Goal: Task Accomplishment & Management: Manage account settings

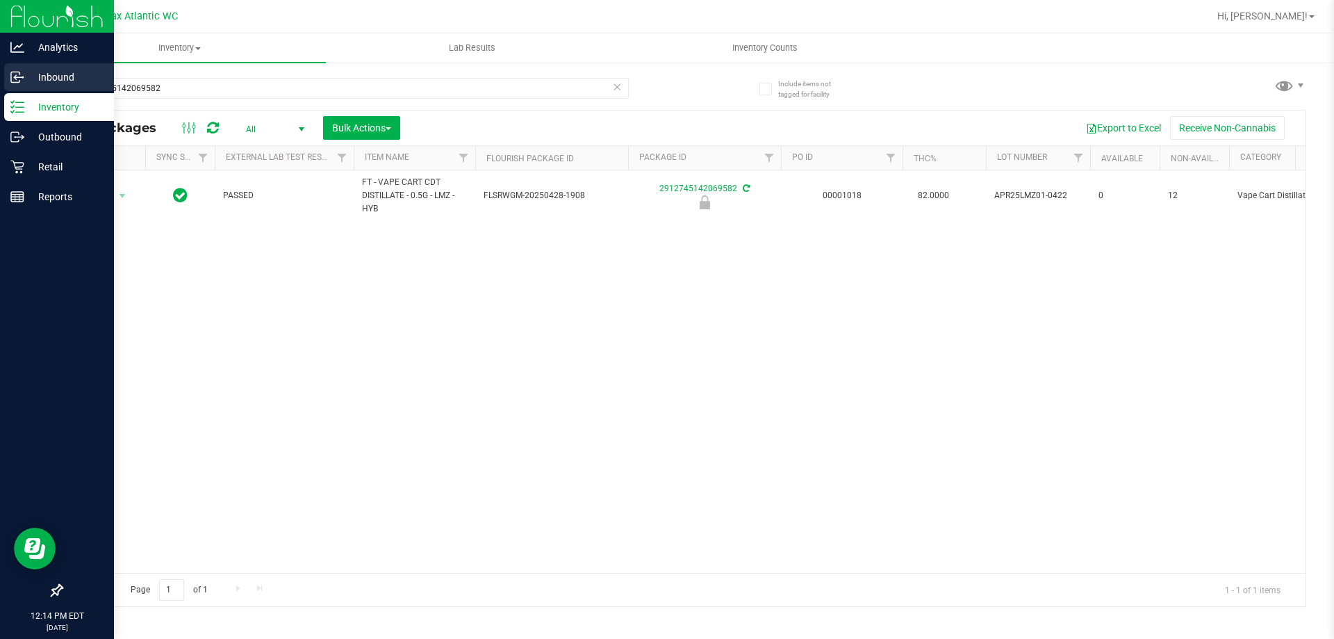
click at [22, 79] on icon at bounding box center [17, 77] width 14 height 14
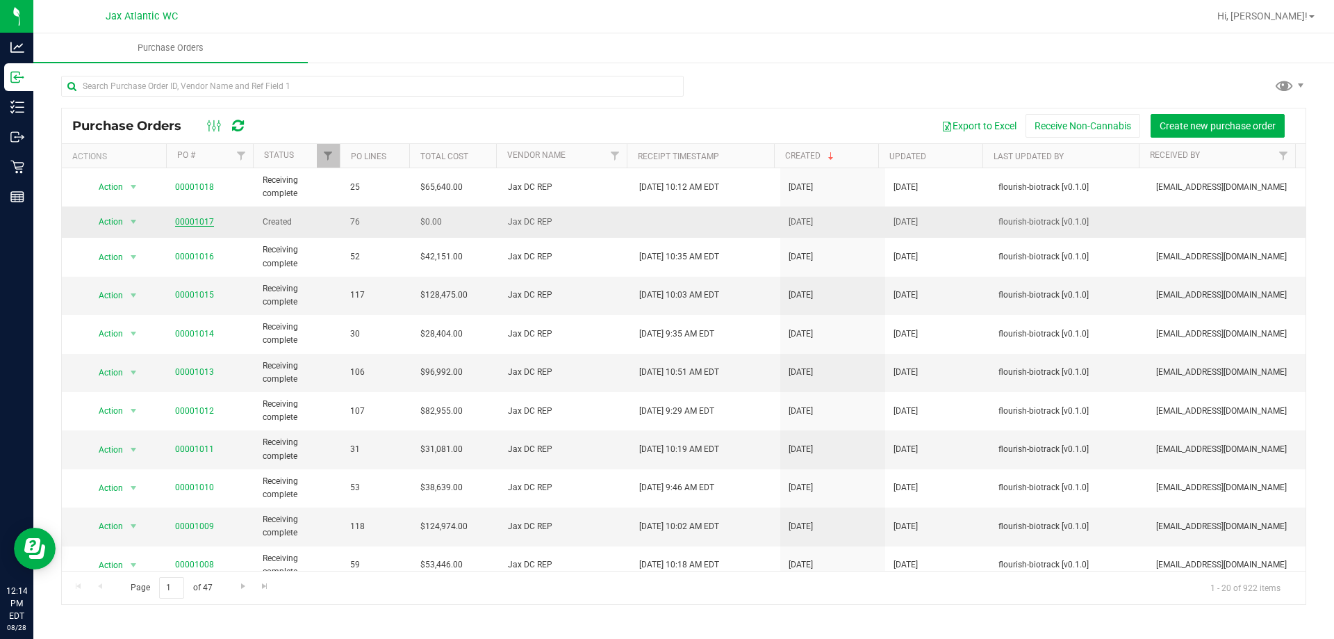
click at [199, 222] on link "00001017" at bounding box center [194, 222] width 39 height 10
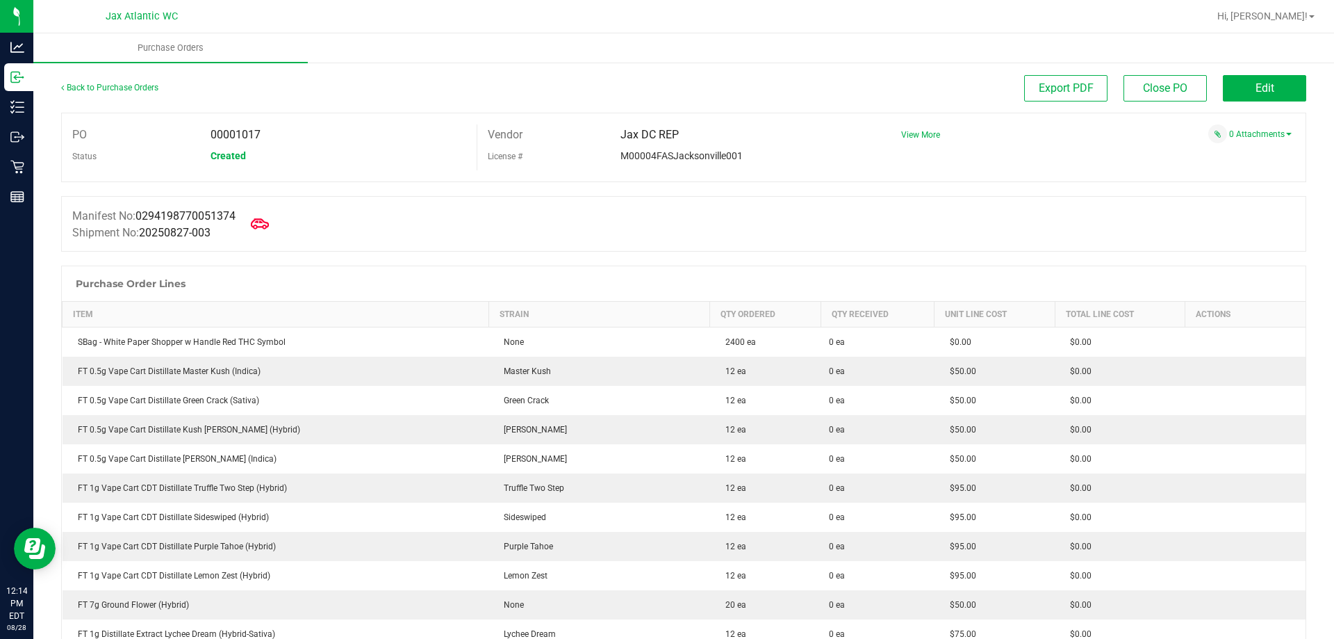
click at [264, 225] on icon at bounding box center [260, 224] width 18 height 18
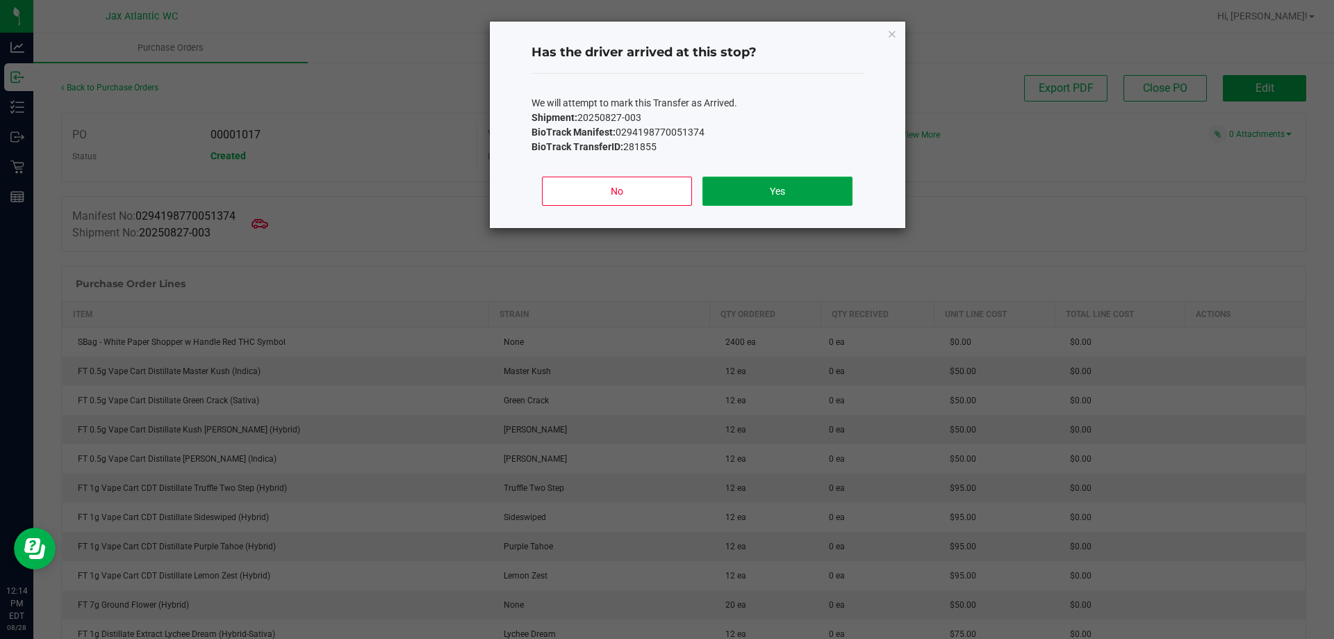
click at [773, 201] on button "Yes" at bounding box center [777, 191] width 149 height 29
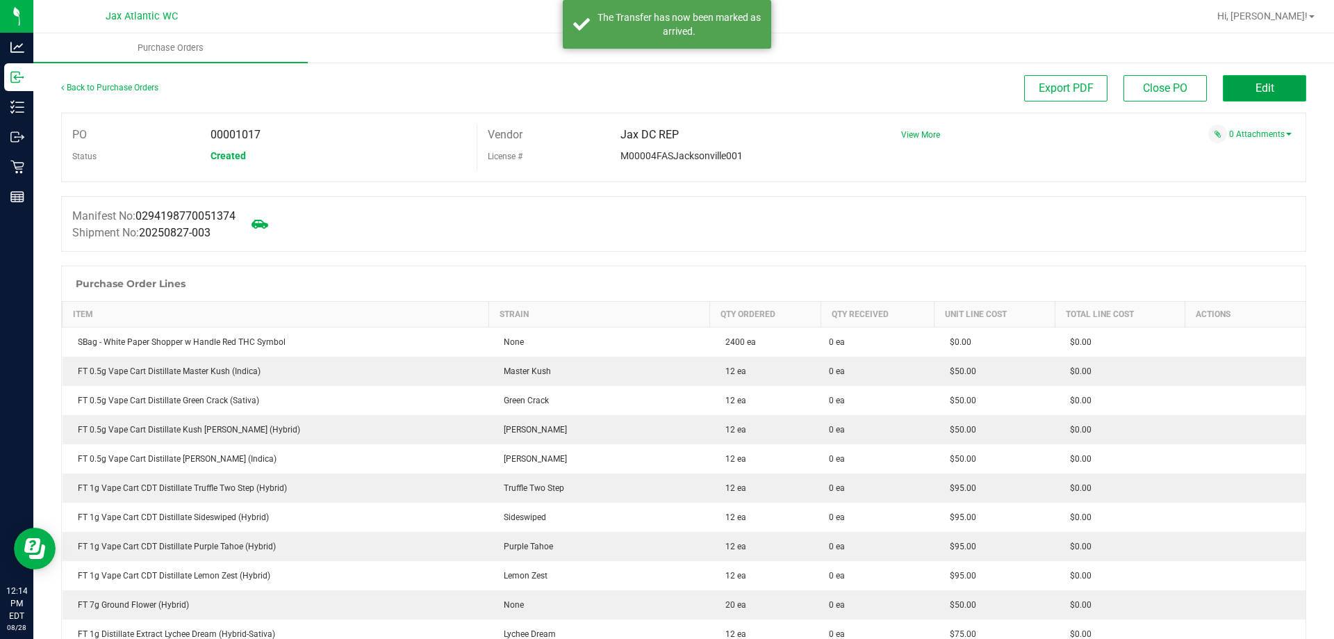
click at [1238, 88] on button "Edit" at bounding box center [1264, 88] width 83 height 26
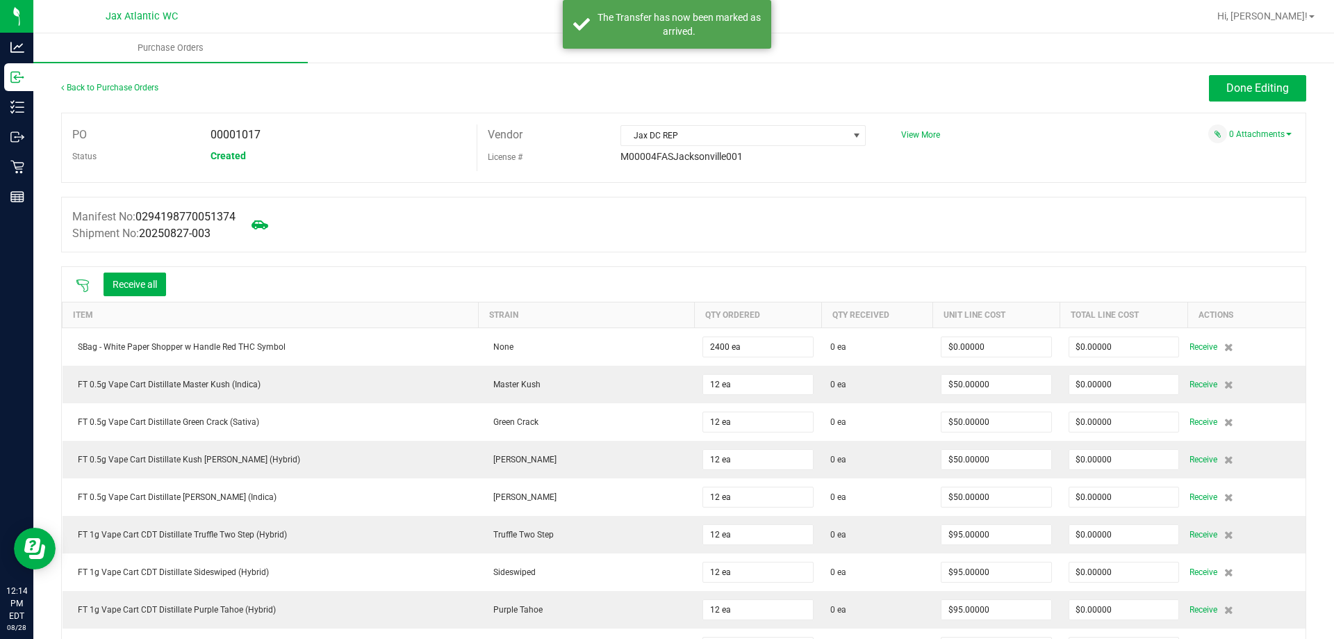
click at [80, 287] on icon at bounding box center [83, 286] width 14 height 14
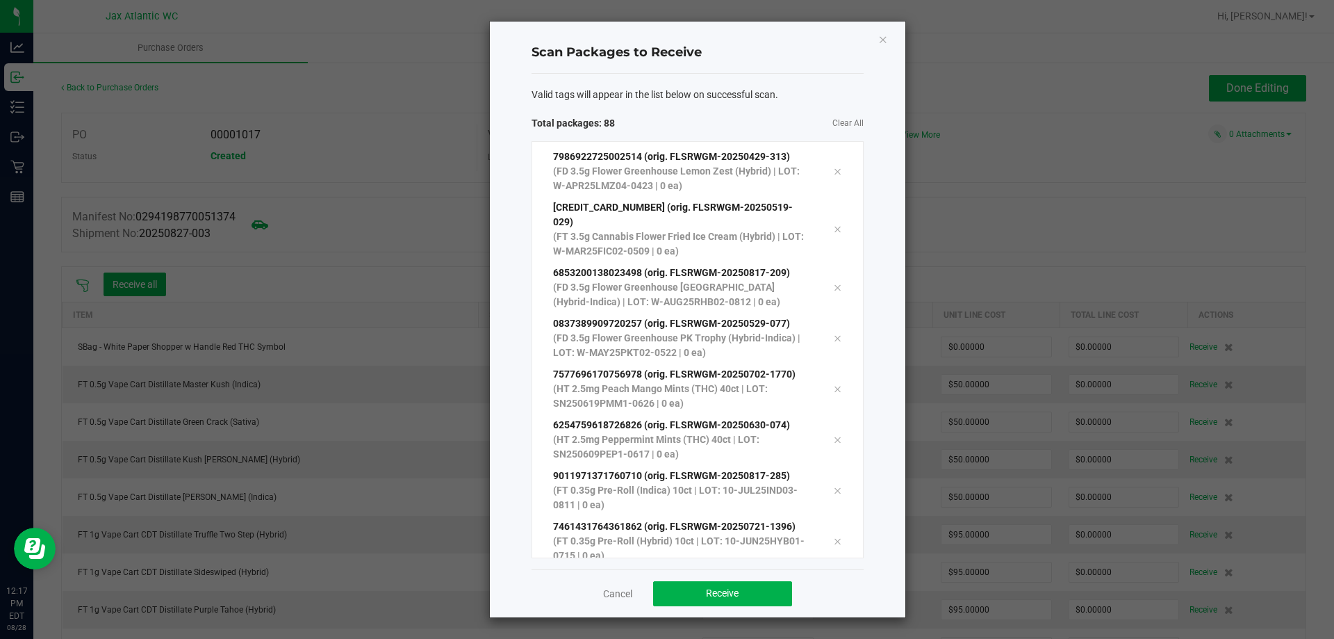
scroll to position [4083, 0]
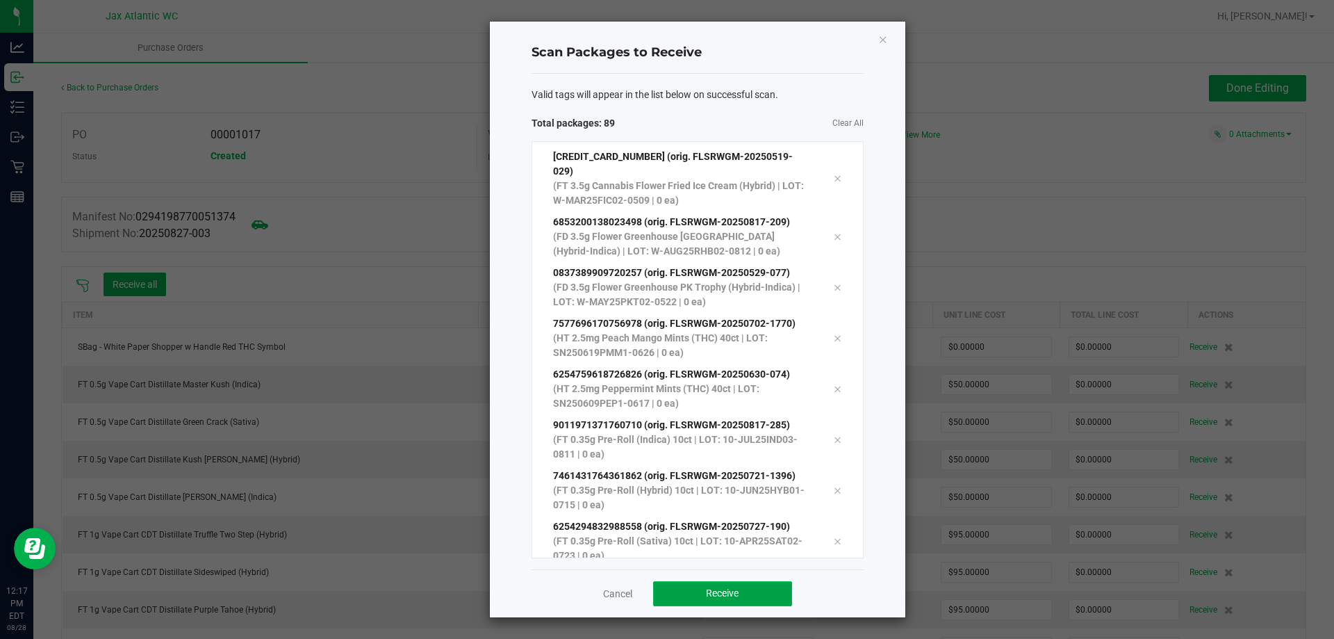
click at [719, 596] on span "Receive" at bounding box center [722, 592] width 33 height 11
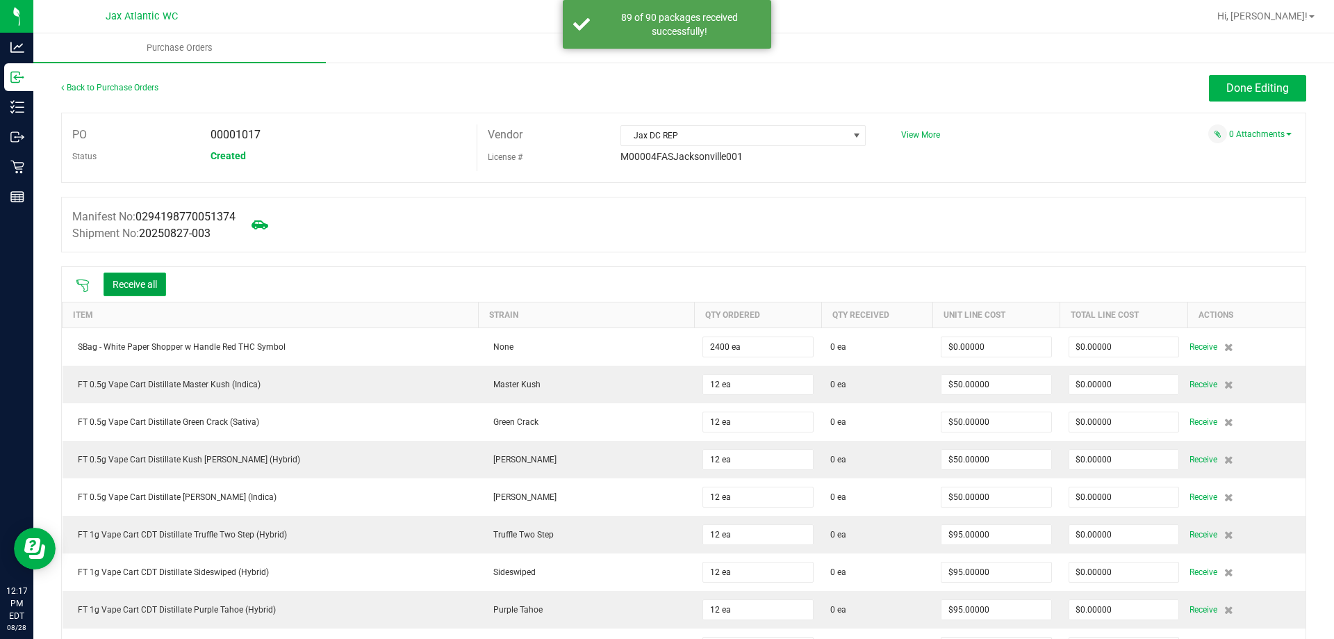
click at [146, 288] on button "Receive all" at bounding box center [135, 284] width 63 height 24
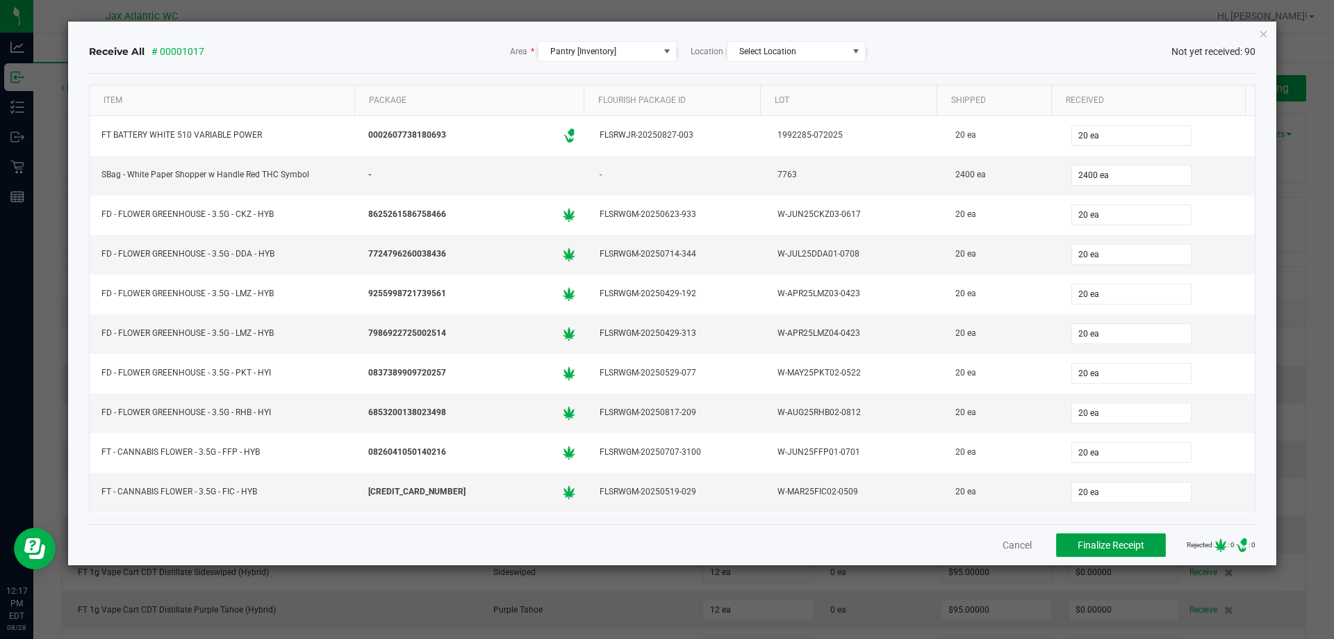
click at [1104, 545] on span "Finalize Receipt" at bounding box center [1111, 544] width 67 height 11
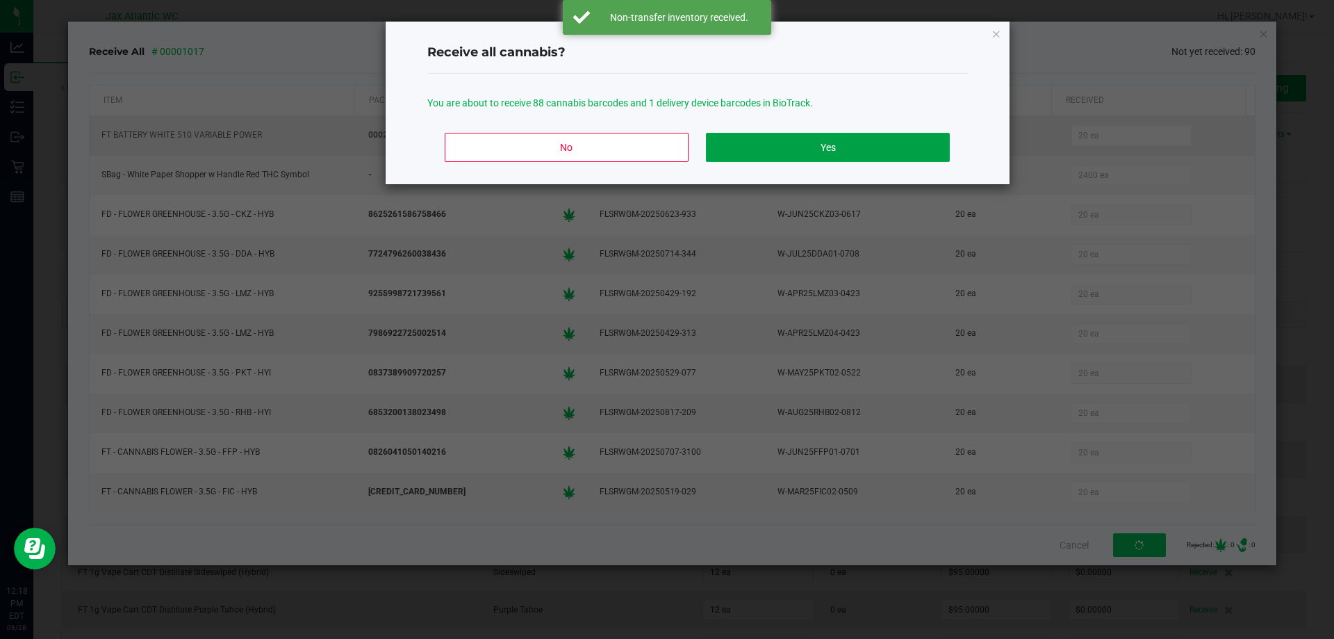
click at [842, 136] on button "Yes" at bounding box center [827, 147] width 243 height 29
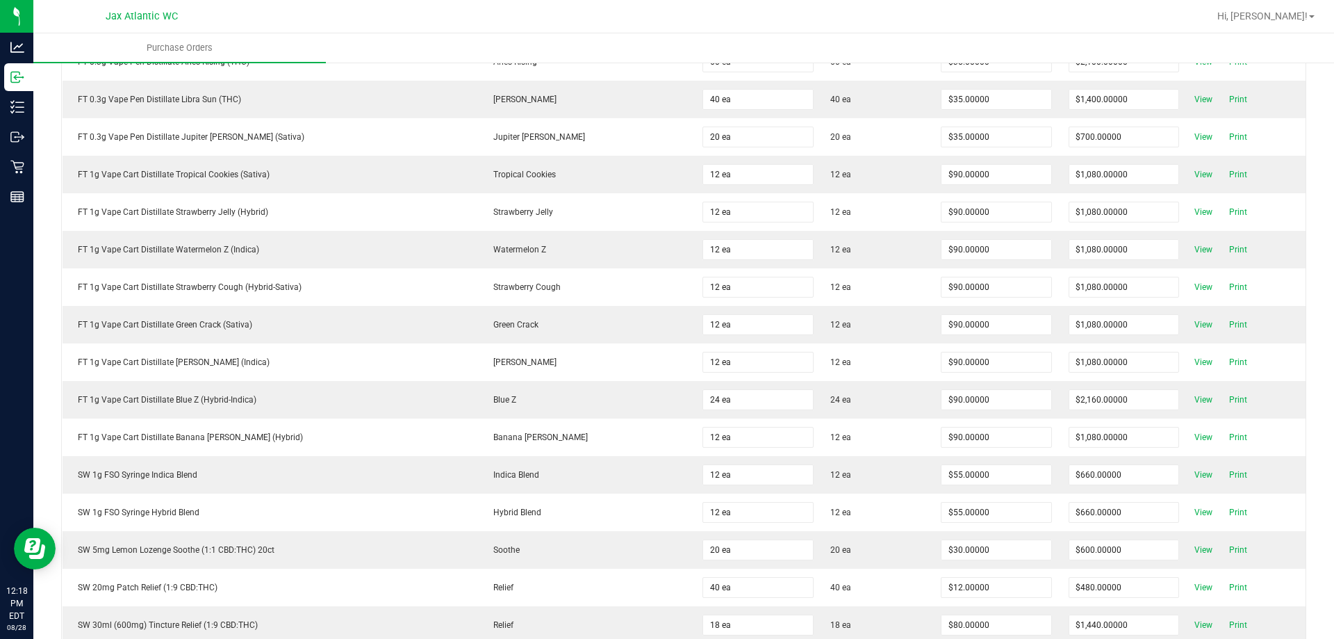
scroll to position [1959, 0]
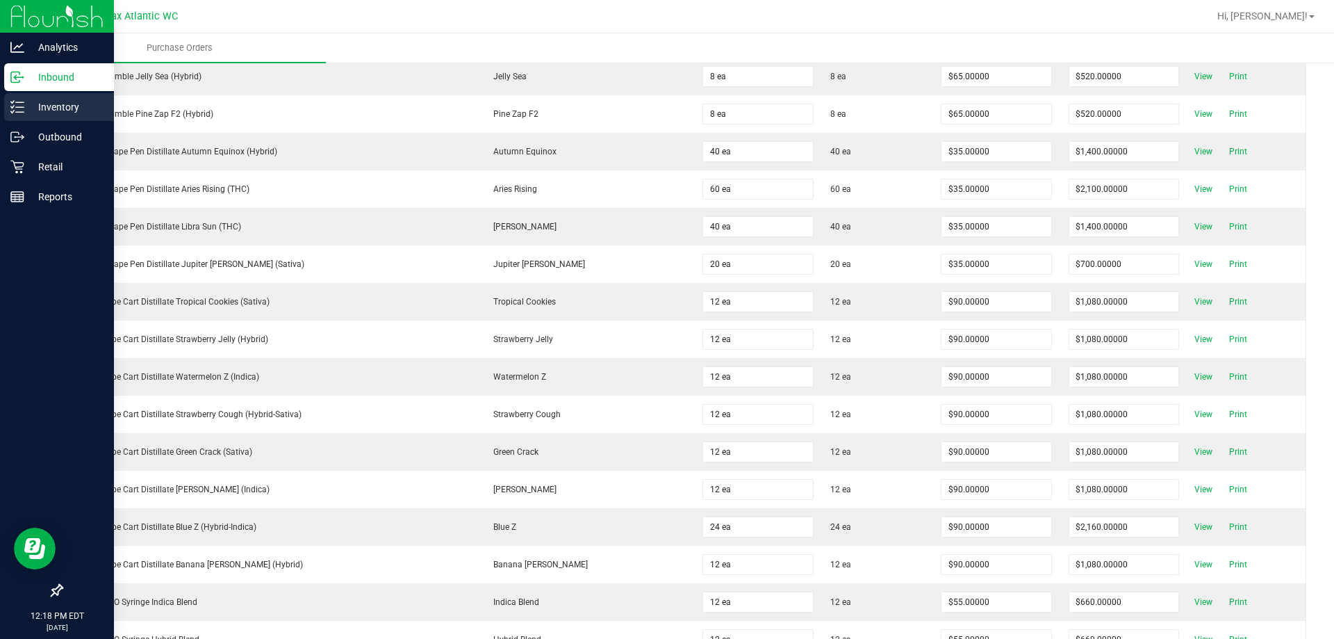
click at [26, 106] on p "Inventory" at bounding box center [65, 107] width 83 height 17
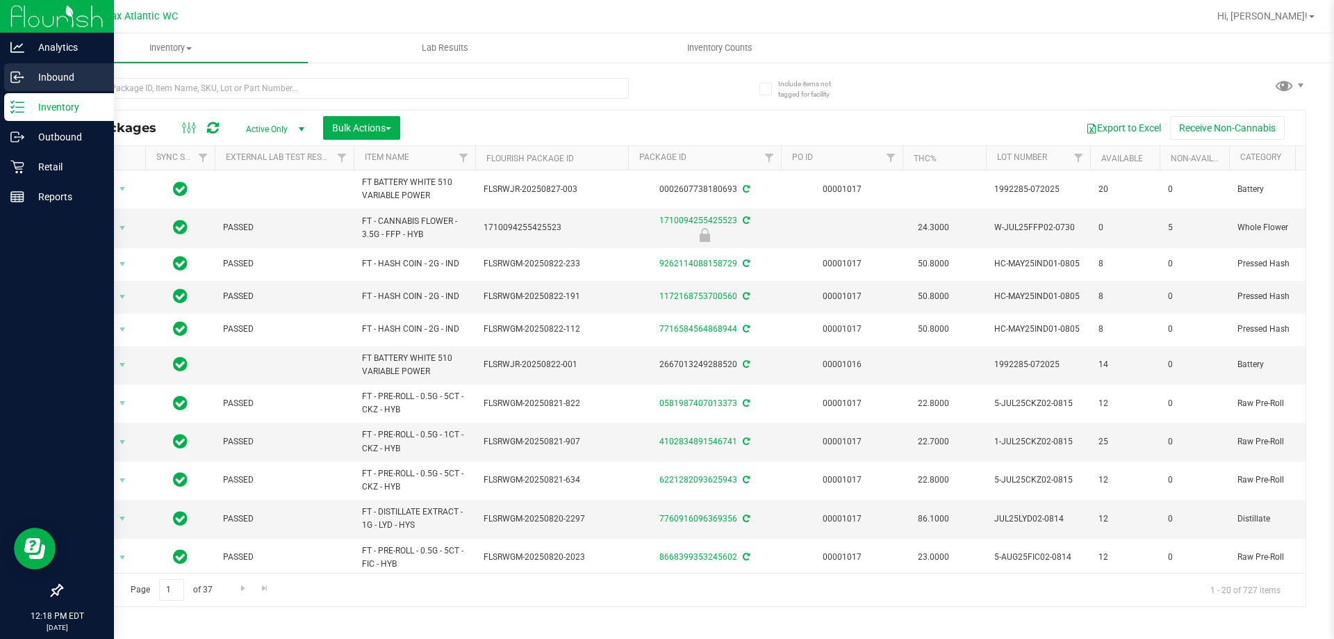
click at [31, 79] on p "Inbound" at bounding box center [65, 77] width 83 height 17
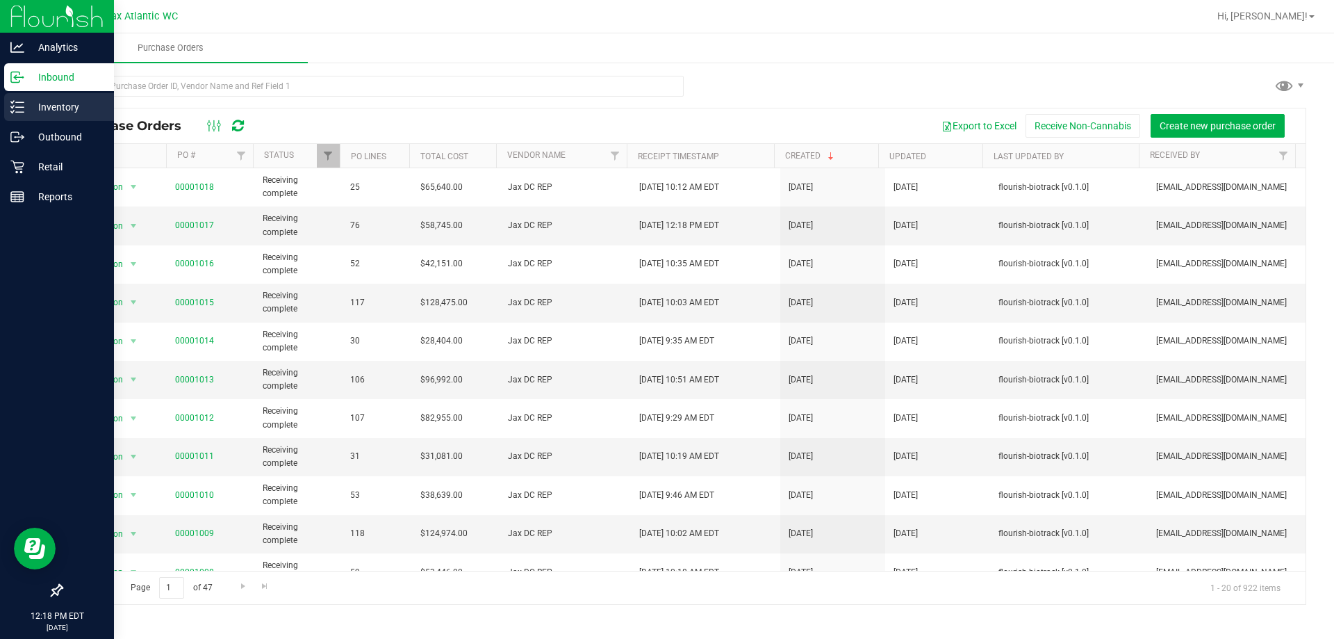
click at [13, 104] on icon at bounding box center [17, 107] width 14 height 14
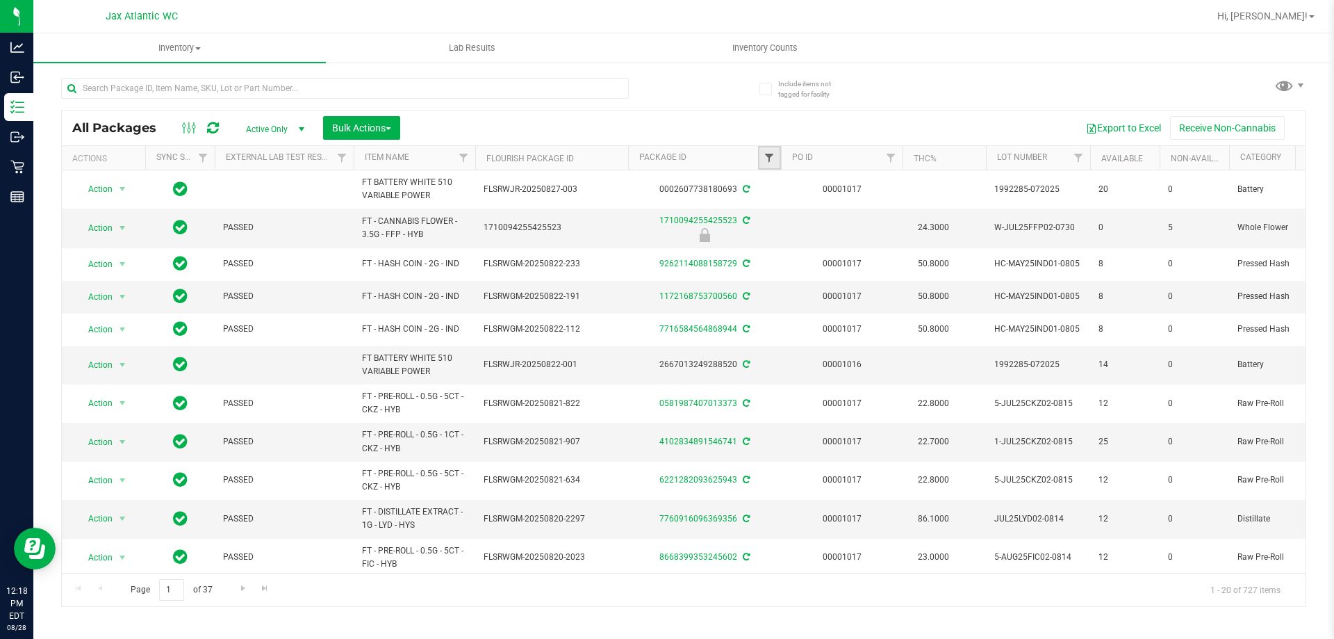
click at [765, 161] on span "Filter" at bounding box center [769, 157] width 11 height 11
click at [893, 157] on span "Filter" at bounding box center [890, 157] width 11 height 11
click at [921, 184] on input "text" at bounding box center [959, 188] width 143 height 21
type input "1017"
click at [924, 223] on button "Filter" at bounding box center [921, 225] width 67 height 31
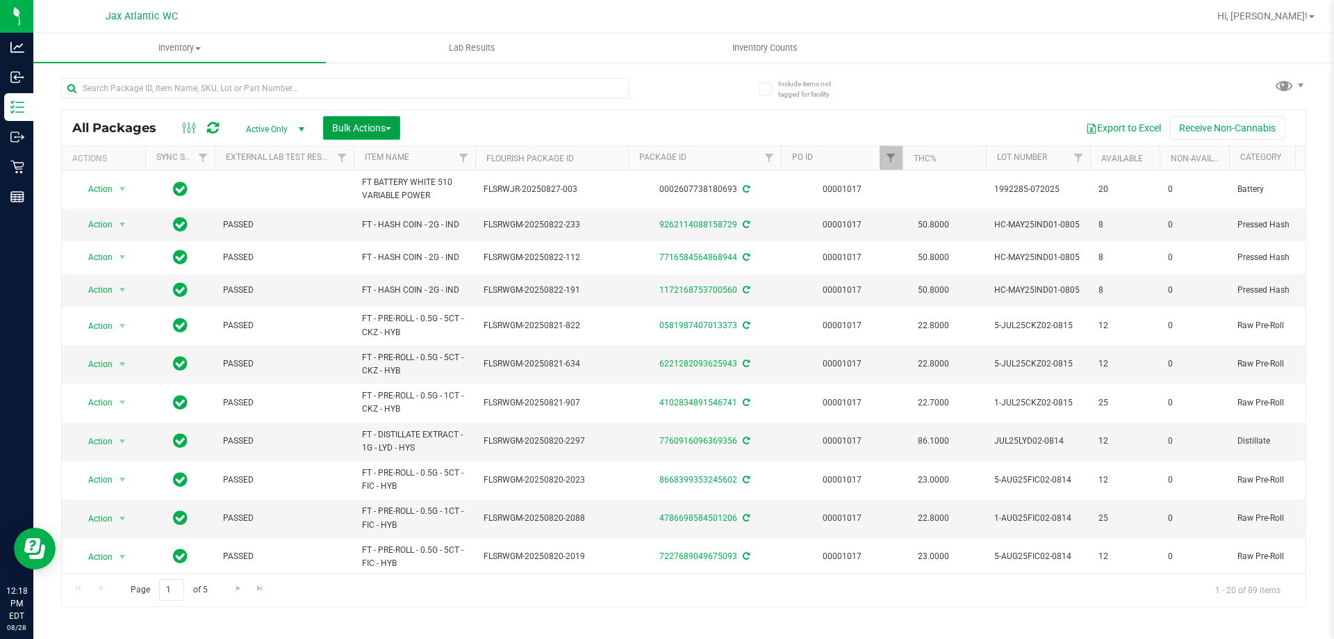
click at [350, 128] on span "Bulk Actions" at bounding box center [361, 127] width 59 height 11
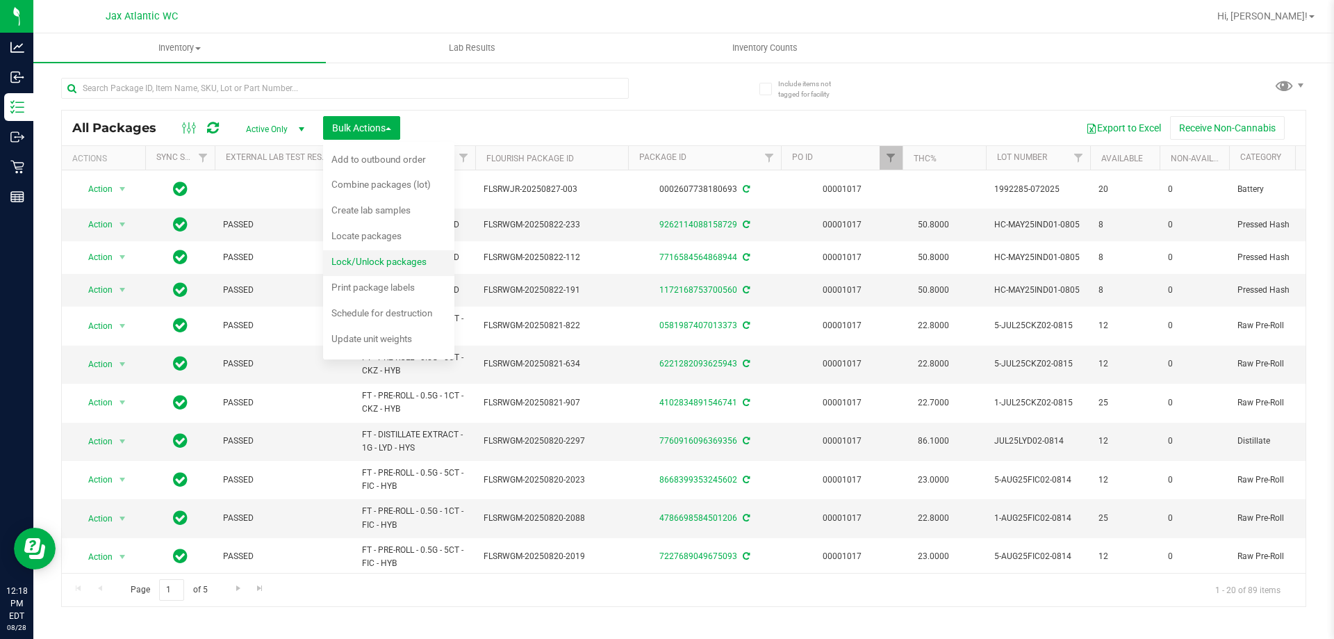
click at [384, 259] on span "Lock/Unlock packages" at bounding box center [378, 261] width 95 height 11
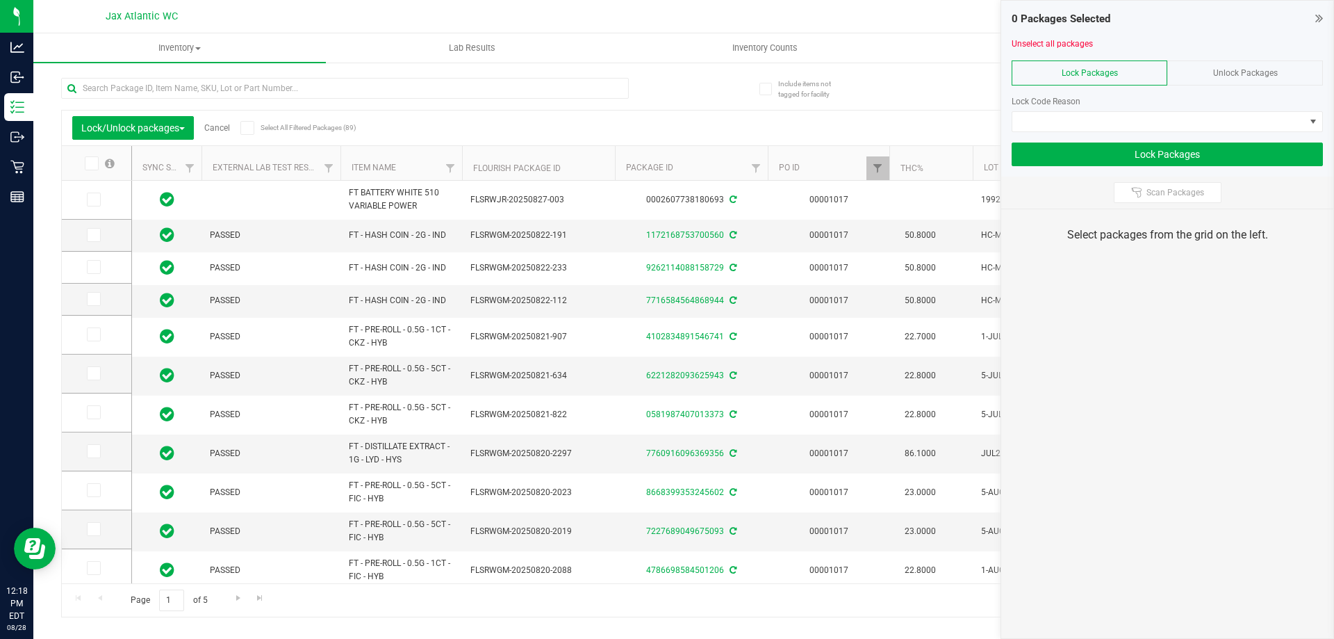
click at [92, 163] on icon at bounding box center [90, 163] width 9 height 0
click at [0, 0] on input "checkbox" at bounding box center [0, 0] width 0 height 0
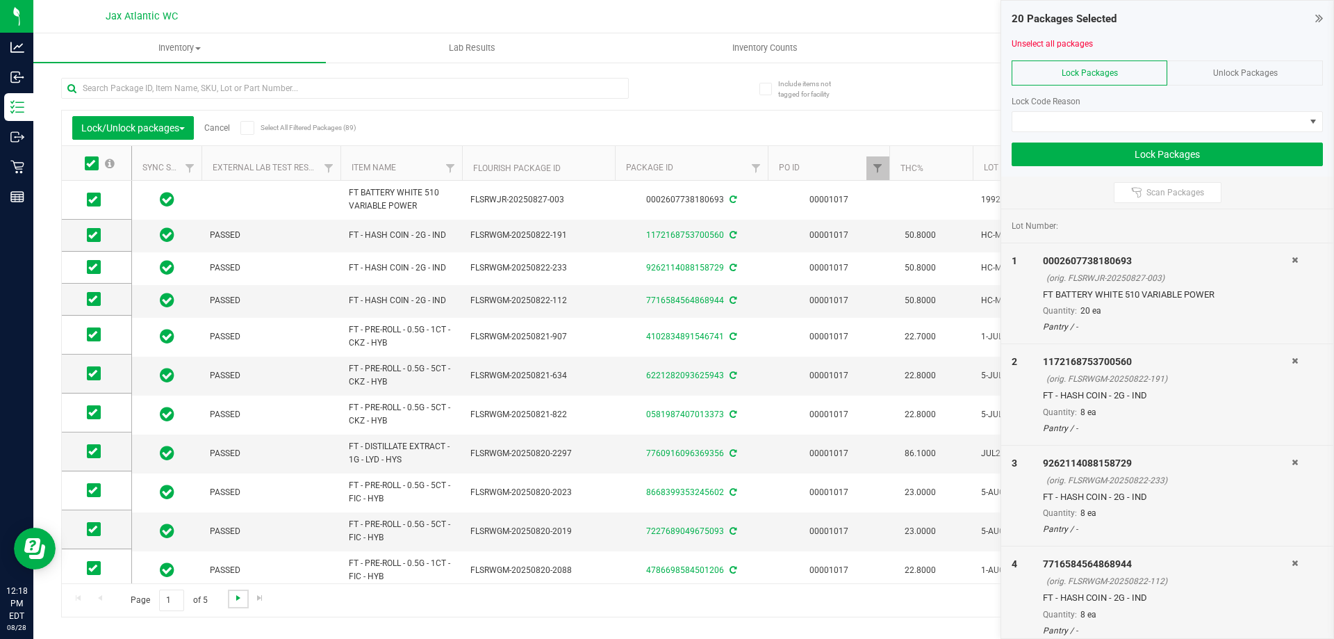
click at [233, 598] on span "Go to the next page" at bounding box center [238, 597] width 11 height 11
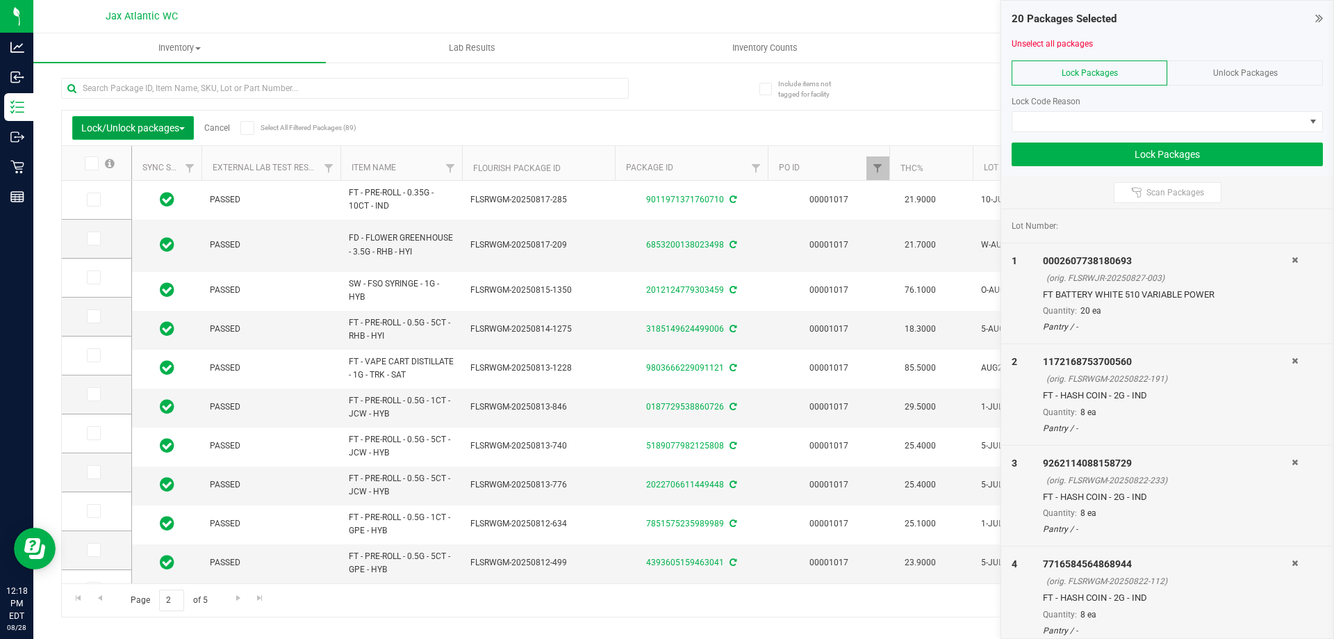
click at [99, 127] on span "Lock/Unlock packages" at bounding box center [133, 127] width 104 height 11
click at [56, 151] on div "Include items not tagged for facility Lock/Unlock packages Cancel Select All Fi…" at bounding box center [683, 273] width 1301 height 424
click at [45, 240] on div "Include items not tagged for facility Lock/Unlock packages Cancel Select All Fi…" at bounding box center [683, 273] width 1301 height 424
click at [113, 130] on span "Lock/Unlock packages" at bounding box center [133, 127] width 104 height 11
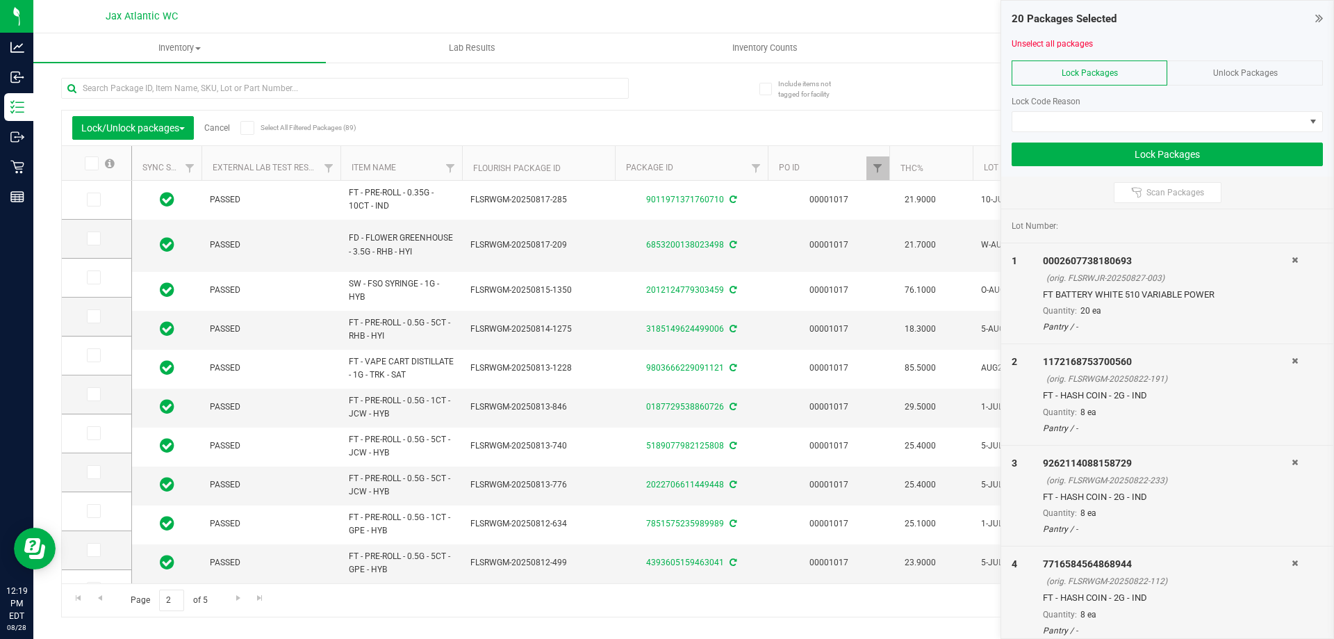
click at [92, 163] on icon at bounding box center [90, 163] width 9 height 0
click at [0, 0] on input "checkbox" at bounding box center [0, 0] width 0 height 0
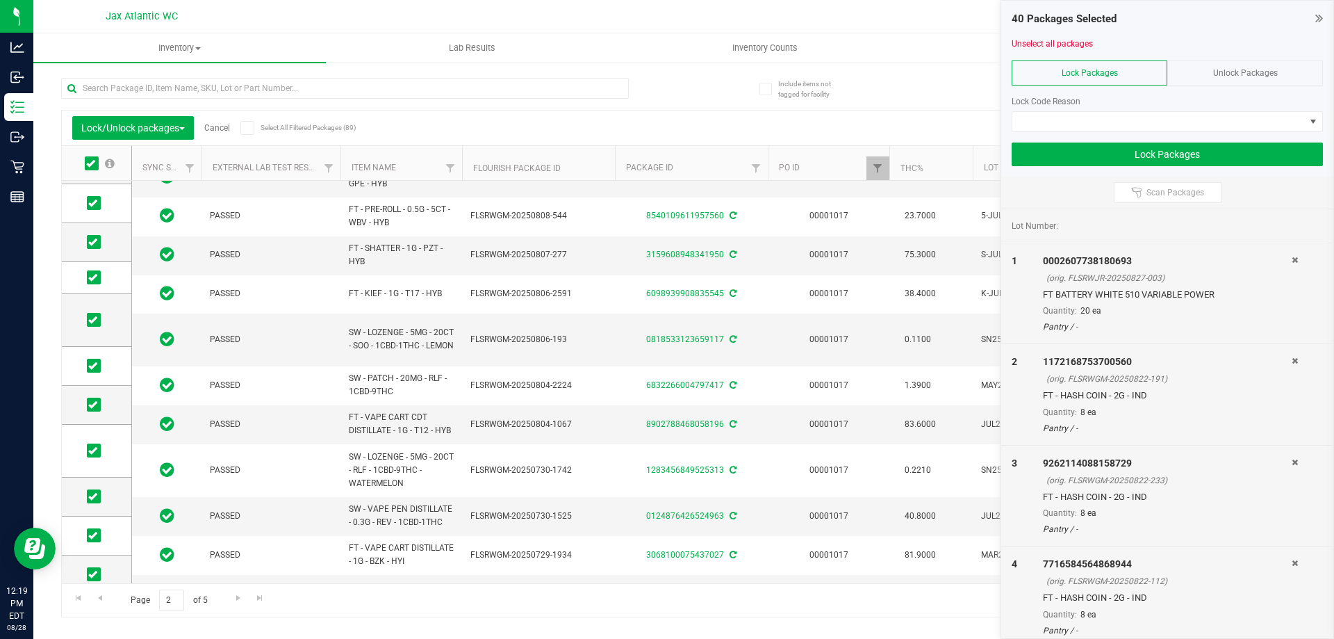
scroll to position [396, 0]
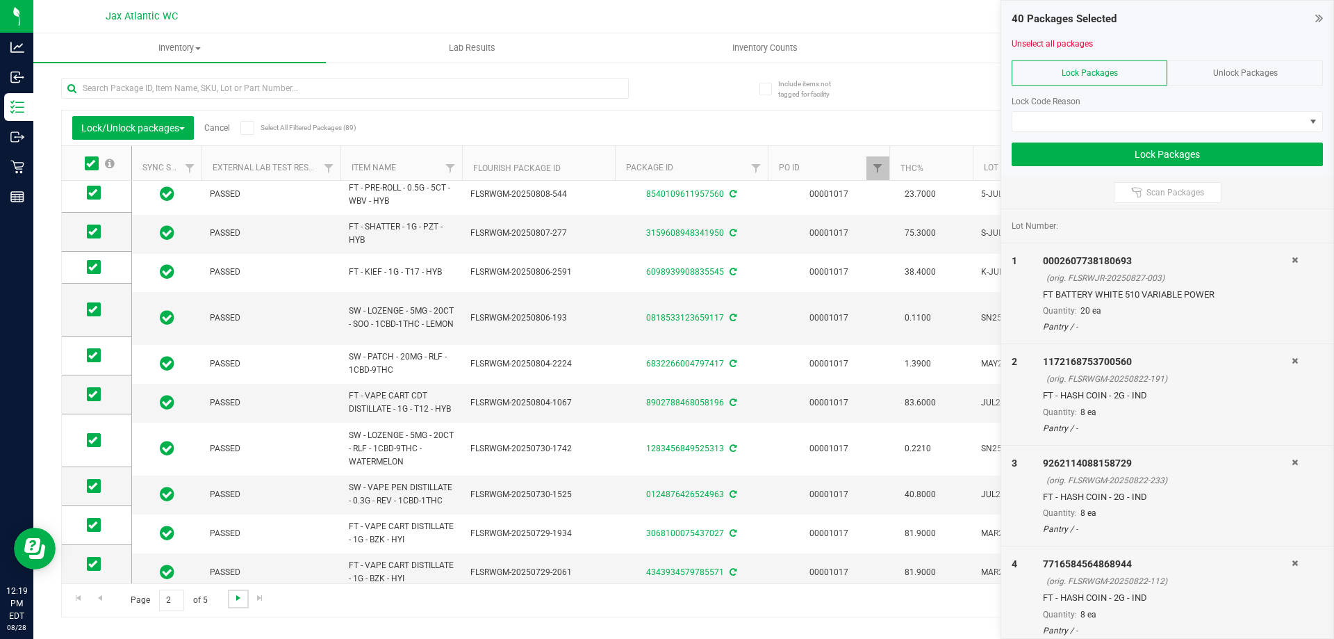
click at [233, 598] on span "Go to the next page" at bounding box center [238, 597] width 11 height 11
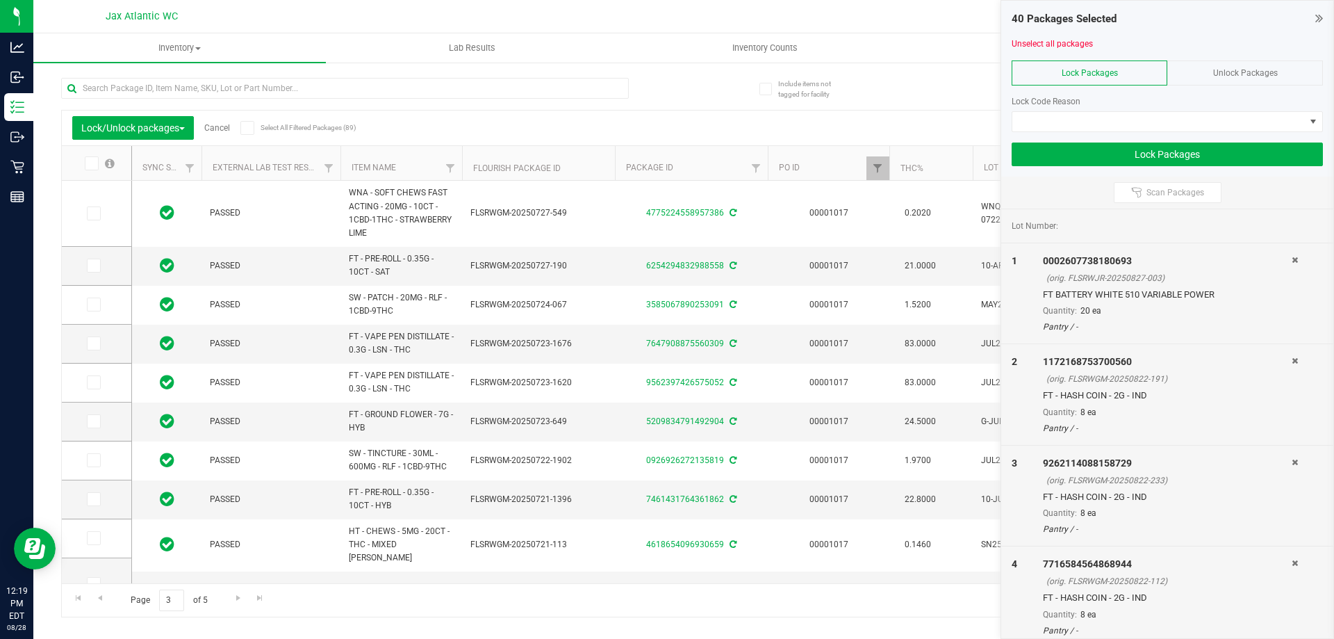
click at [92, 163] on icon at bounding box center [90, 163] width 9 height 0
click at [0, 0] on input "checkbox" at bounding box center [0, 0] width 0 height 0
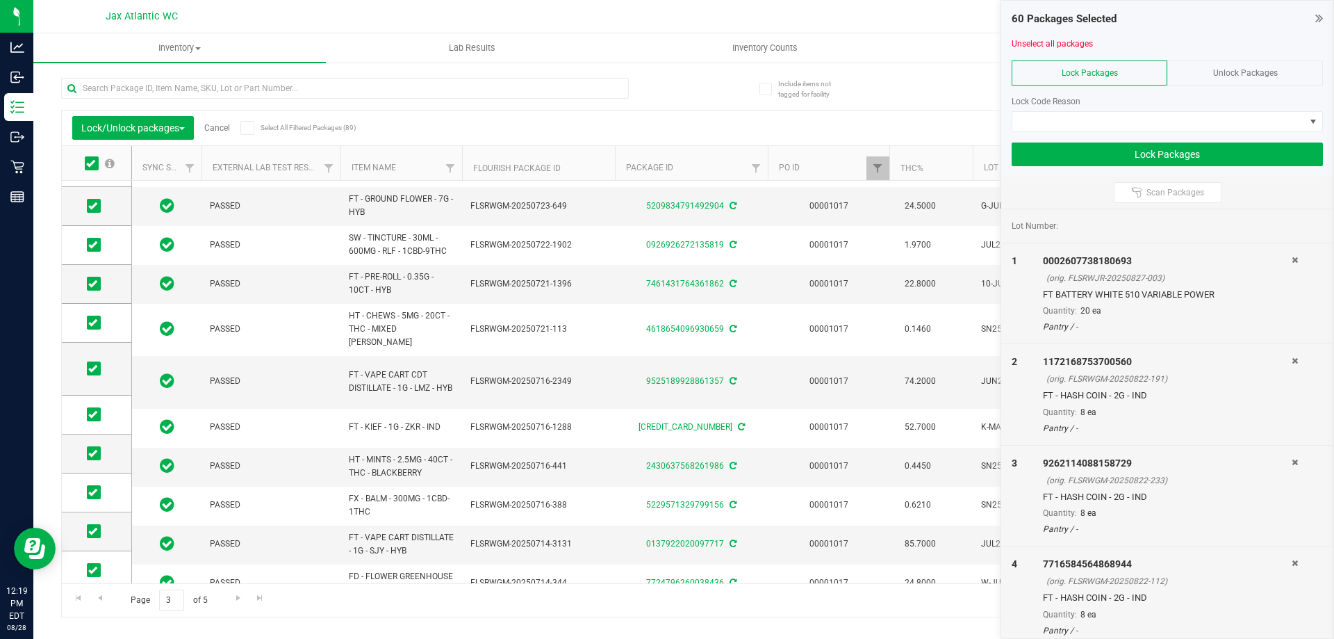
scroll to position [416, 0]
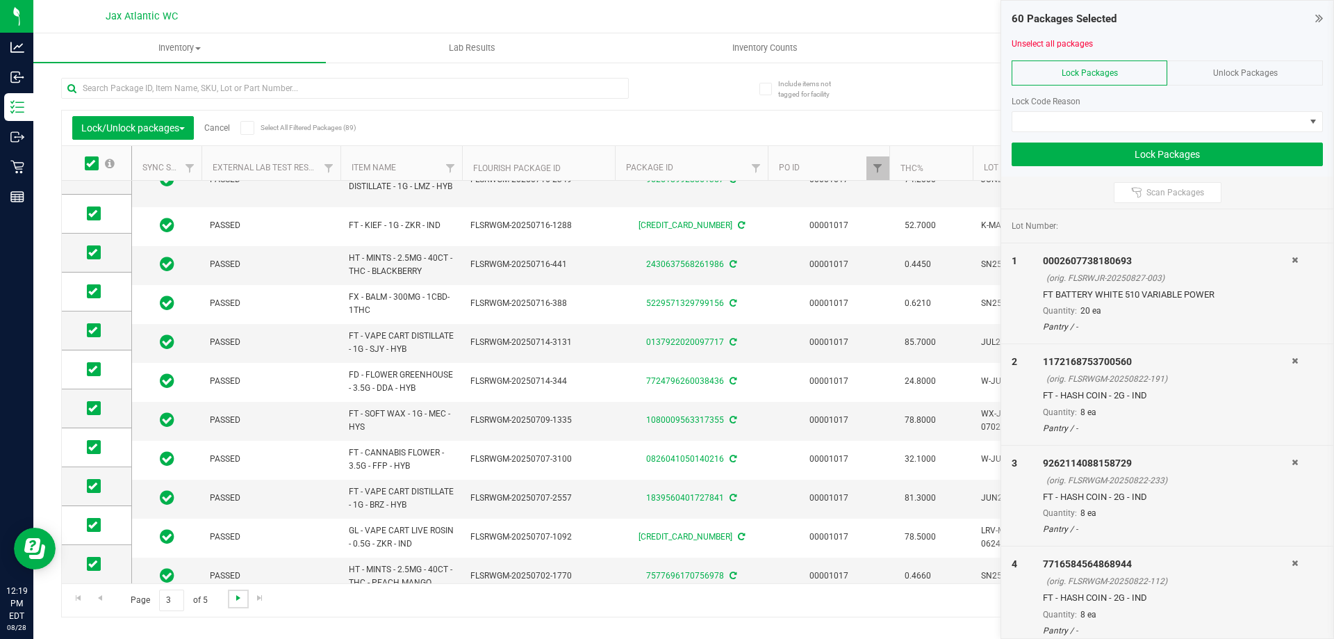
click at [236, 601] on span "Go to the next page" at bounding box center [238, 597] width 11 height 11
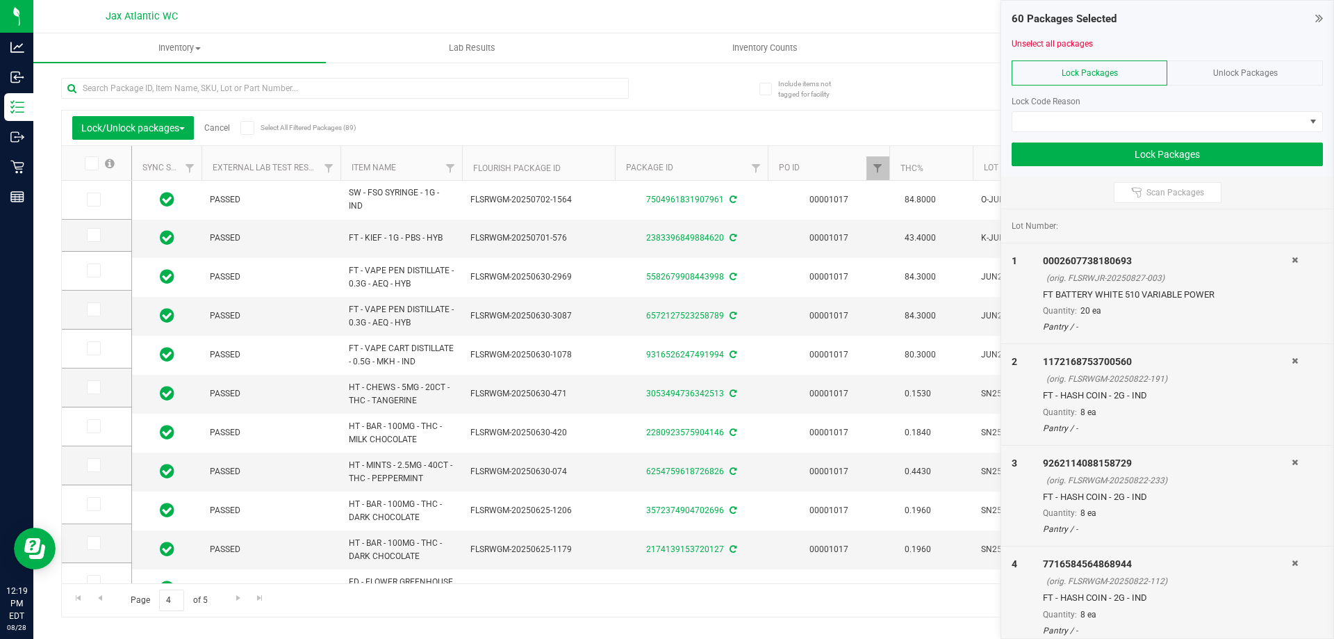
click at [93, 163] on icon at bounding box center [90, 163] width 9 height 0
click at [0, 0] on input "checkbox" at bounding box center [0, 0] width 0 height 0
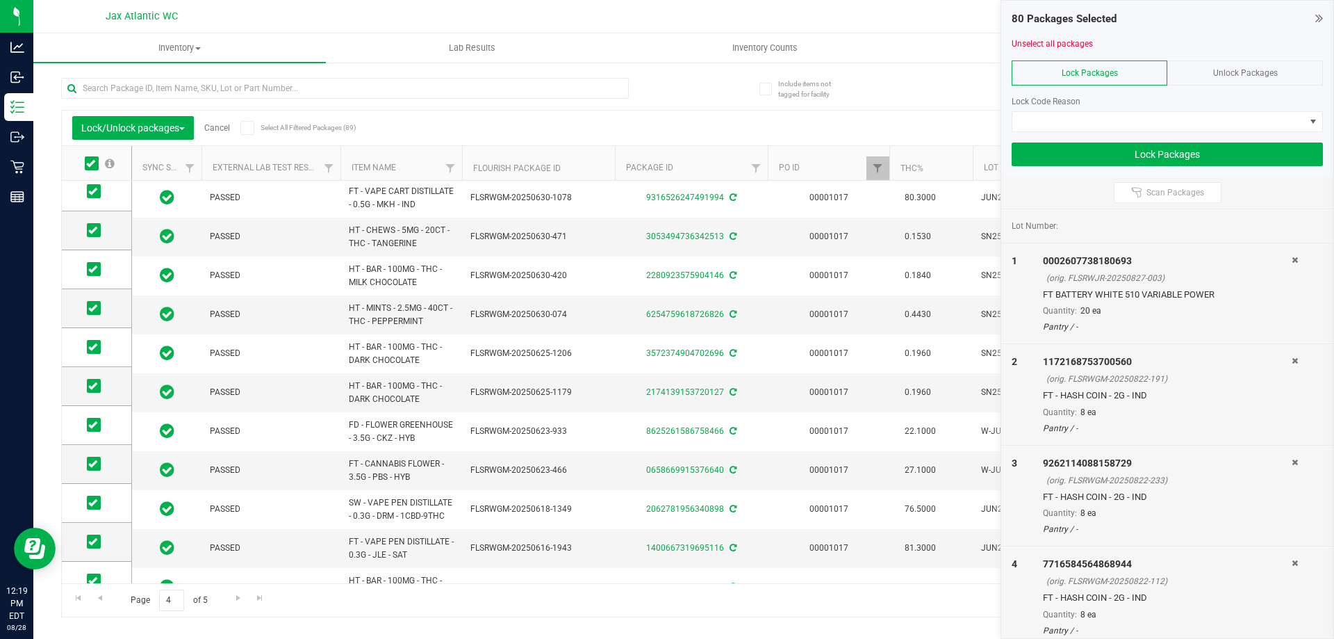
scroll to position [347, 0]
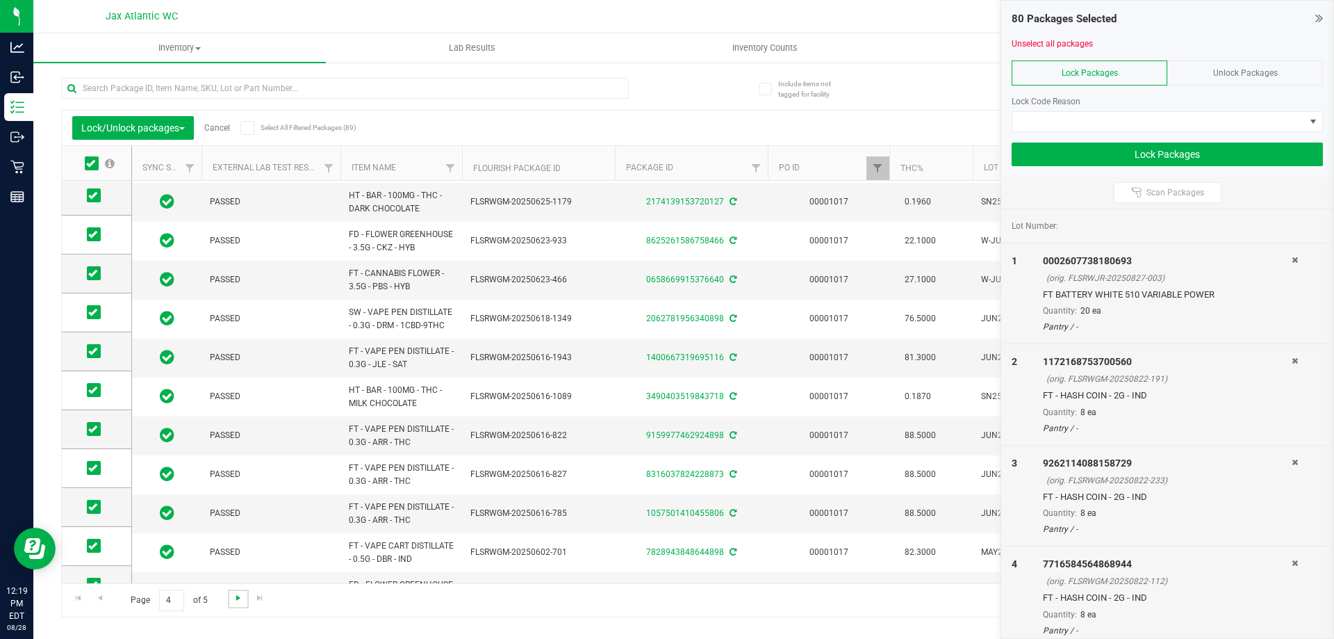
click at [235, 593] on span "Go to the next page" at bounding box center [238, 597] width 11 height 11
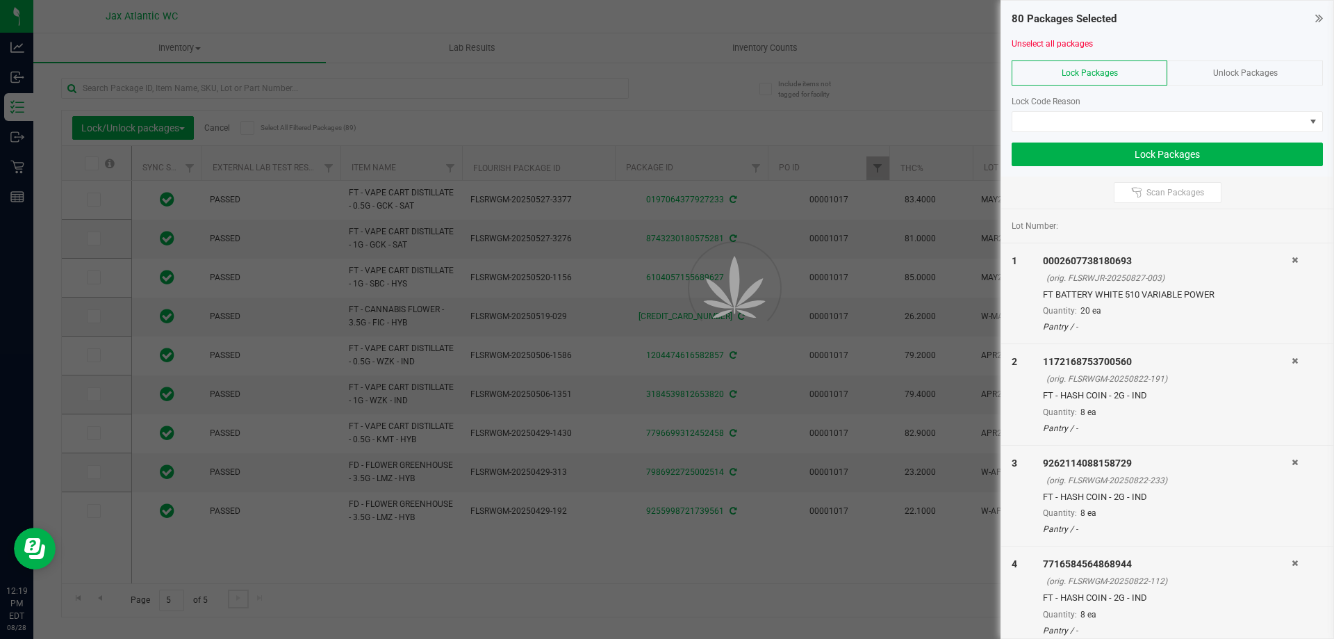
scroll to position [0, 0]
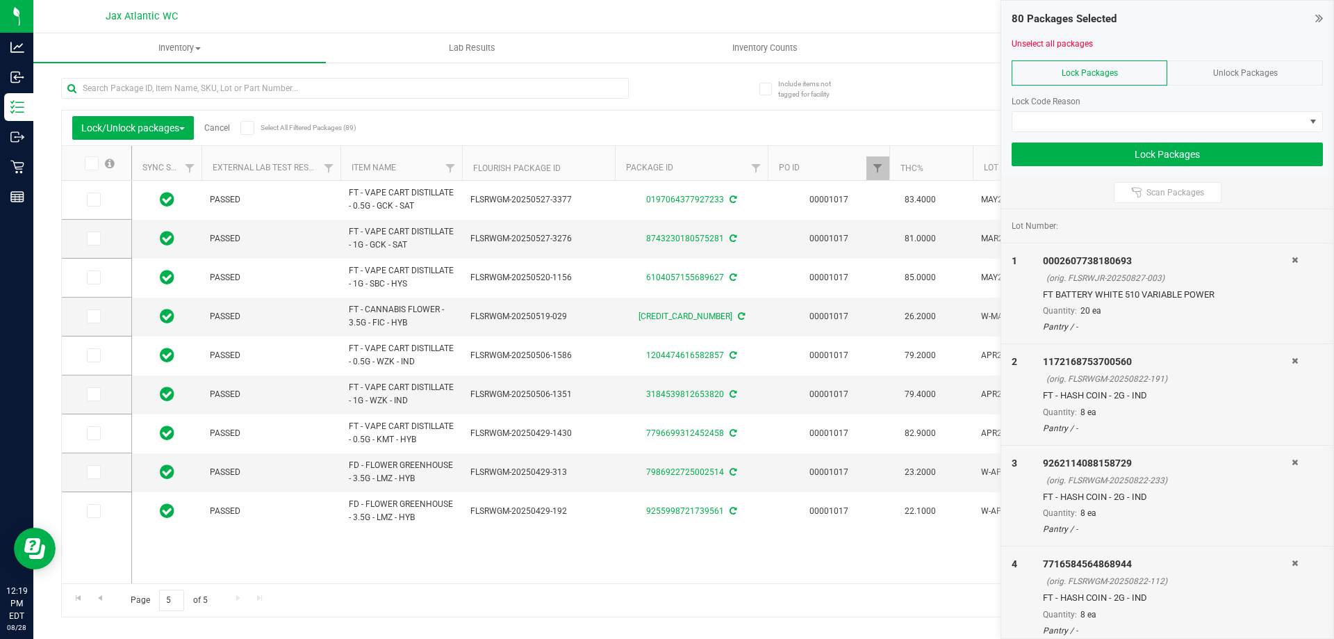
click at [95, 162] on span at bounding box center [92, 163] width 14 height 14
click at [0, 0] on input "checkbox" at bounding box center [0, 0] width 0 height 0
click at [120, 129] on span "Lock/Unlock packages" at bounding box center [133, 127] width 104 height 11
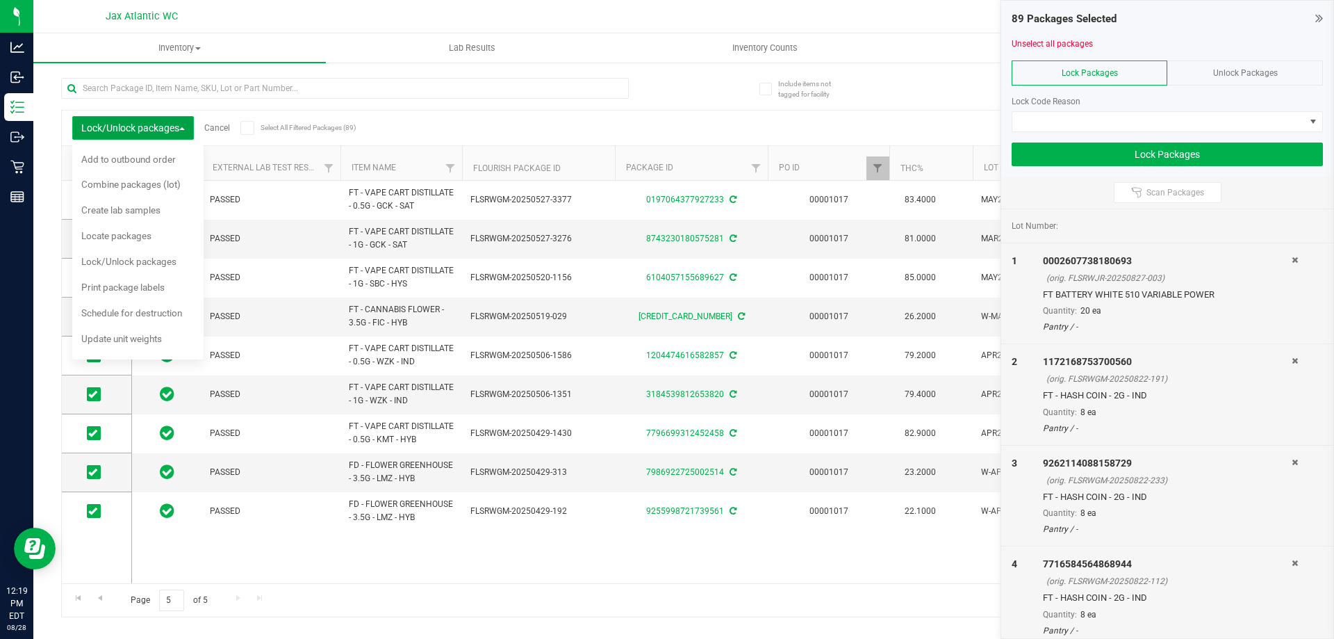
drag, startPoint x: 128, startPoint y: 126, endPoint x: 142, endPoint y: 124, distance: 14.9
click at [129, 126] on span "Lock/Unlock packages" at bounding box center [133, 127] width 104 height 11
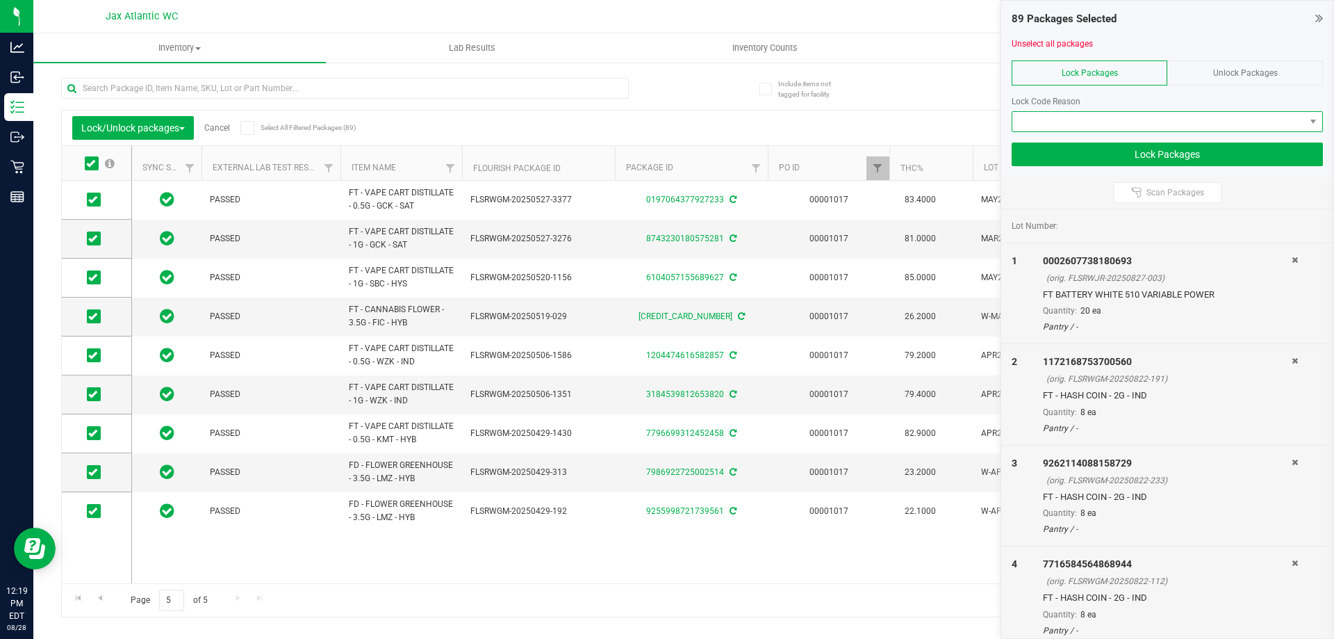
click at [1166, 125] on span at bounding box center [1158, 121] width 293 height 19
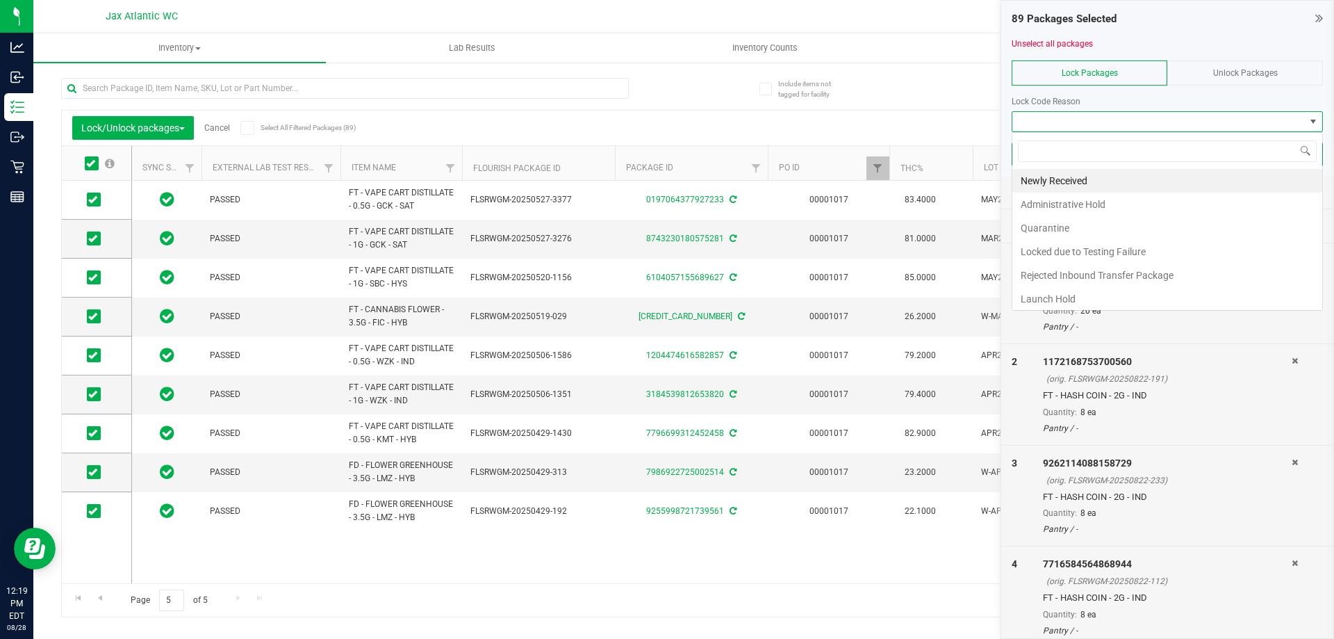
scroll to position [21, 311]
click at [1047, 180] on li "Newly Received" at bounding box center [1167, 181] width 310 height 24
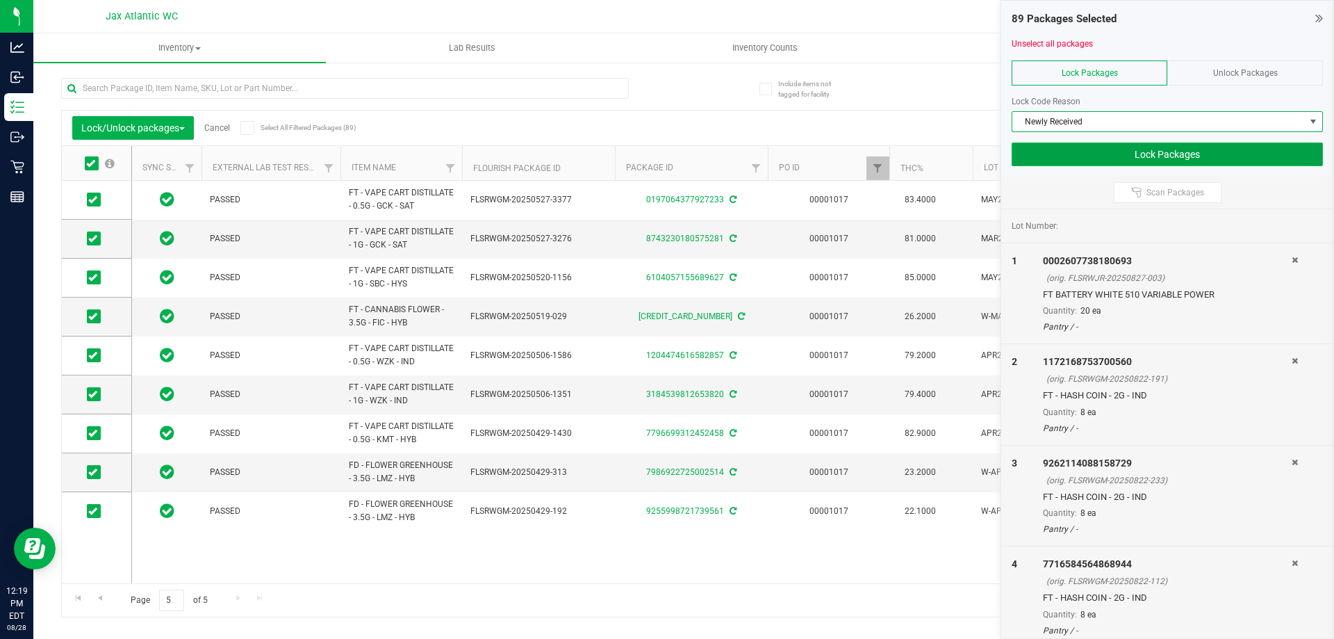
click at [1071, 157] on button "Lock Packages" at bounding box center [1167, 154] width 311 height 24
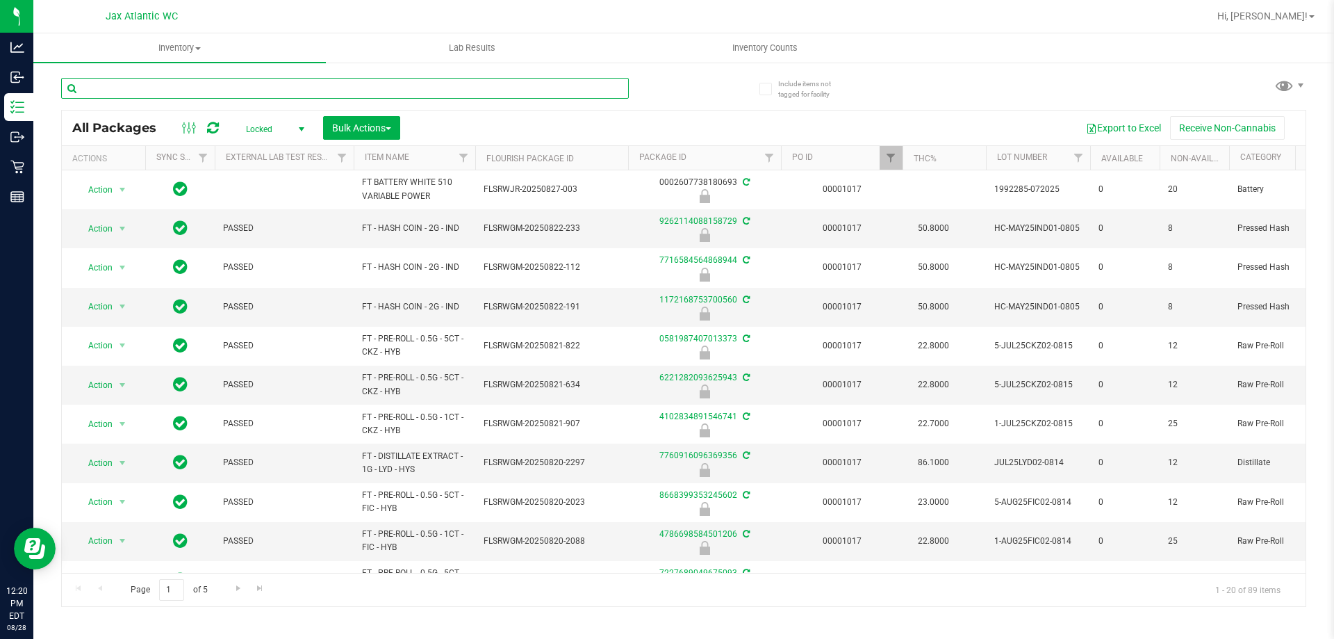
click at [139, 84] on input "text" at bounding box center [345, 88] width 568 height 21
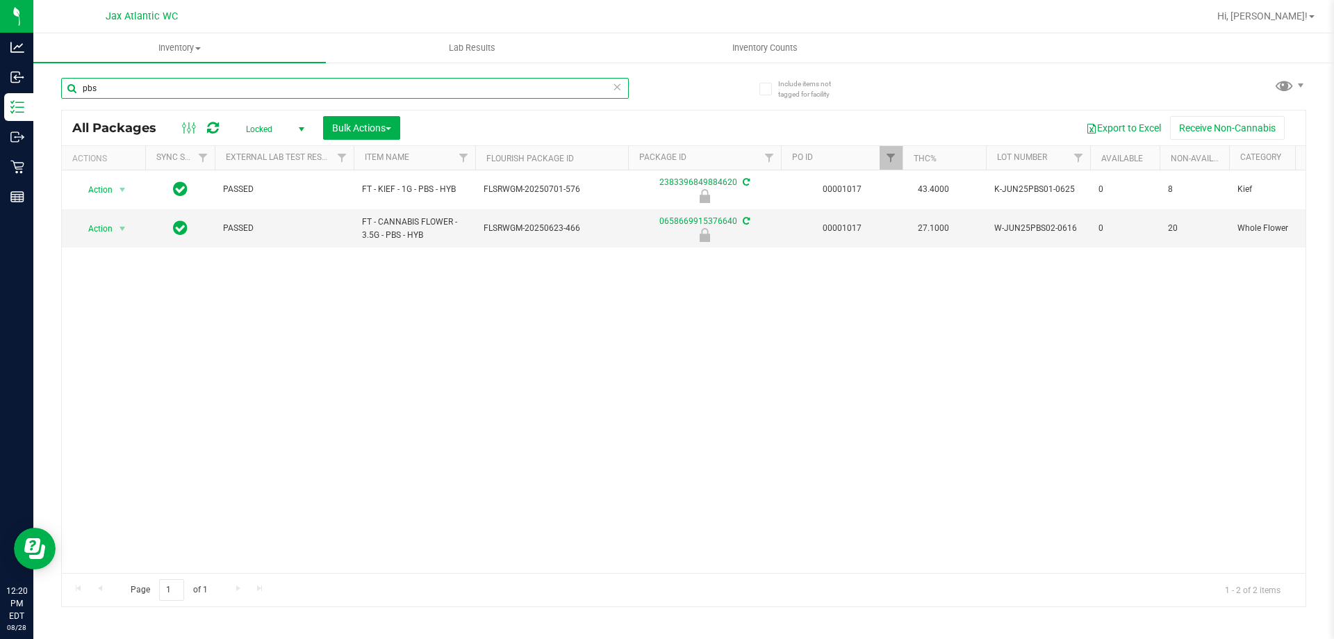
type input "pbs"
click at [105, 229] on span "Action" at bounding box center [95, 228] width 38 height 19
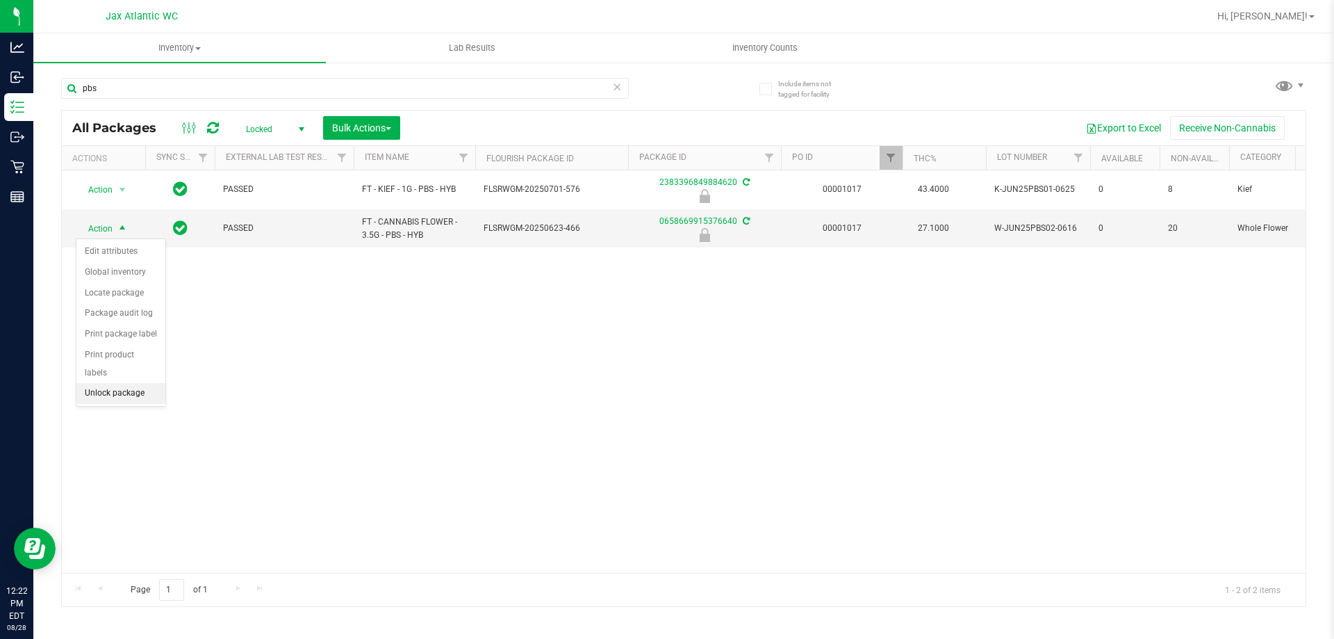
click at [107, 383] on li "Unlock package" at bounding box center [120, 393] width 89 height 21
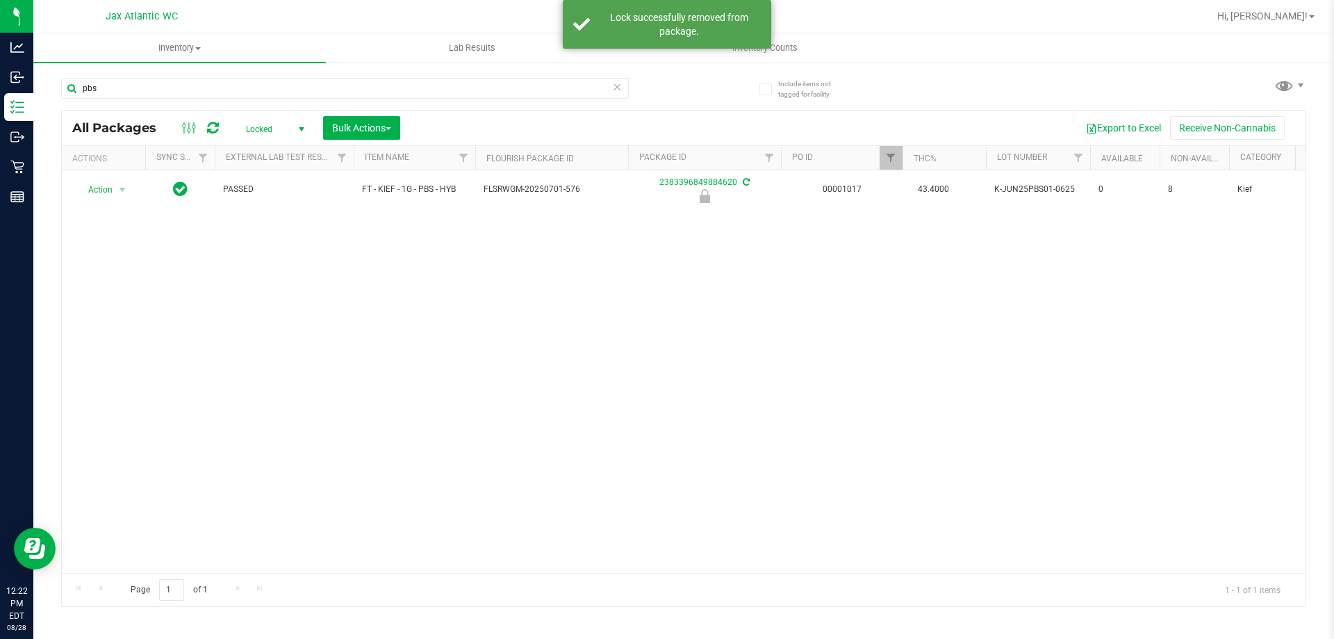
click at [282, 129] on span "Locked" at bounding box center [272, 129] width 76 height 19
click at [252, 209] on li "All" at bounding box center [271, 213] width 75 height 21
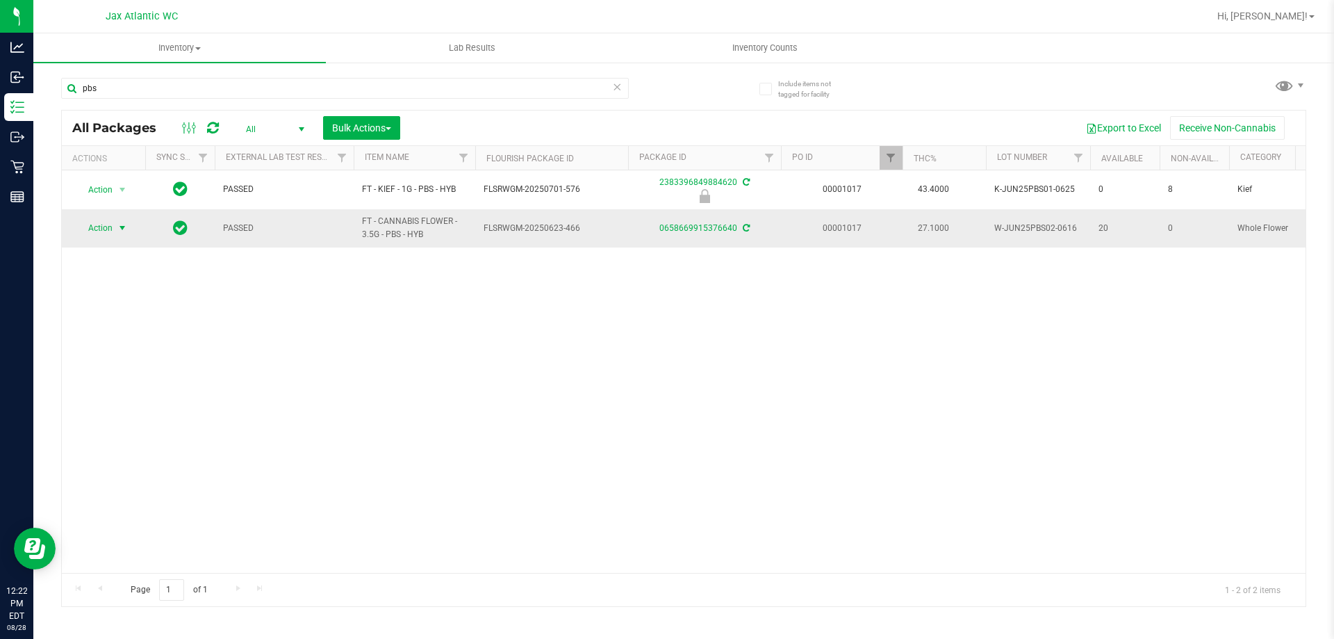
click at [97, 229] on span "Action" at bounding box center [95, 227] width 38 height 19
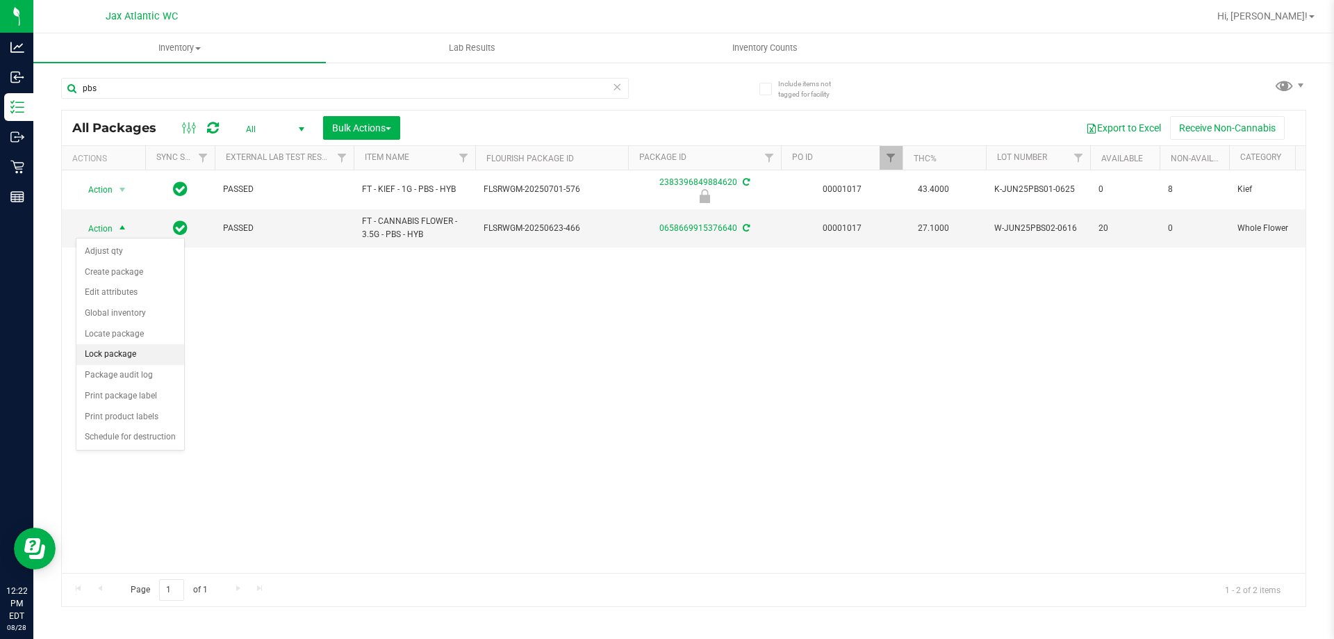
click at [120, 355] on li "Lock package" at bounding box center [130, 354] width 108 height 21
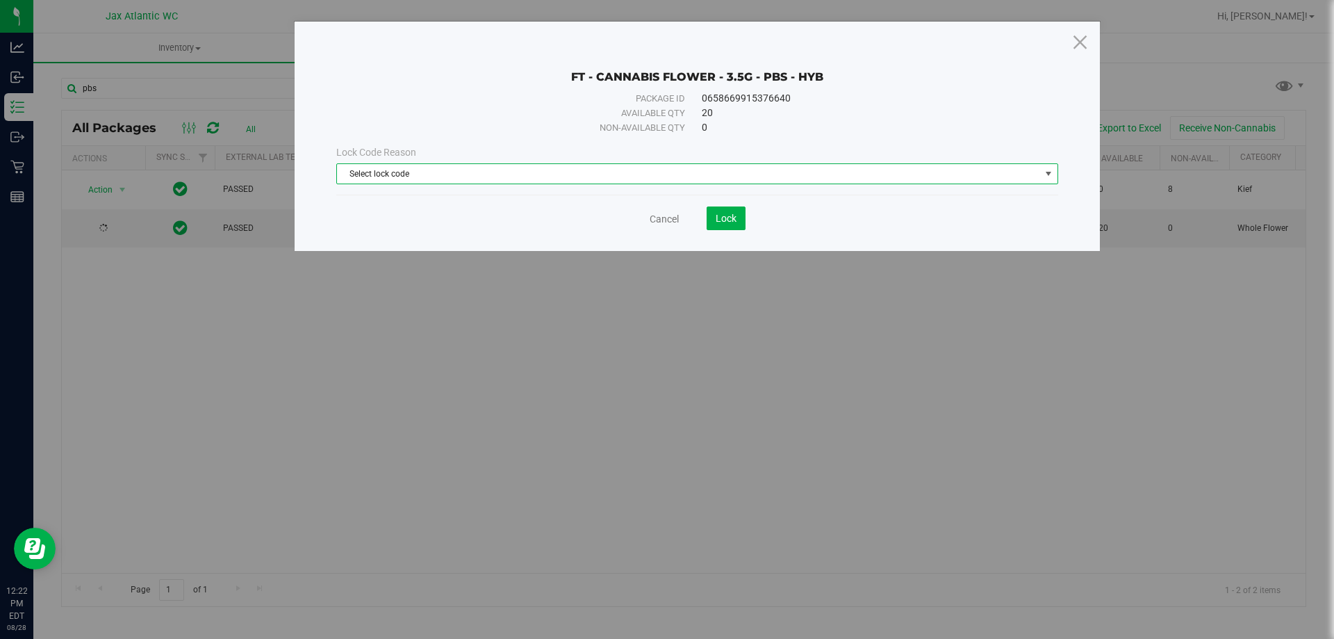
click at [366, 170] on span "Select lock code" at bounding box center [688, 173] width 703 height 19
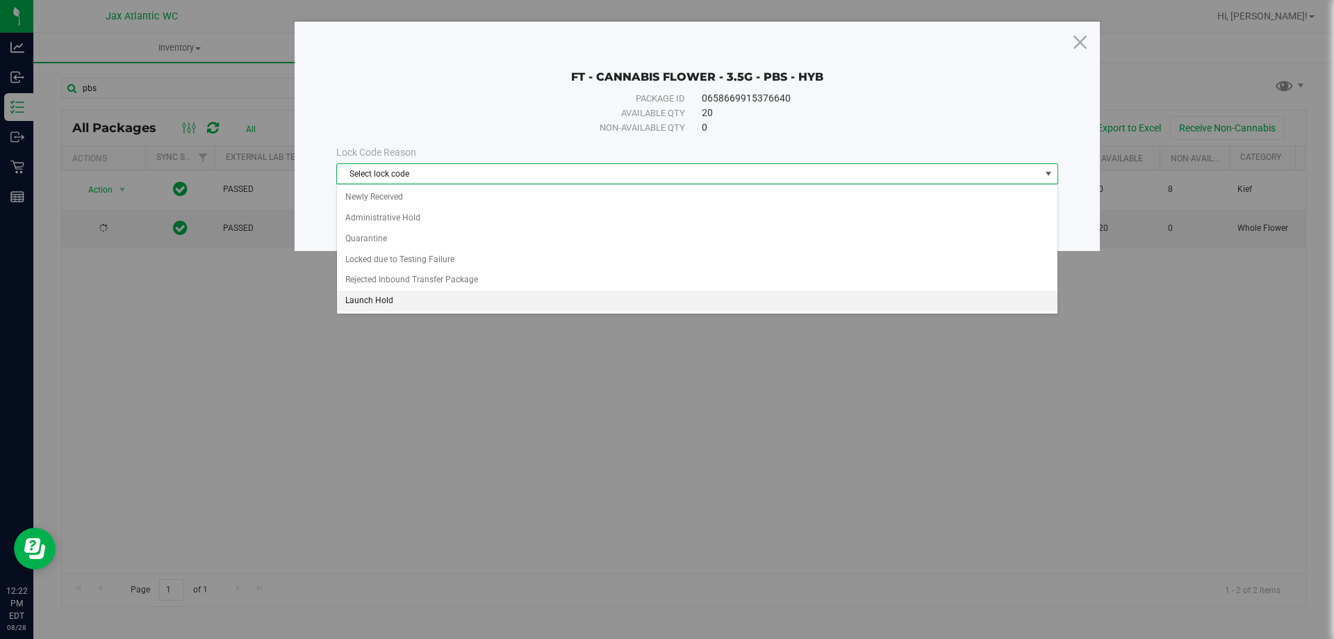
click at [368, 305] on li "Launch Hold" at bounding box center [697, 300] width 721 height 21
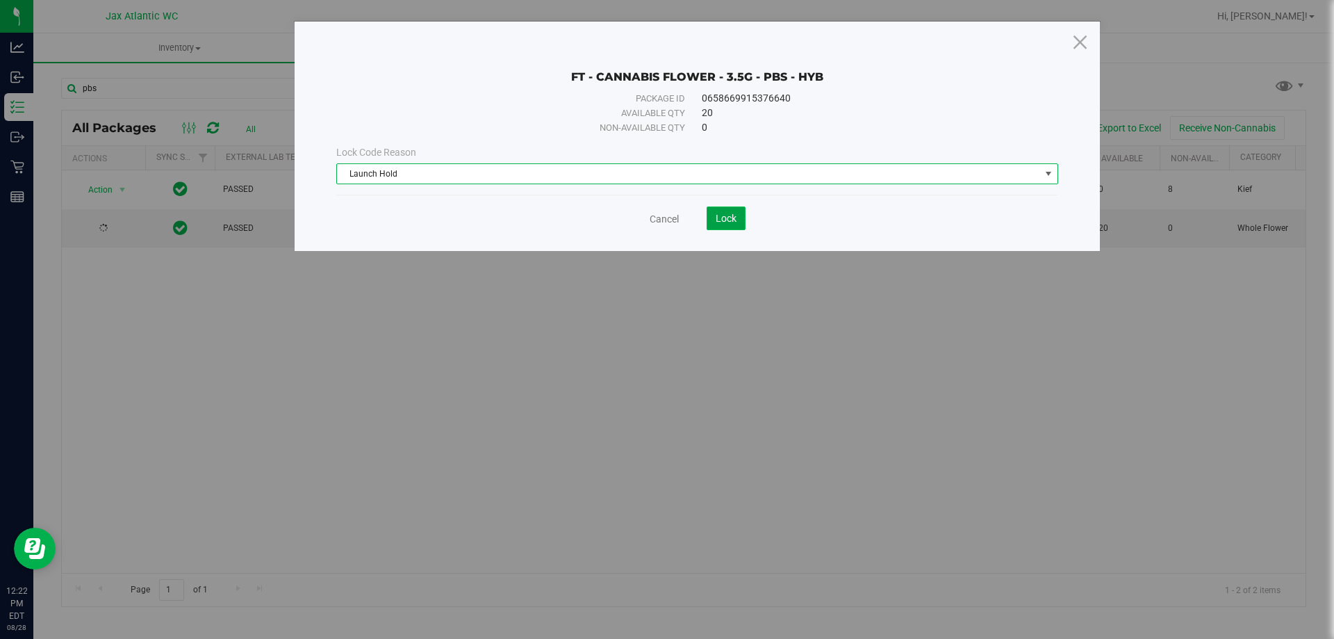
click at [718, 218] on span "Lock" at bounding box center [726, 218] width 21 height 11
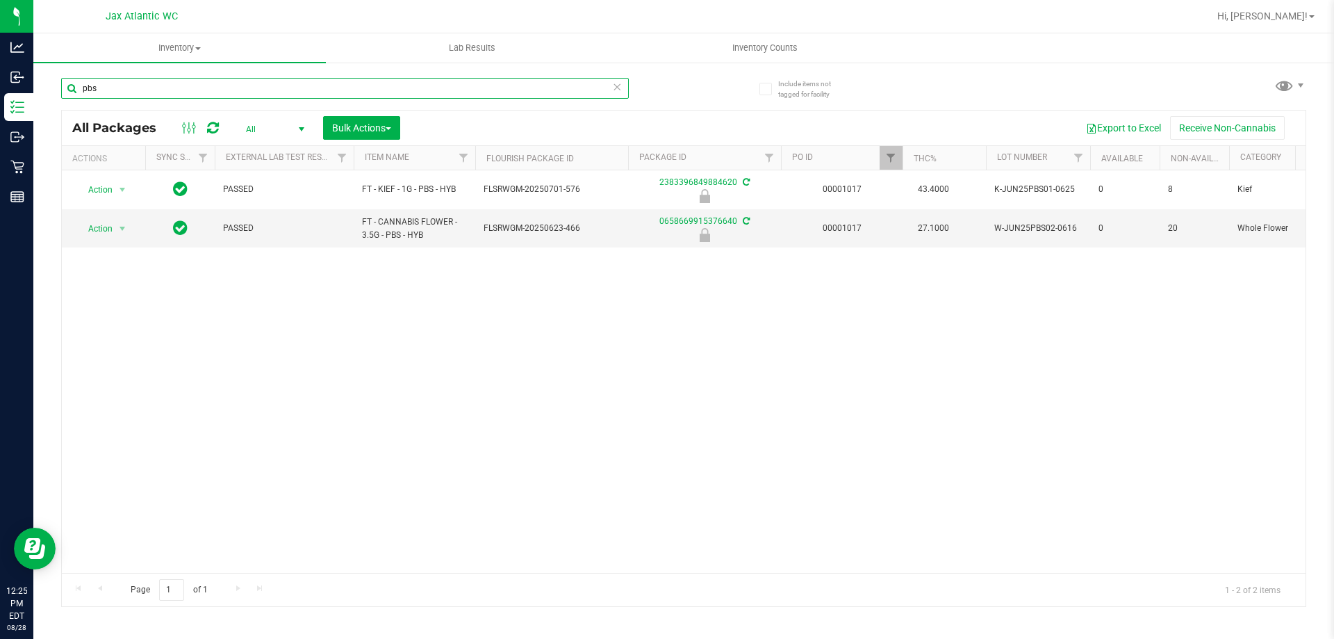
click at [143, 83] on input "pbs" at bounding box center [345, 88] width 568 height 21
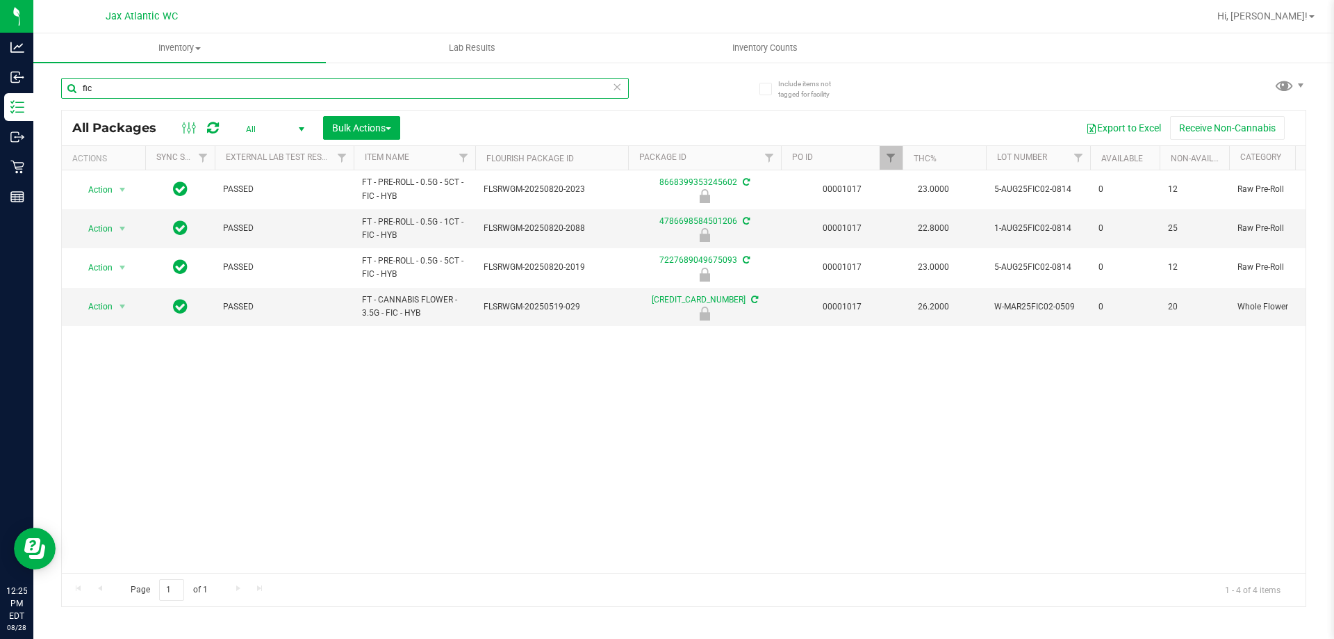
type input "fic"
click at [114, 306] on span "select" at bounding box center [122, 306] width 17 height 19
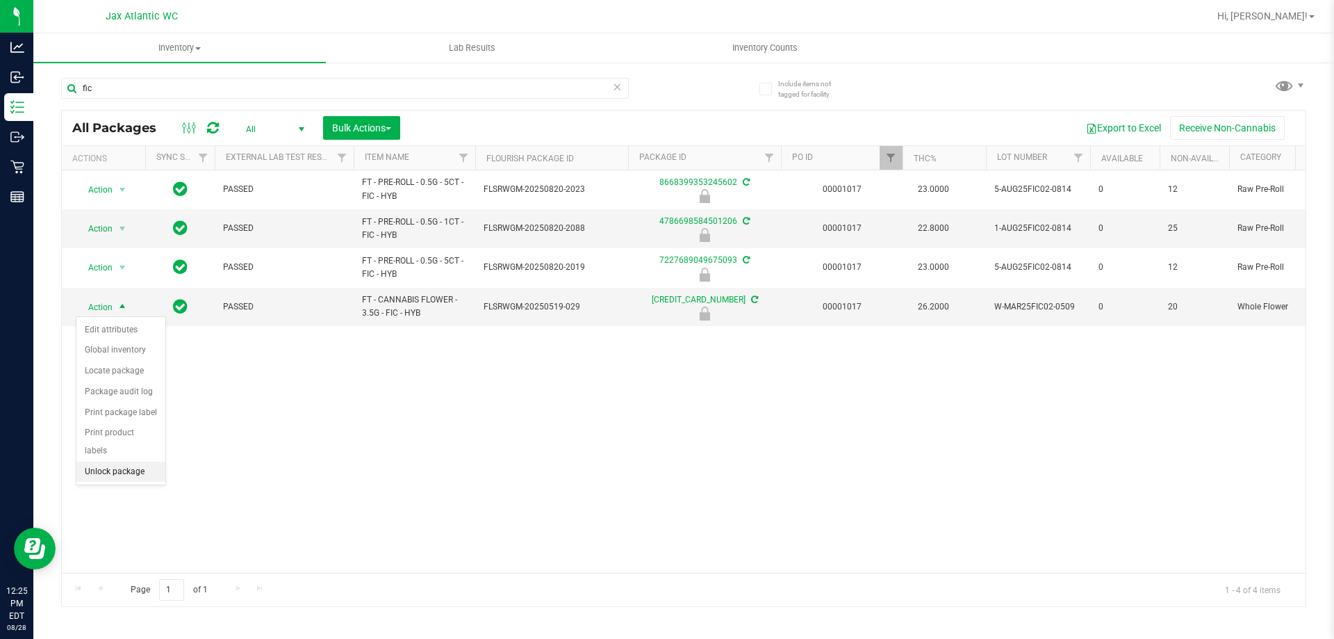
click at [125, 461] on li "Unlock package" at bounding box center [120, 471] width 89 height 21
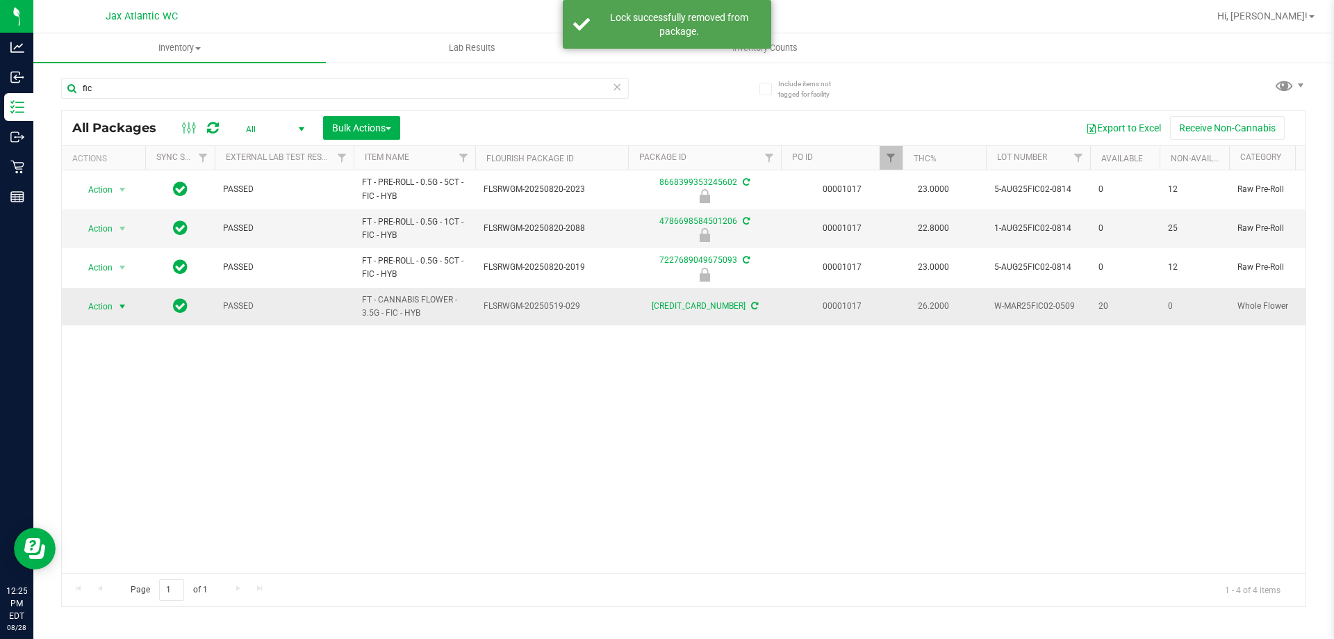
click at [104, 305] on span "Action" at bounding box center [95, 306] width 38 height 19
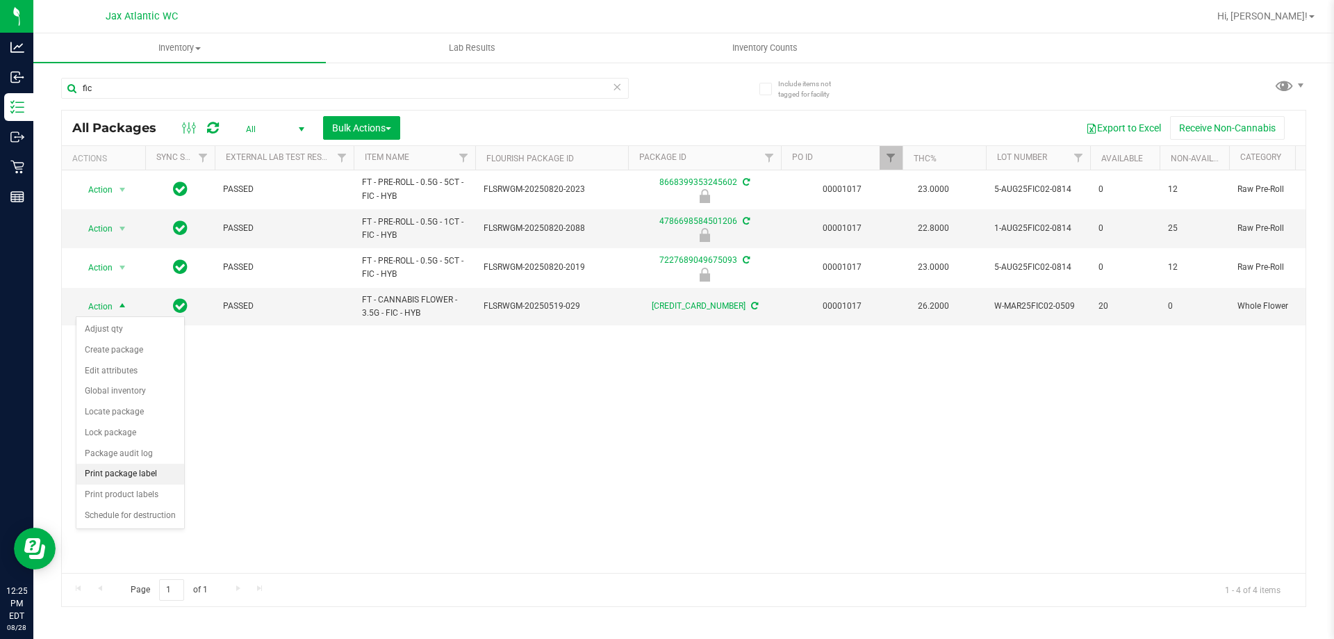
click at [129, 473] on li "Print package label" at bounding box center [130, 474] width 108 height 21
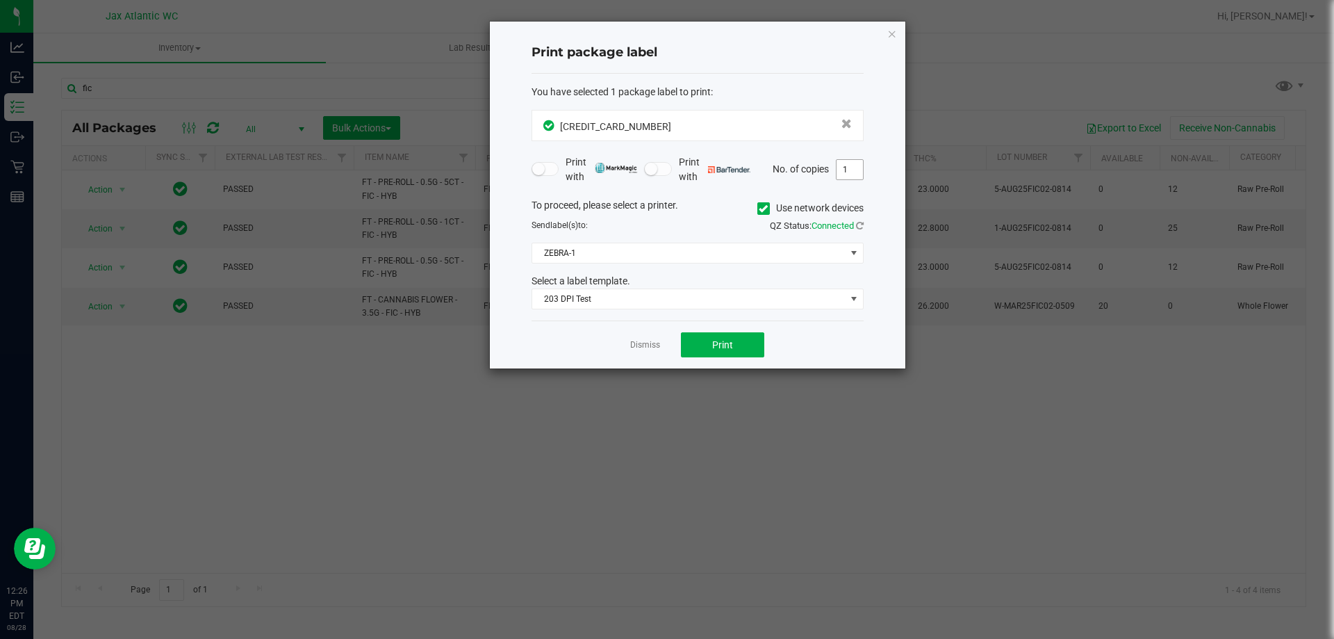
click at [847, 169] on input "1" at bounding box center [850, 169] width 26 height 19
type input "2"
click at [748, 356] on button "Print" at bounding box center [722, 344] width 83 height 25
drag, startPoint x: 899, startPoint y: 33, endPoint x: 449, endPoint y: 68, distance: 451.0
click at [898, 33] on div "Print package label You have selected 1 package label to print : [CREDIT_CARD_N…" at bounding box center [698, 195] width 416 height 347
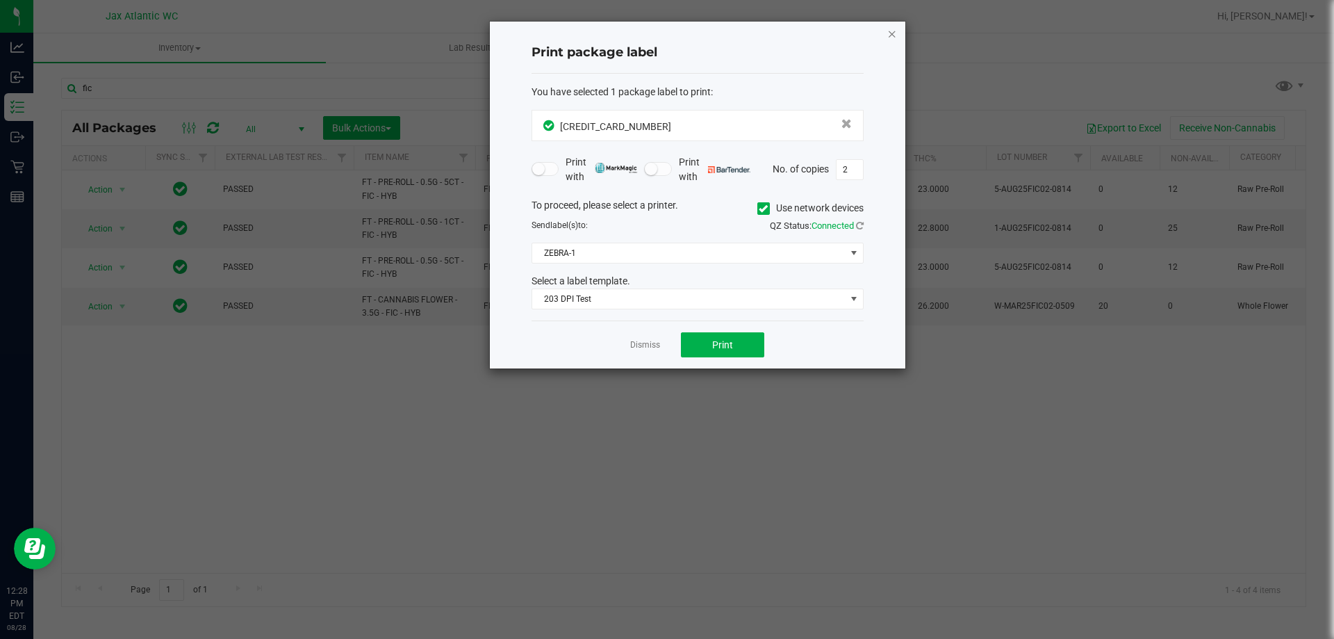
click at [895, 35] on icon "button" at bounding box center [892, 33] width 10 height 17
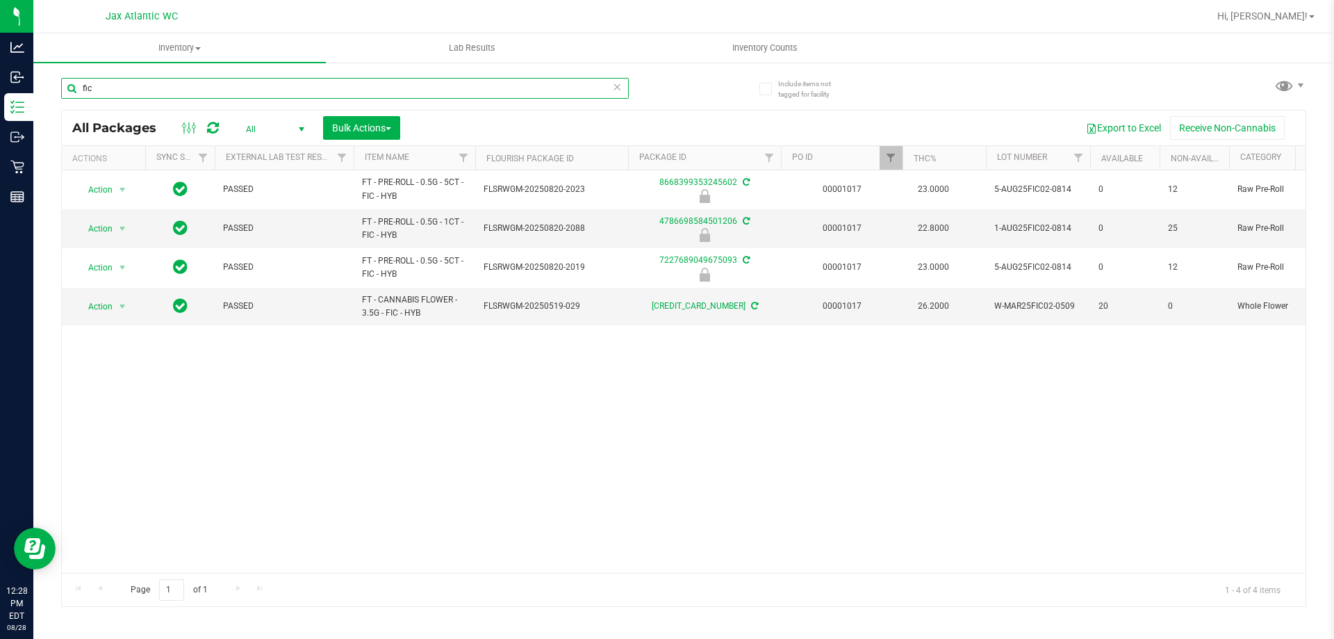
click at [322, 87] on input "fic" at bounding box center [345, 88] width 568 height 21
type input "ied"
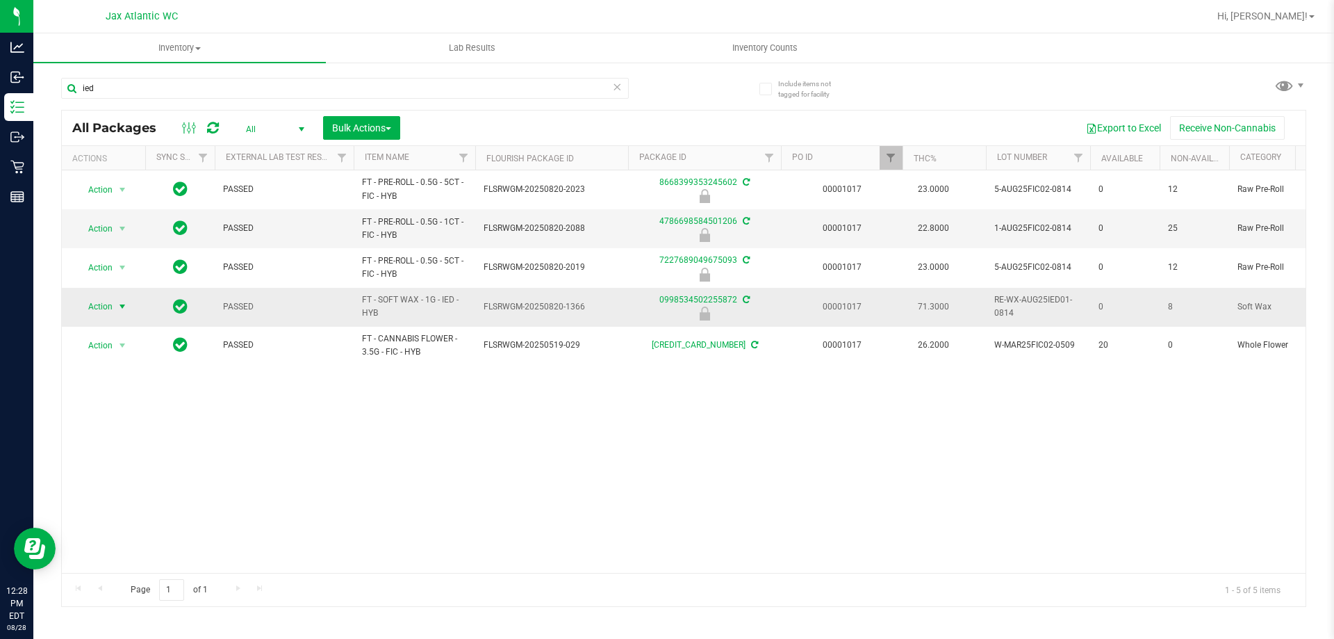
click at [119, 309] on span "select" at bounding box center [122, 306] width 11 height 11
click at [88, 461] on li "Unlock package" at bounding box center [120, 471] width 89 height 21
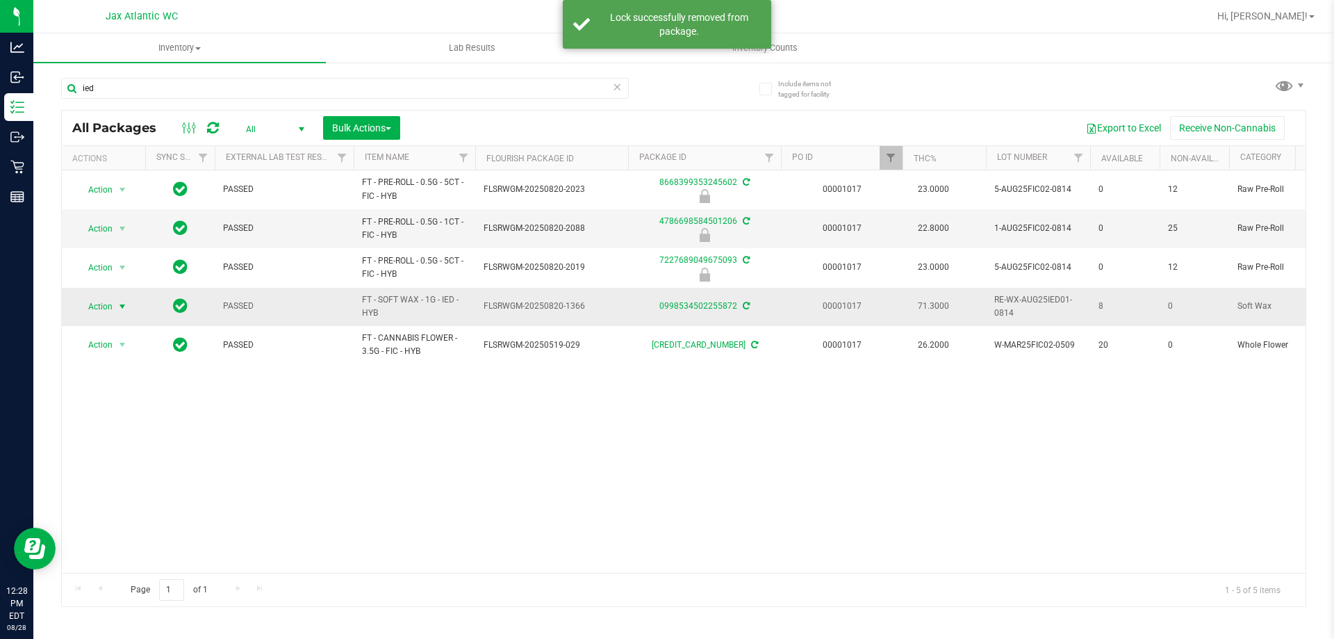
click at [110, 306] on span "Action" at bounding box center [95, 306] width 38 height 19
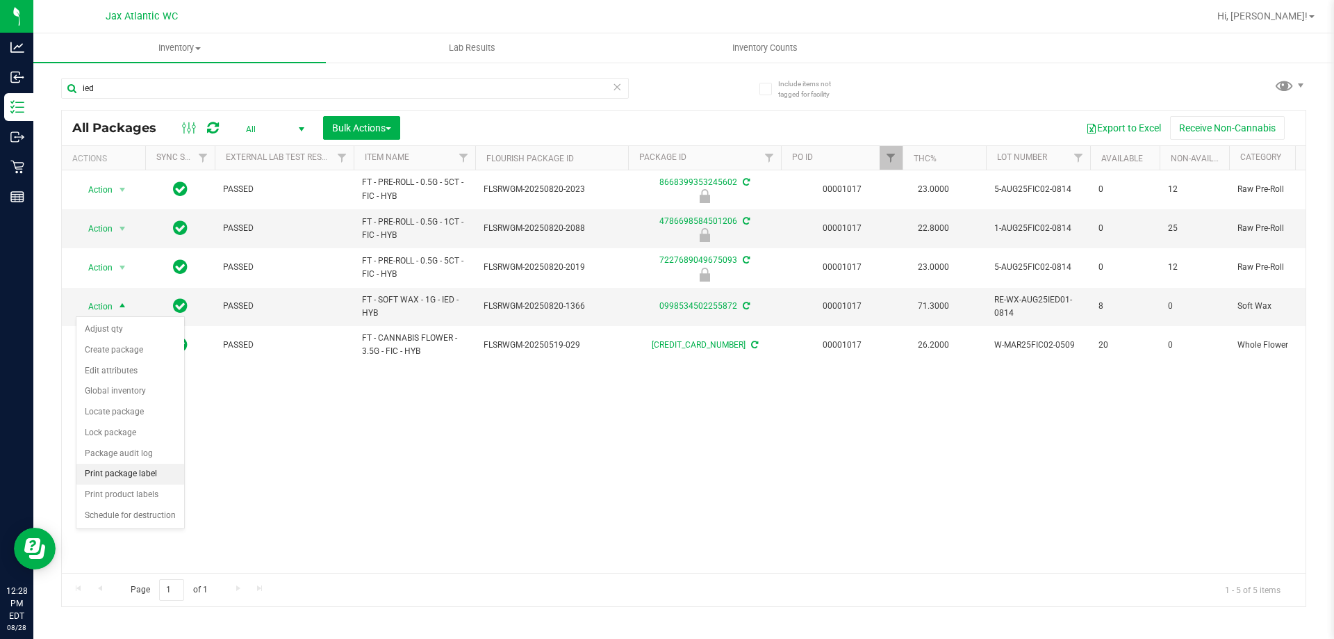
click at [134, 475] on li "Print package label" at bounding box center [130, 474] width 108 height 21
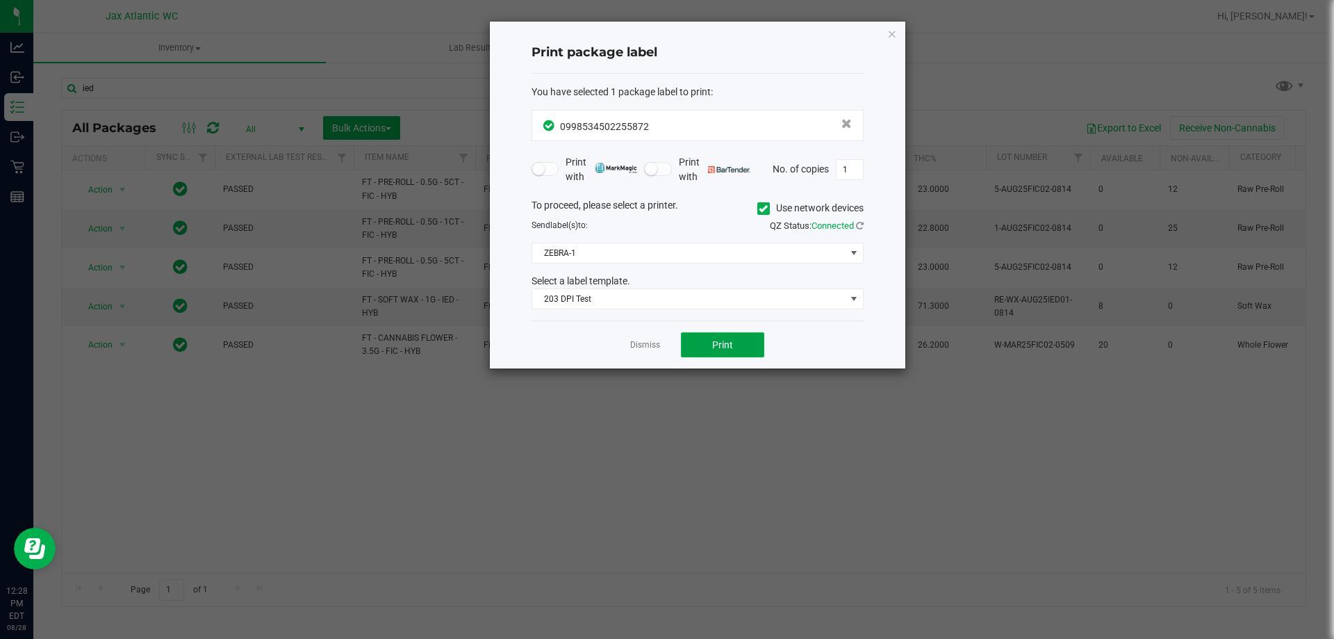
click at [696, 350] on button "Print" at bounding box center [722, 344] width 83 height 25
click at [892, 34] on icon "button" at bounding box center [892, 33] width 10 height 17
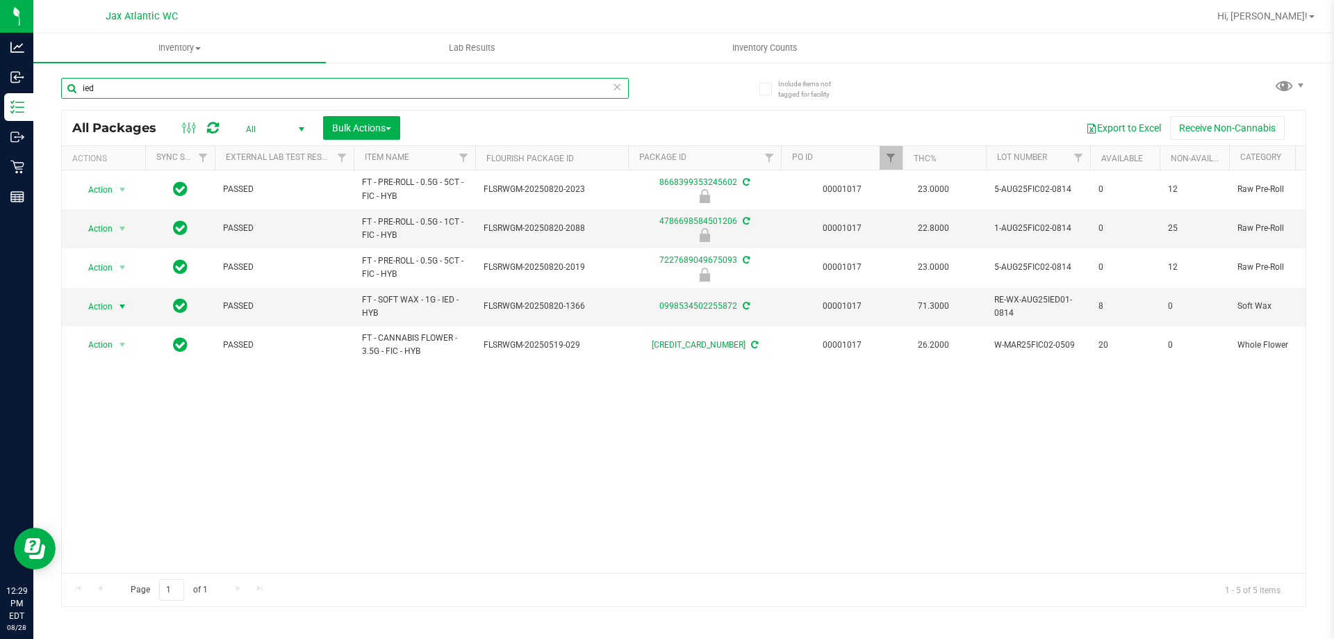
click at [177, 88] on input "ied" at bounding box center [345, 88] width 568 height 21
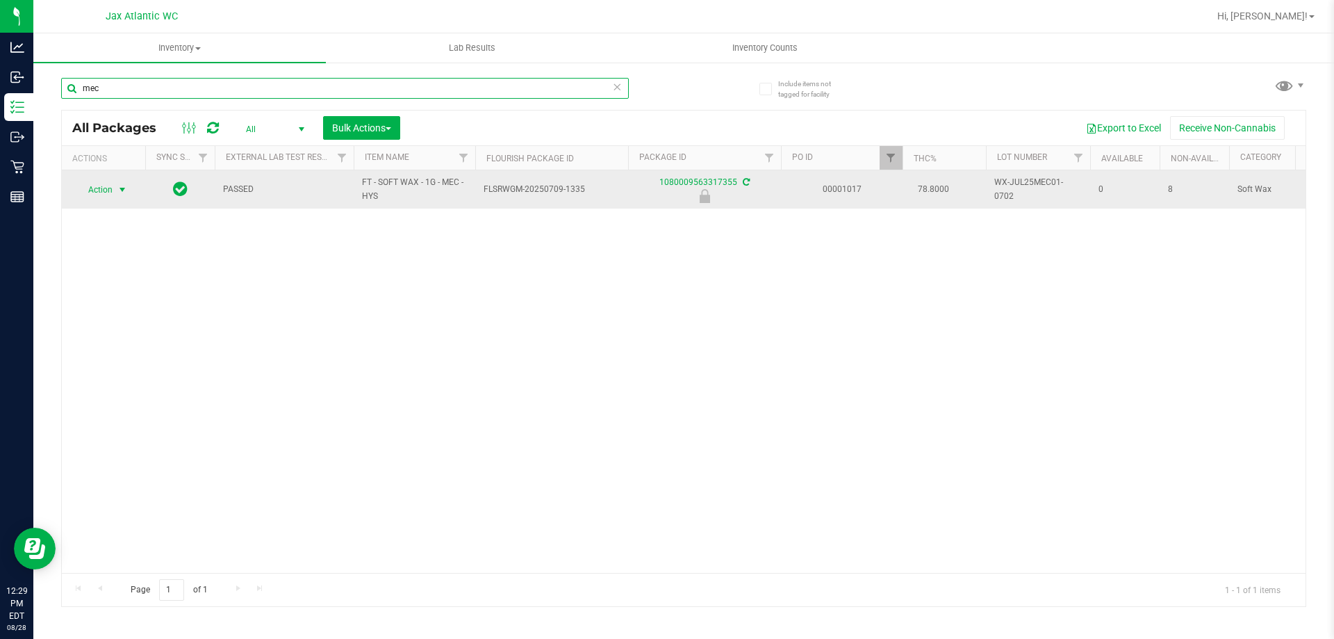
type input "mec"
click at [104, 192] on span "Action" at bounding box center [95, 189] width 38 height 19
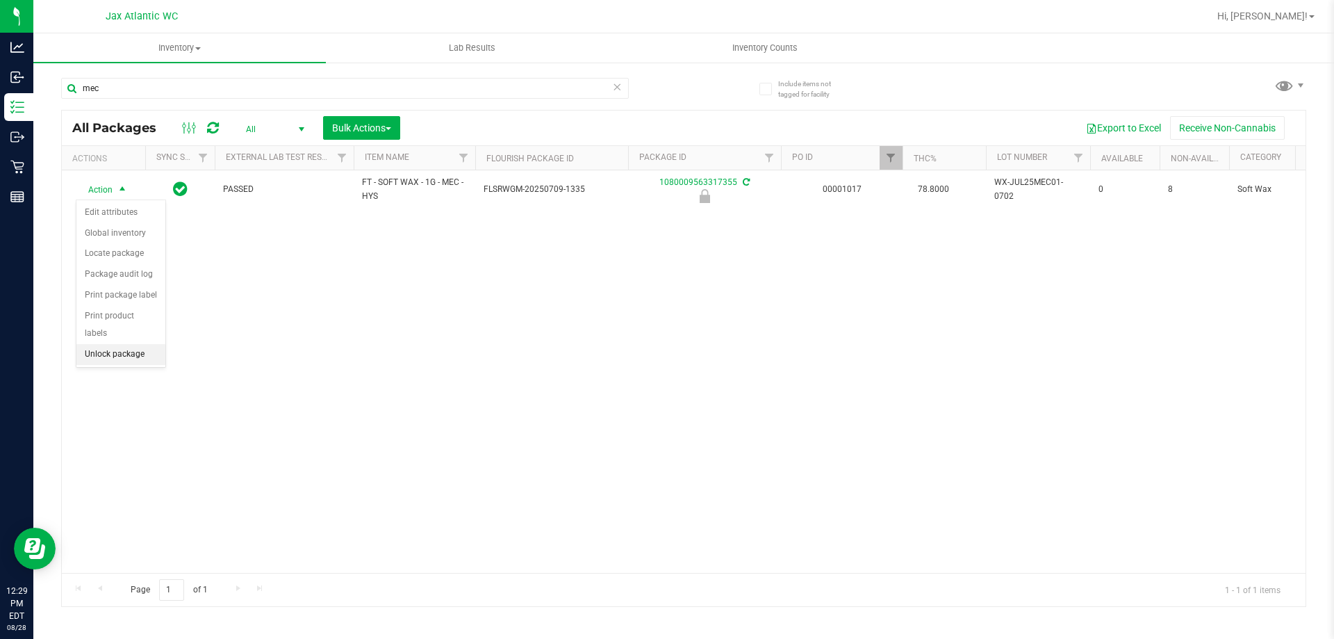
click at [111, 344] on li "Unlock package" at bounding box center [120, 354] width 89 height 21
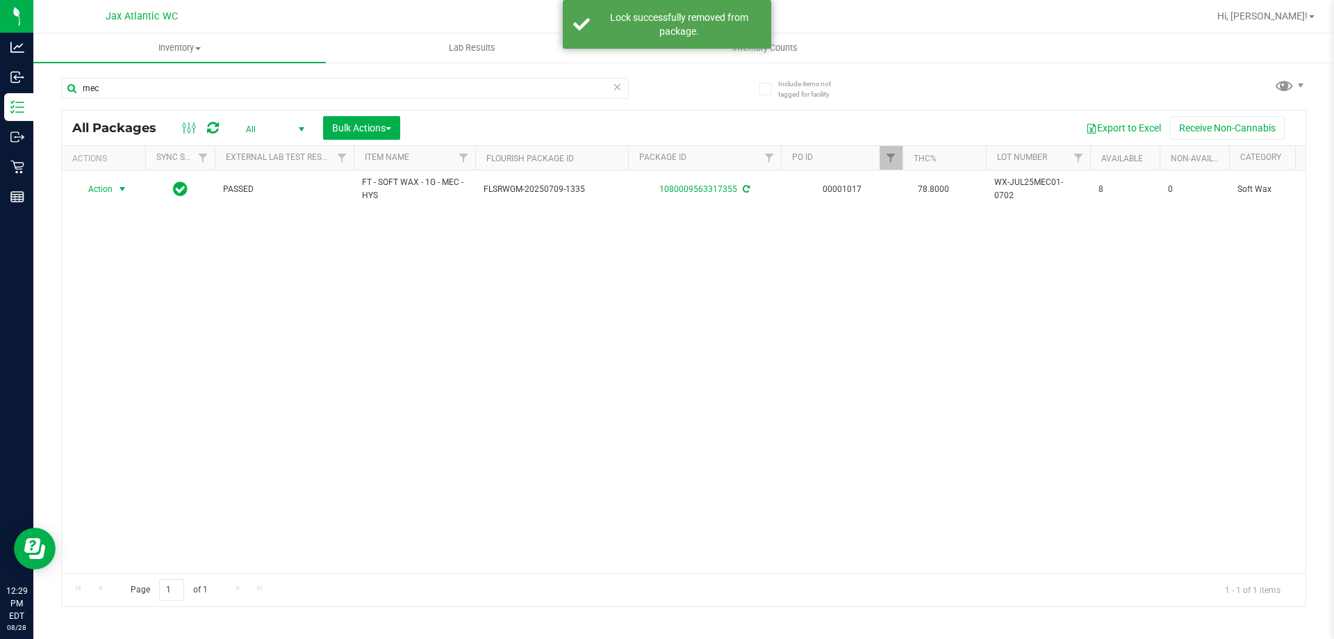
click at [101, 191] on span "Action" at bounding box center [95, 188] width 38 height 19
click at [120, 356] on li "Print package label" at bounding box center [130, 357] width 108 height 21
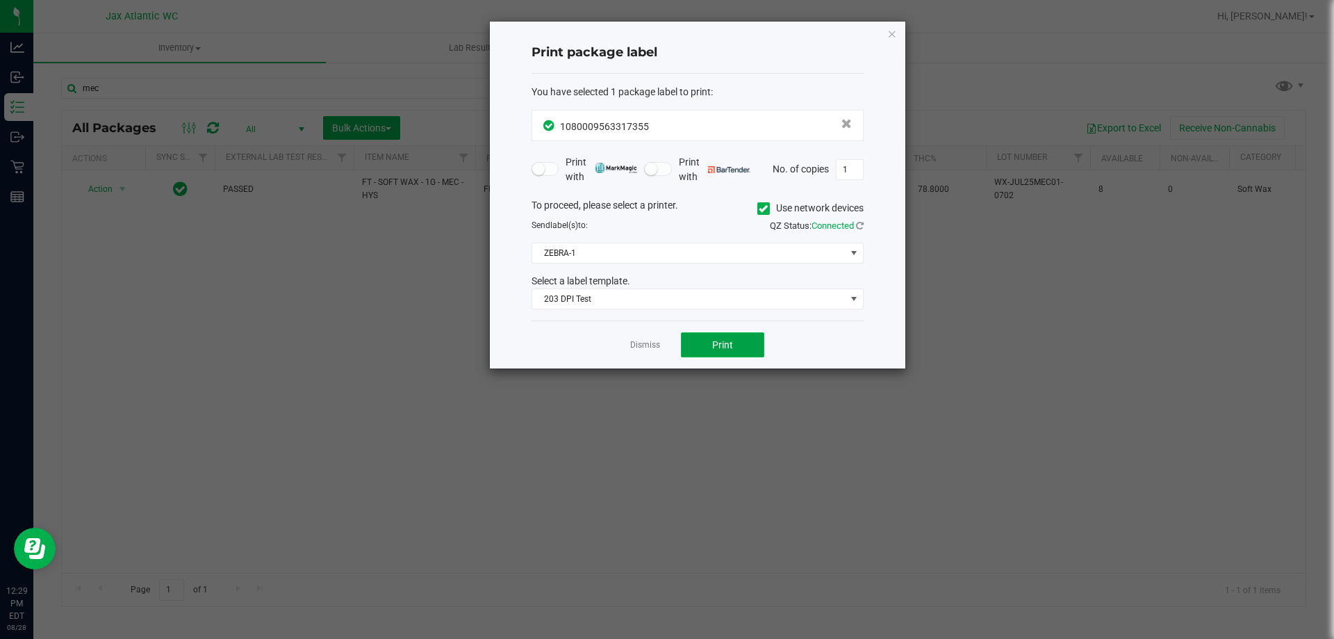
click at [704, 351] on button "Print" at bounding box center [722, 344] width 83 height 25
click at [894, 32] on icon "button" at bounding box center [892, 33] width 10 height 17
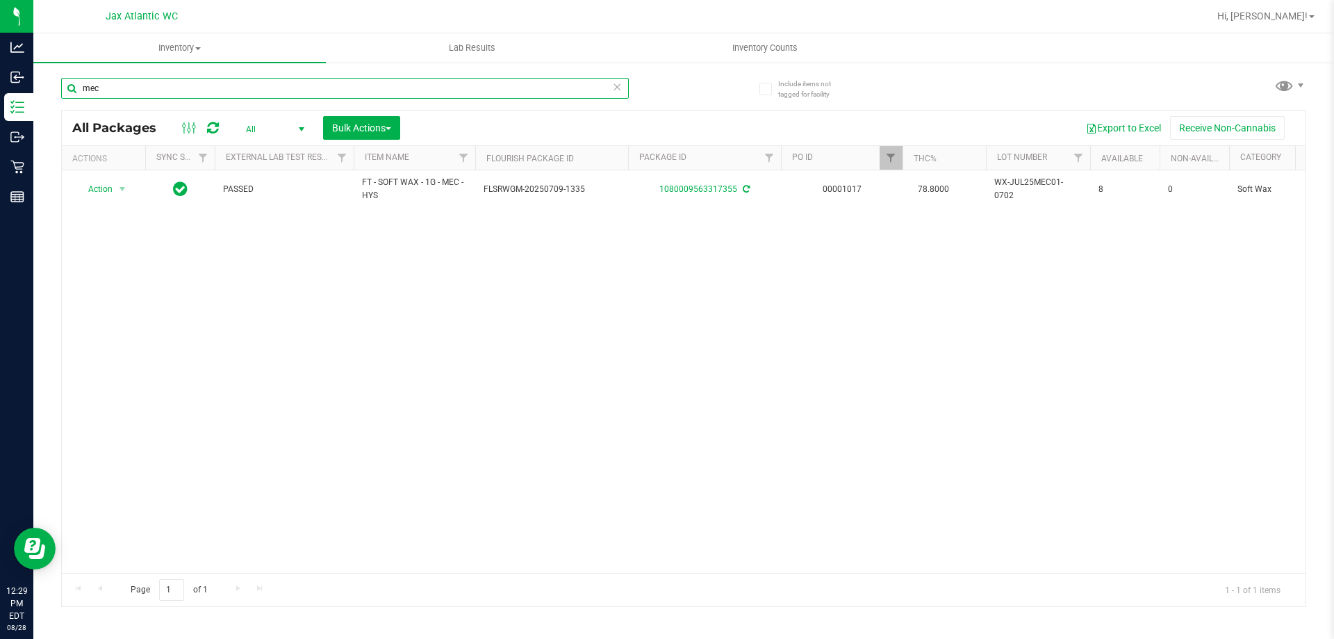
click at [204, 88] on input "mec" at bounding box center [345, 88] width 568 height 21
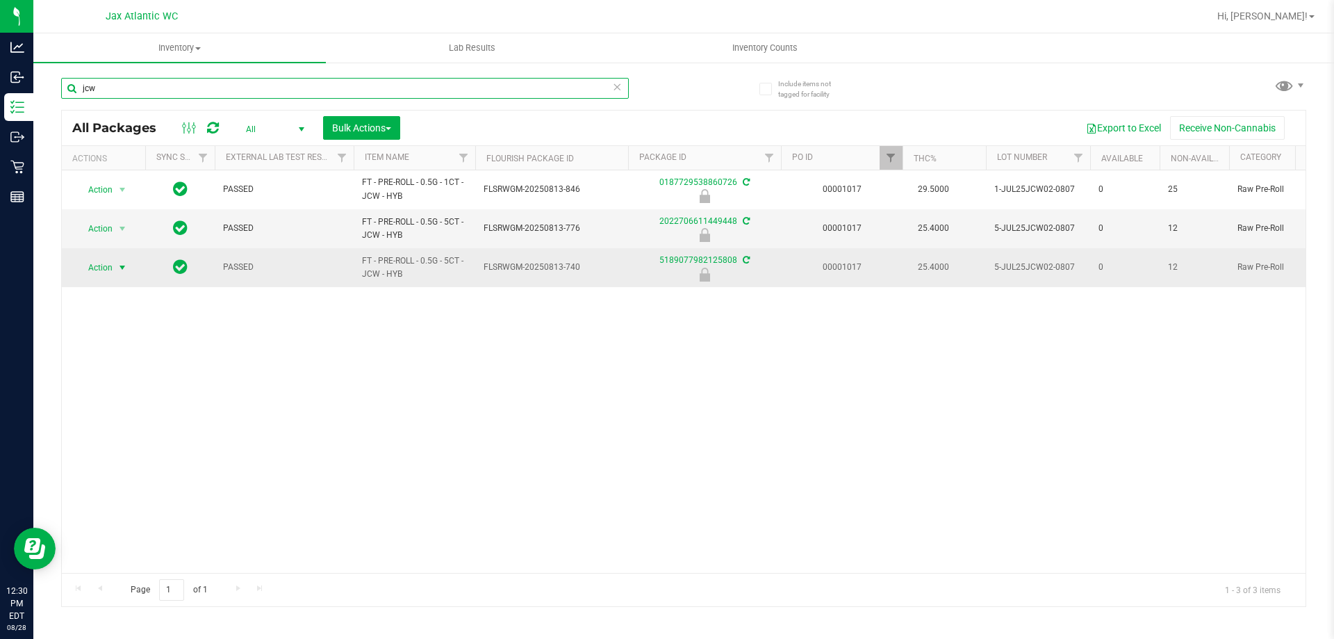
type input "jcw"
click at [110, 267] on span "Action" at bounding box center [95, 267] width 38 height 19
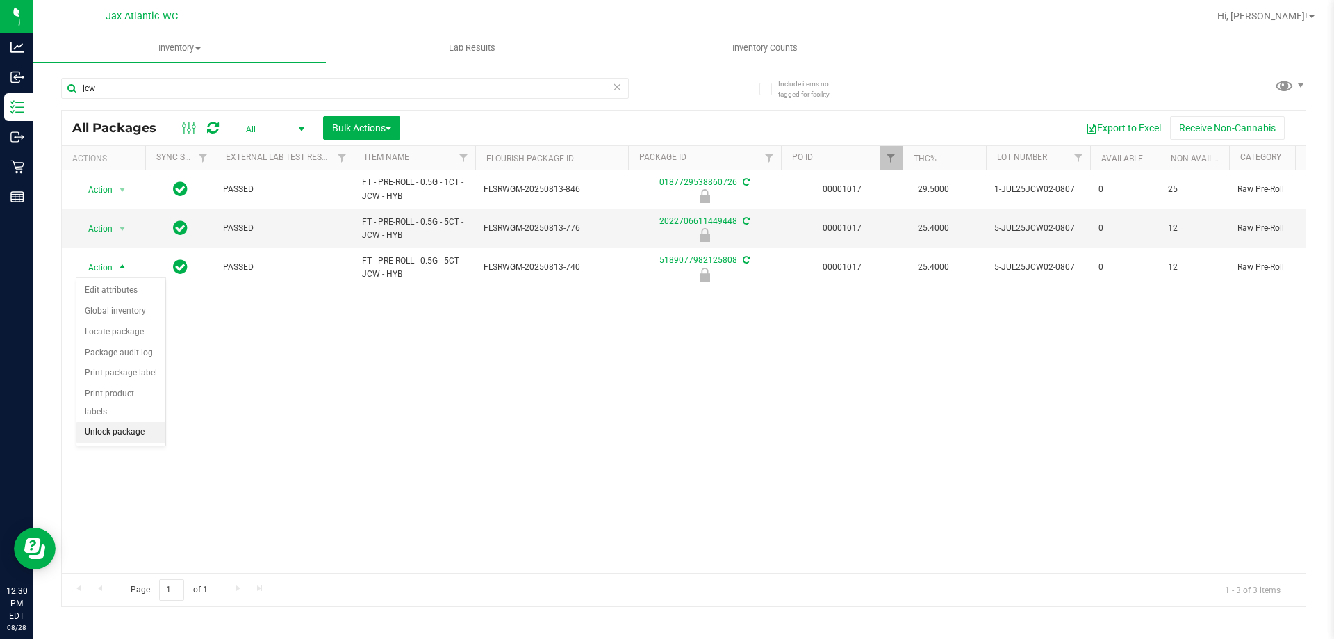
click at [114, 422] on li "Unlock package" at bounding box center [120, 432] width 89 height 21
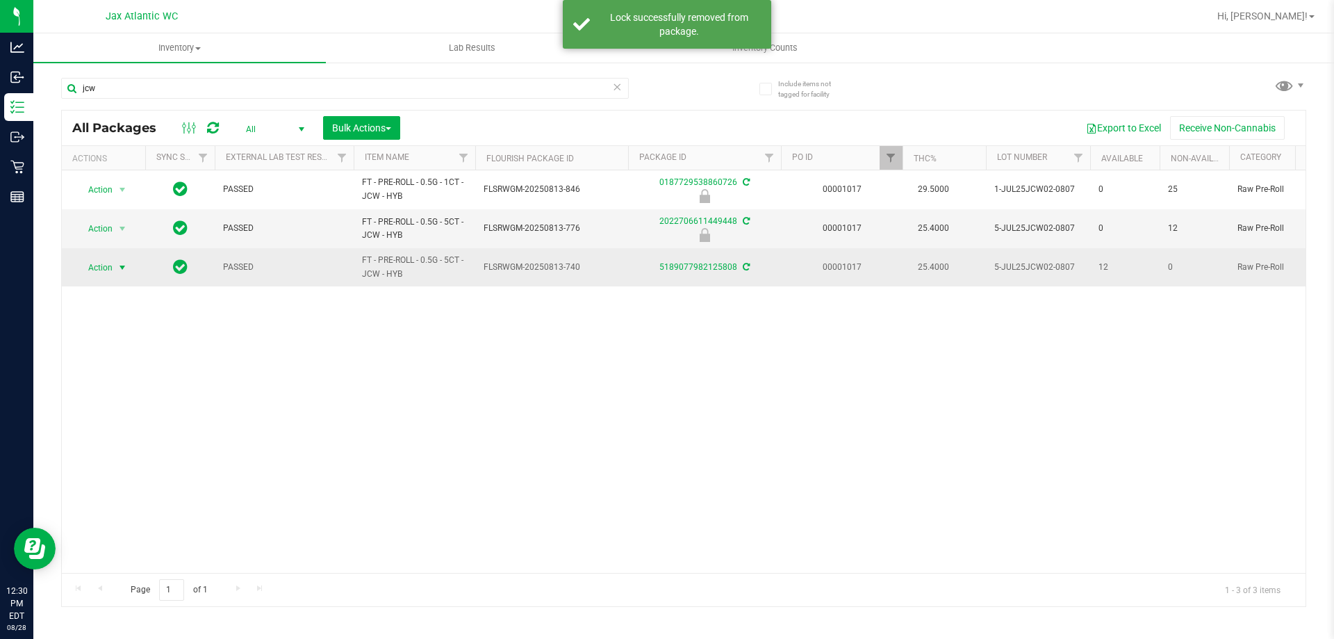
click at [114, 270] on span "select" at bounding box center [122, 267] width 17 height 19
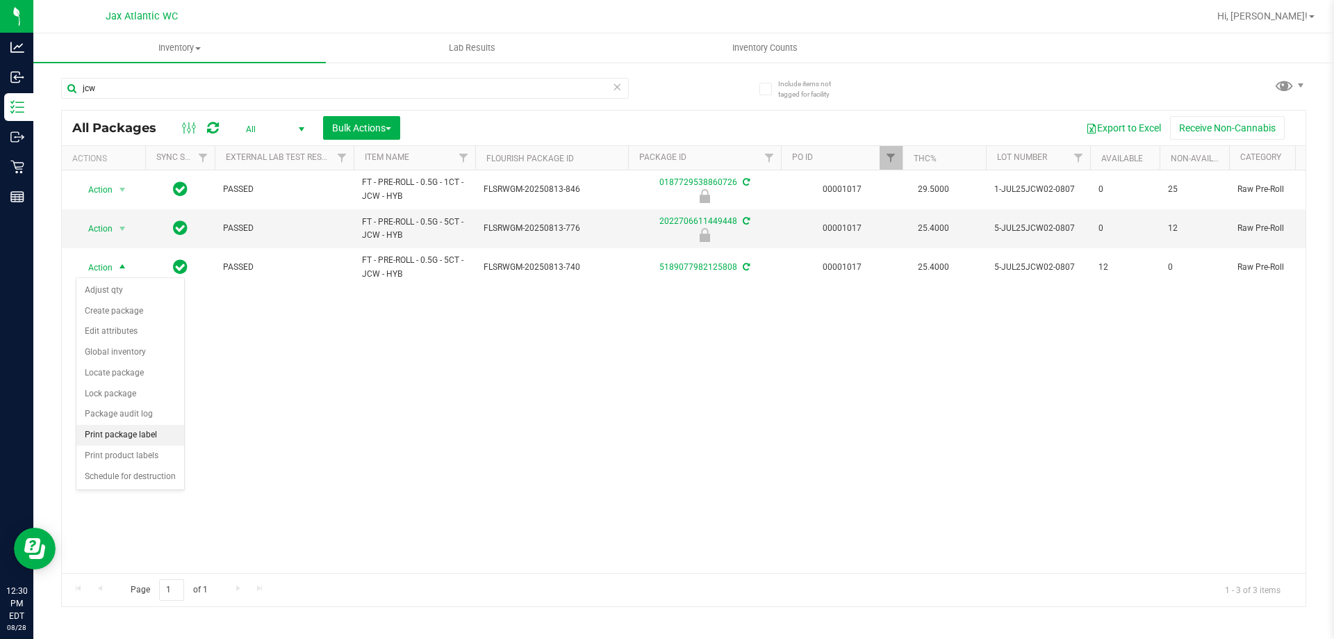
click at [118, 436] on li "Print package label" at bounding box center [130, 435] width 108 height 21
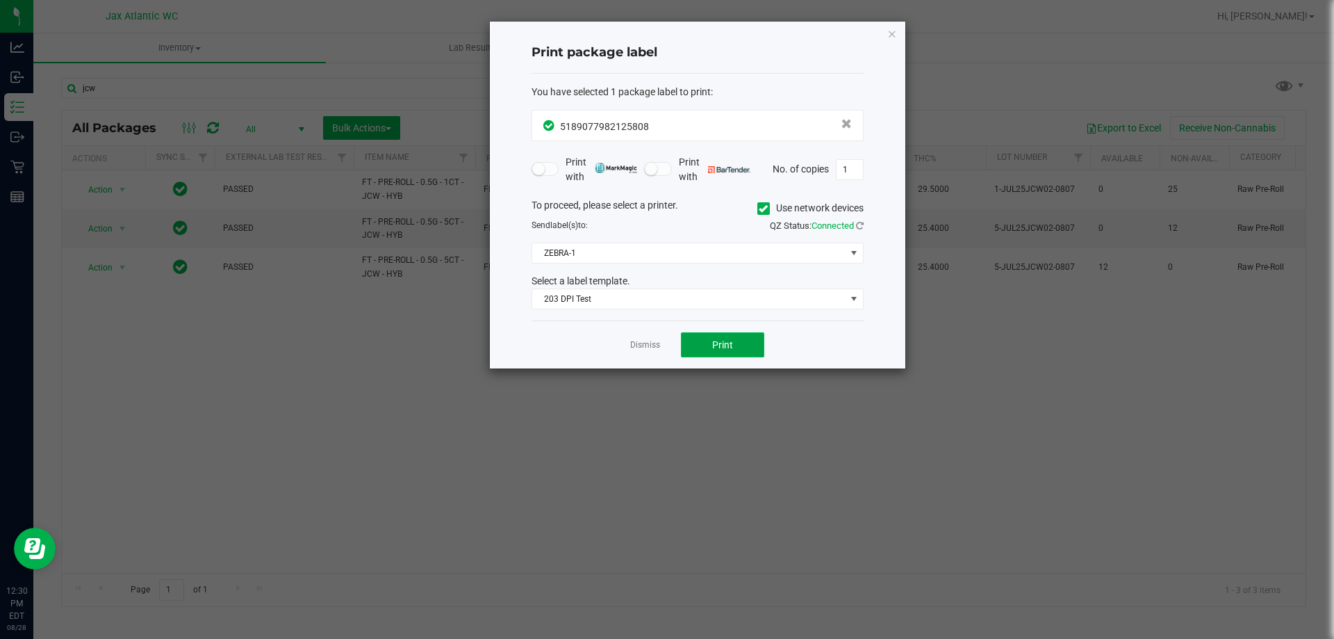
click at [714, 336] on button "Print" at bounding box center [722, 344] width 83 height 25
click at [895, 39] on icon "button" at bounding box center [892, 33] width 10 height 17
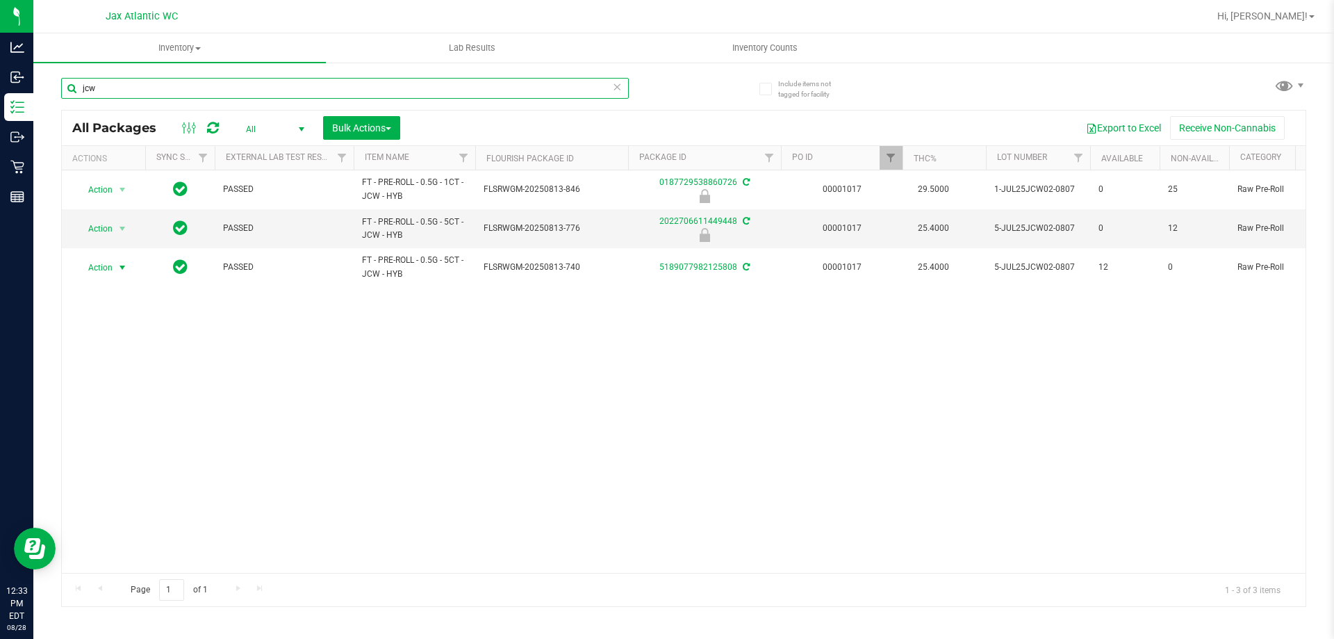
click at [101, 84] on input "jcw" at bounding box center [345, 88] width 568 height 21
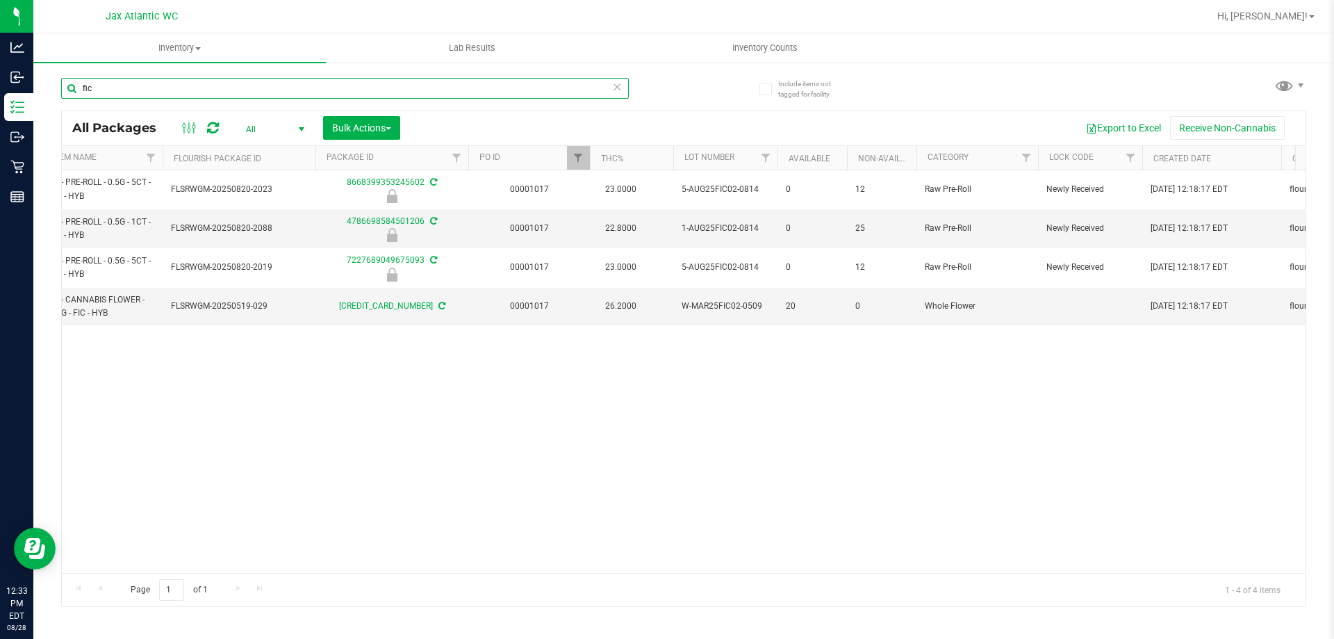
scroll to position [0, 220]
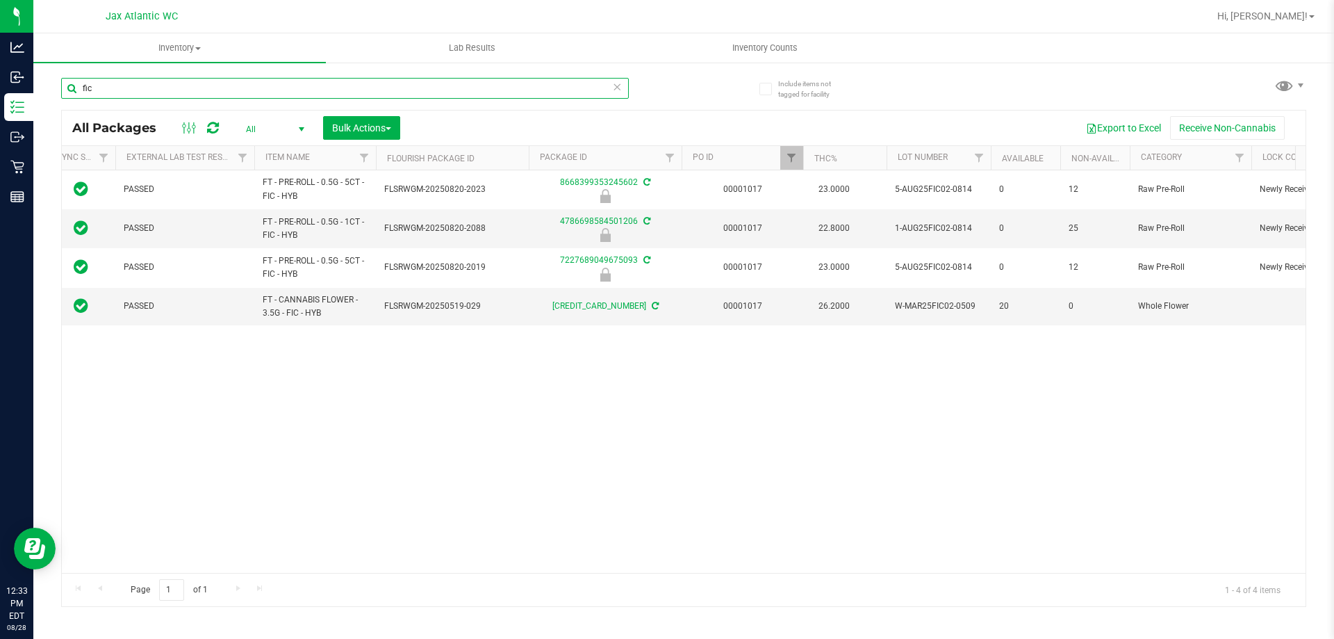
type input "fic"
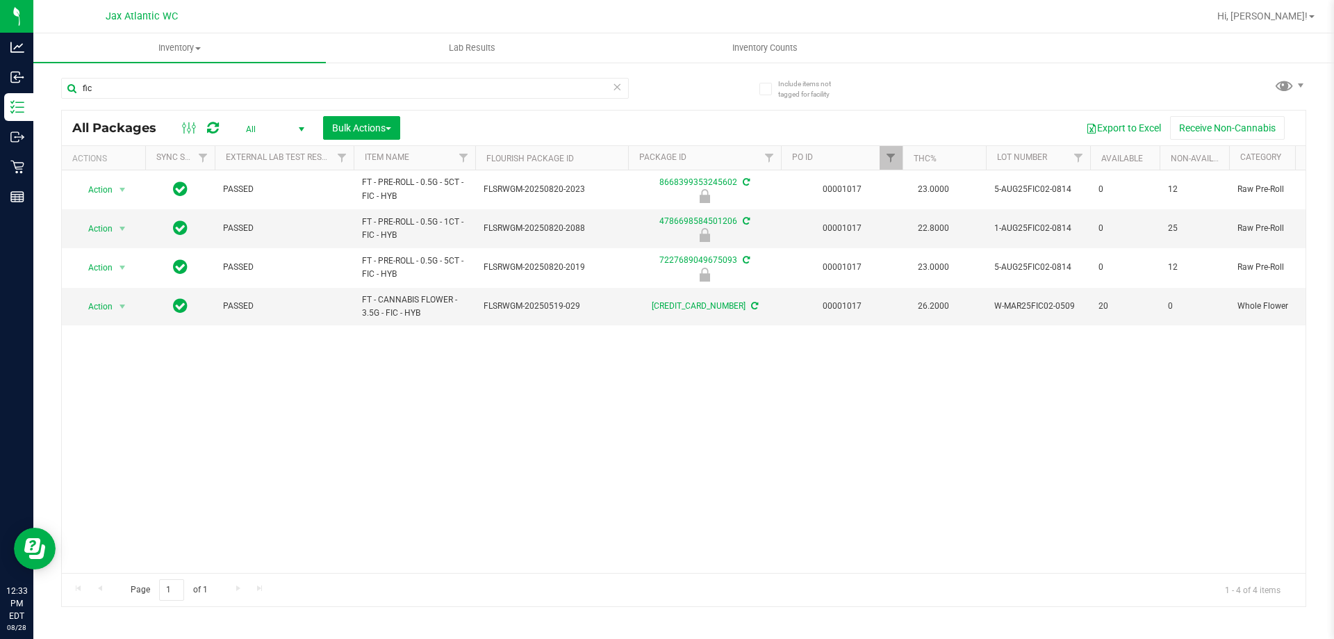
drag, startPoint x: 634, startPoint y: 570, endPoint x: 605, endPoint y: 530, distance: 49.2
click at [605, 530] on div "Action Action Edit attributes Global inventory Locate package Package audit log…" at bounding box center [684, 371] width 1244 height 402
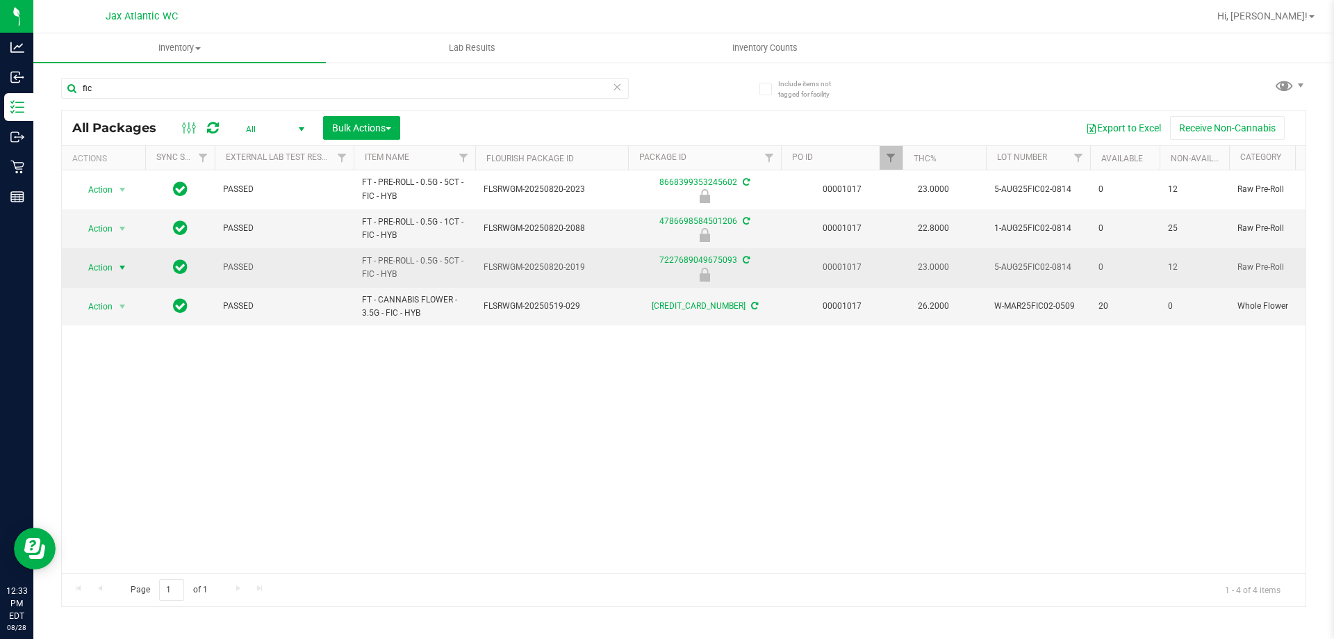
click at [112, 267] on span "Action" at bounding box center [95, 267] width 38 height 19
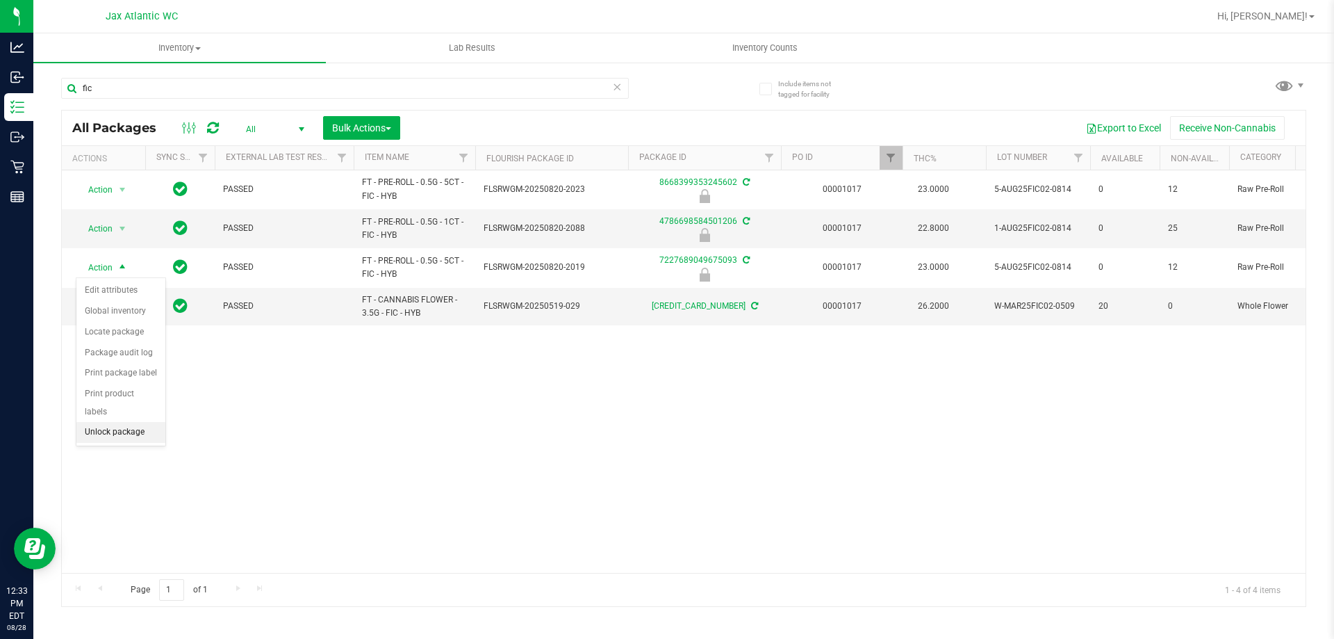
click at [133, 422] on li "Unlock package" at bounding box center [120, 432] width 89 height 21
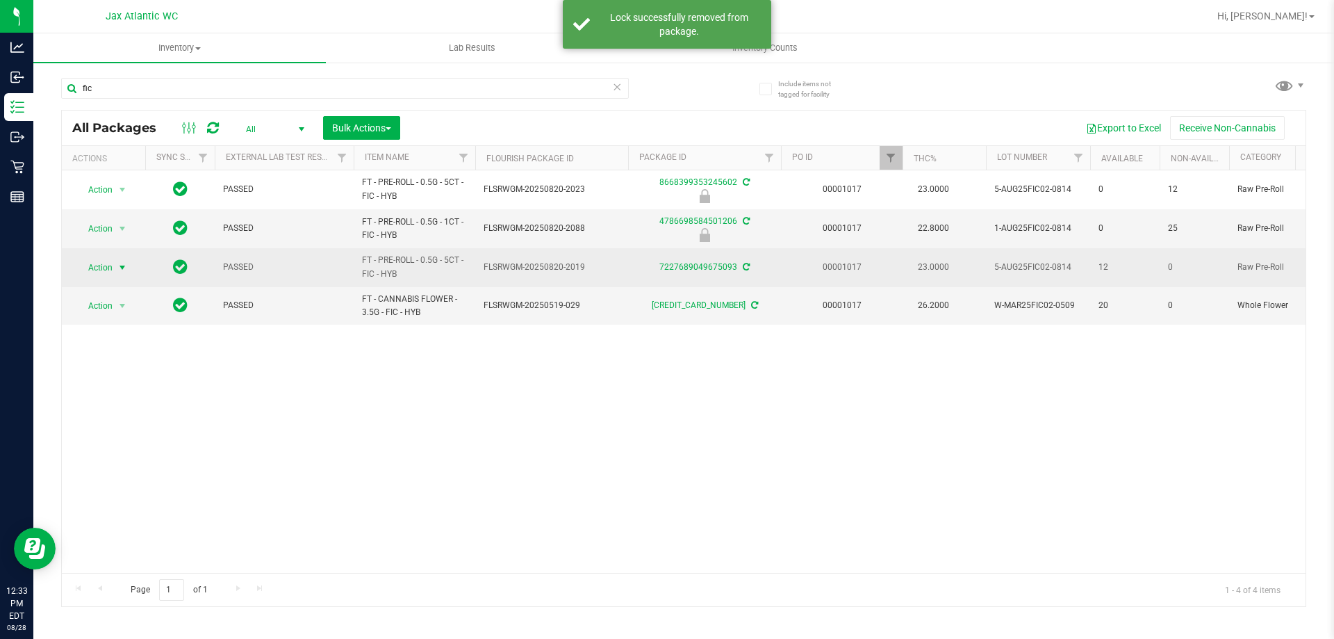
click at [95, 265] on span "Action" at bounding box center [95, 267] width 38 height 19
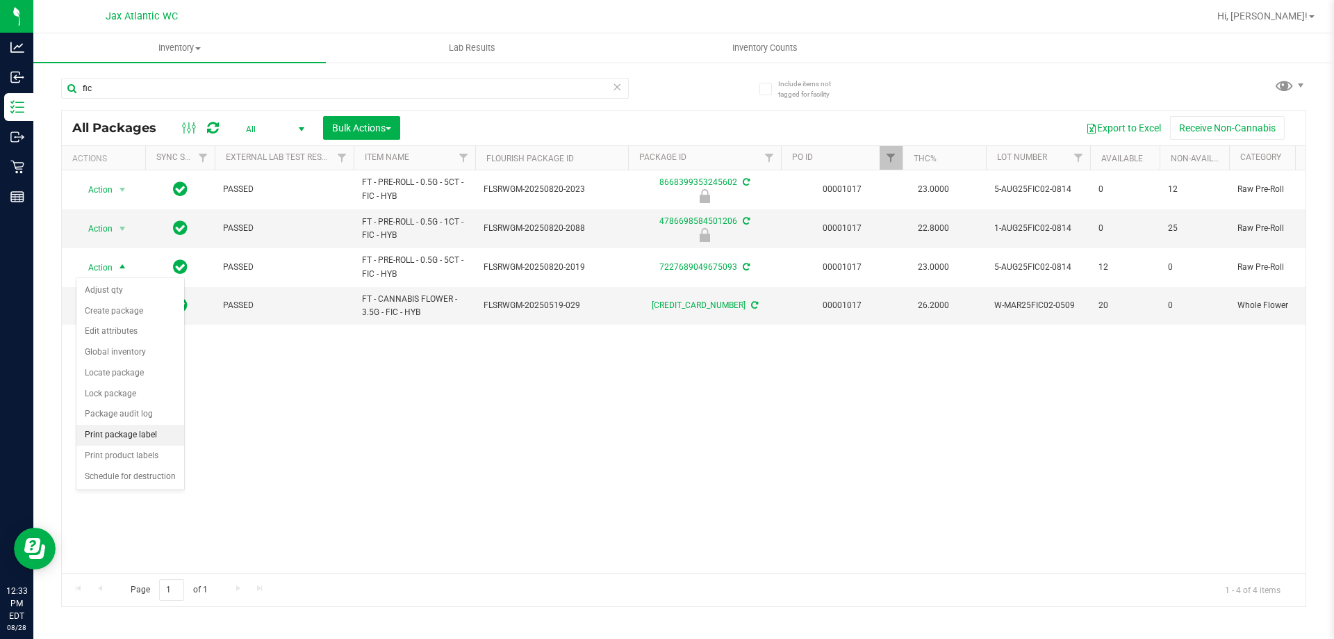
click at [133, 440] on li "Print package label" at bounding box center [130, 435] width 108 height 21
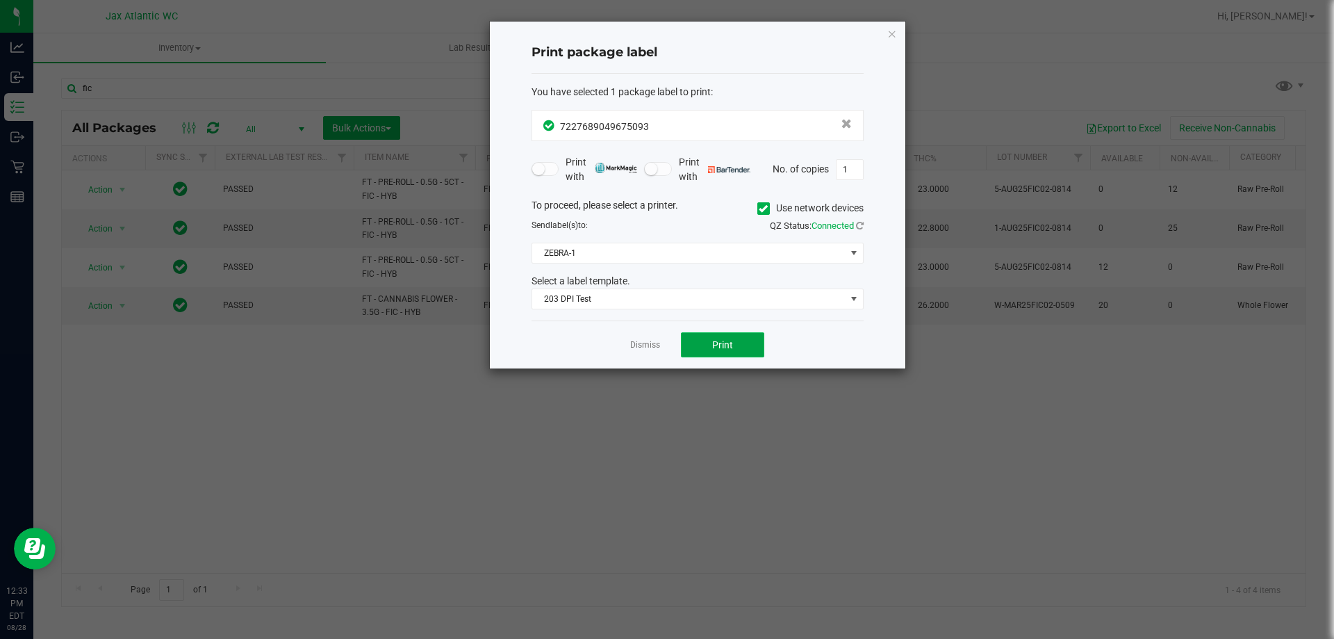
click at [731, 347] on span "Print" at bounding box center [722, 344] width 21 height 11
click at [916, 46] on ngb-modal-window "Print package label You have selected 1 package label to print : 72276890496750…" at bounding box center [672, 319] width 1345 height 639
click at [894, 36] on icon "button" at bounding box center [892, 33] width 10 height 17
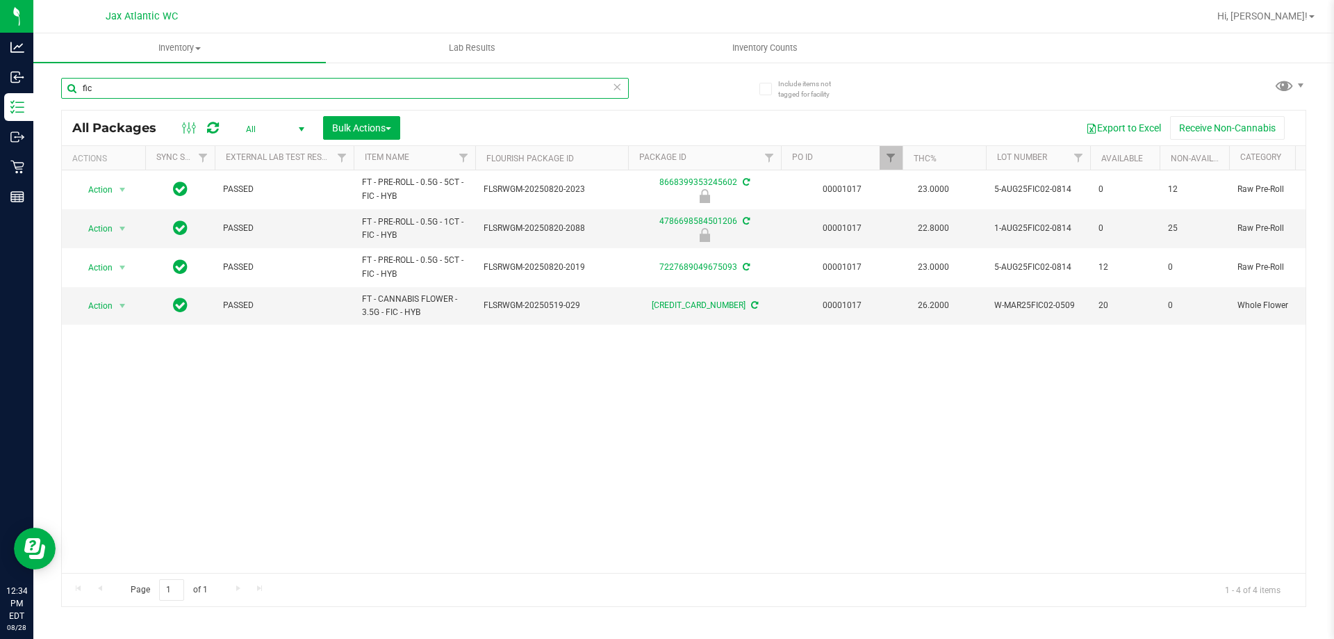
click at [129, 92] on input "fic" at bounding box center [345, 88] width 568 height 21
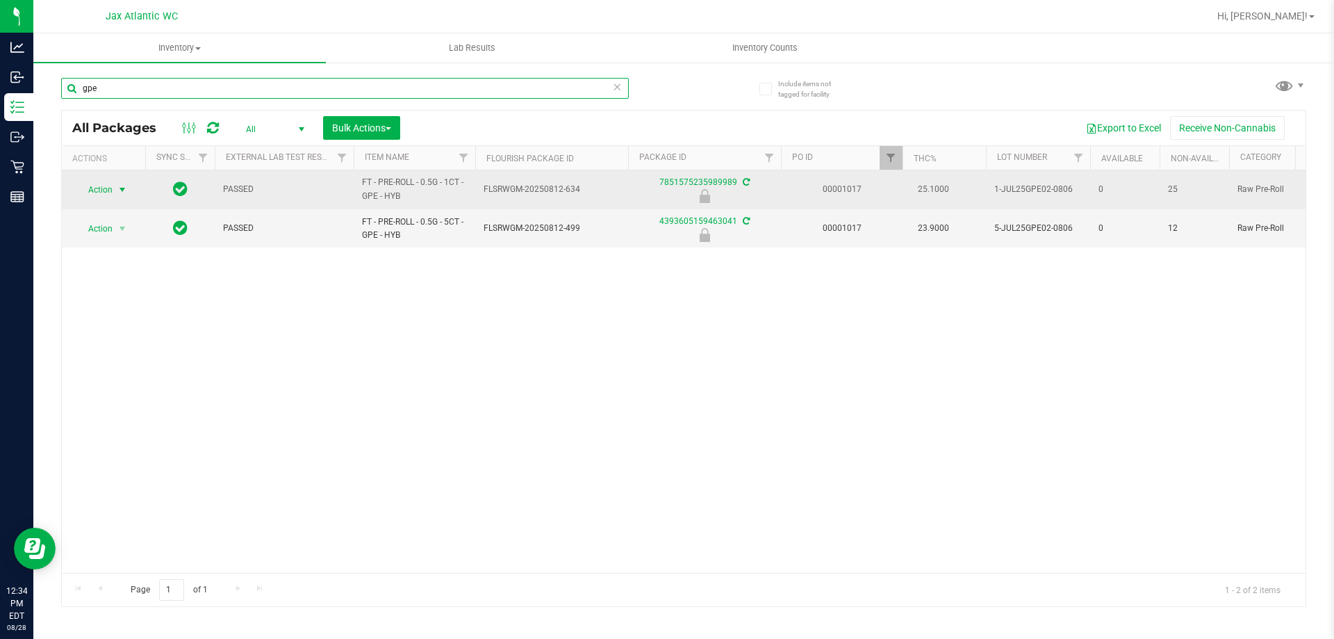
type input "gpe"
click at [104, 193] on span "Action" at bounding box center [95, 189] width 38 height 19
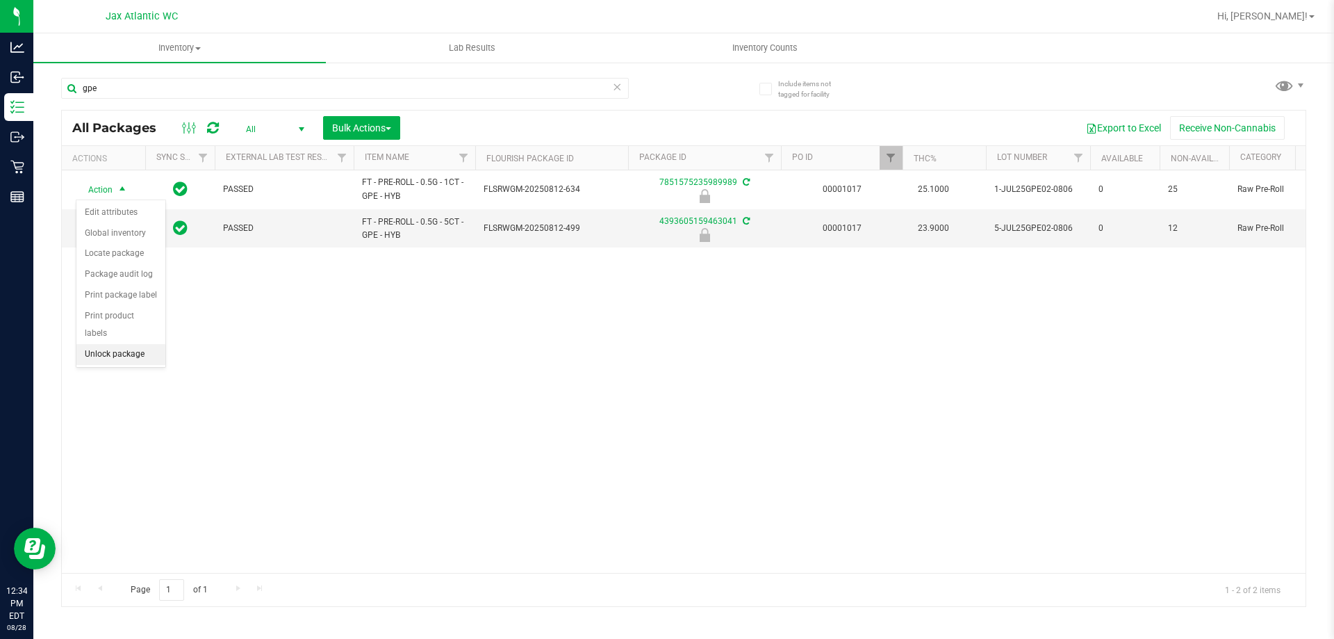
click at [82, 344] on li "Unlock package" at bounding box center [120, 354] width 89 height 21
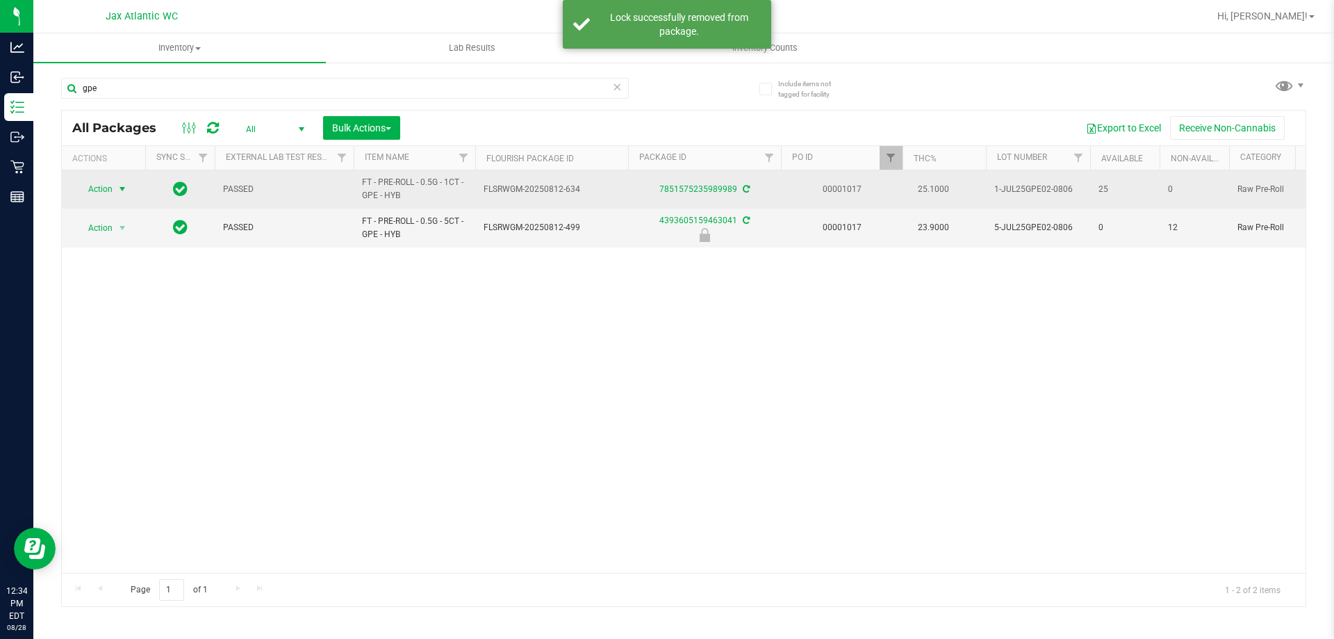
click at [93, 190] on span "Action" at bounding box center [95, 188] width 38 height 19
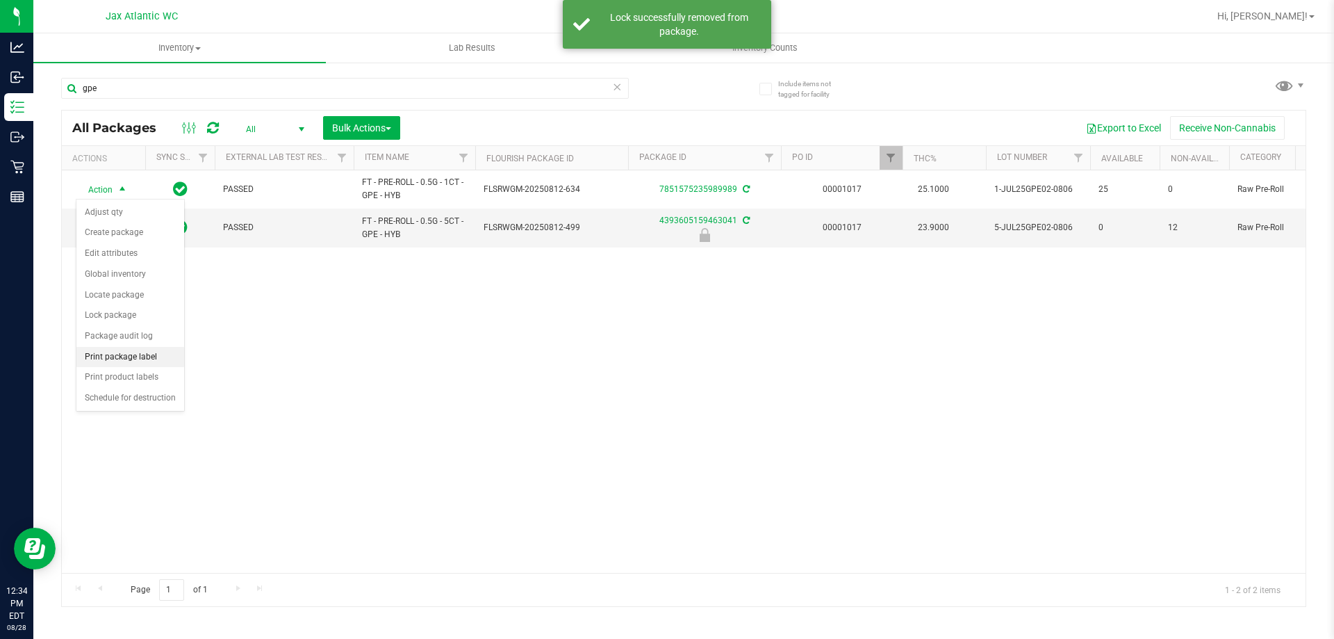
click at [121, 357] on li "Print package label" at bounding box center [130, 357] width 108 height 21
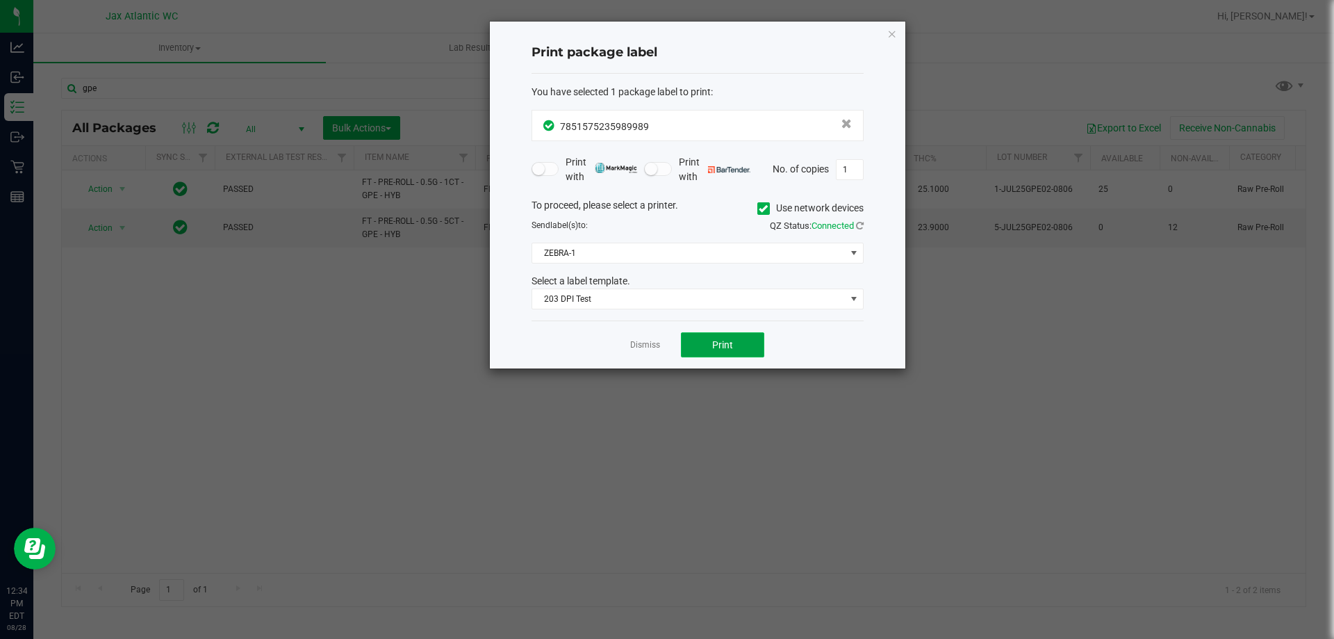
click at [700, 351] on button "Print" at bounding box center [722, 344] width 83 height 25
drag, startPoint x: 892, startPoint y: 35, endPoint x: 885, endPoint y: 33, distance: 7.3
click at [892, 35] on icon "button" at bounding box center [892, 33] width 10 height 17
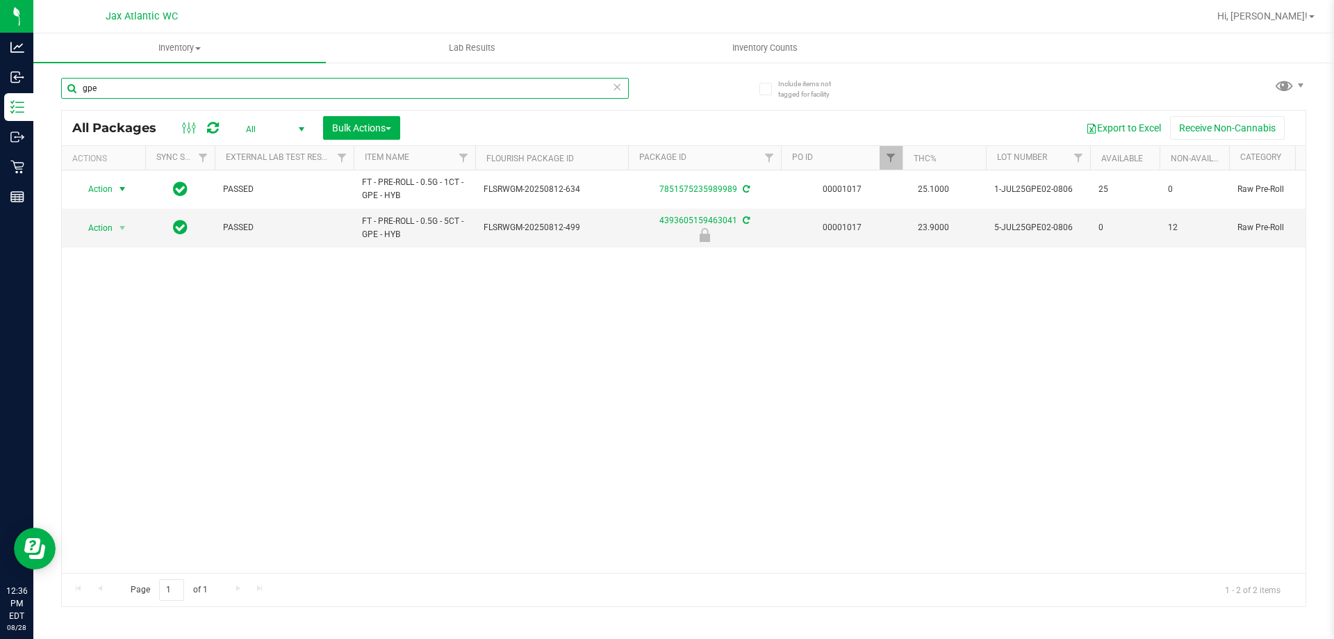
click at [131, 95] on input "gpe" at bounding box center [345, 88] width 568 height 21
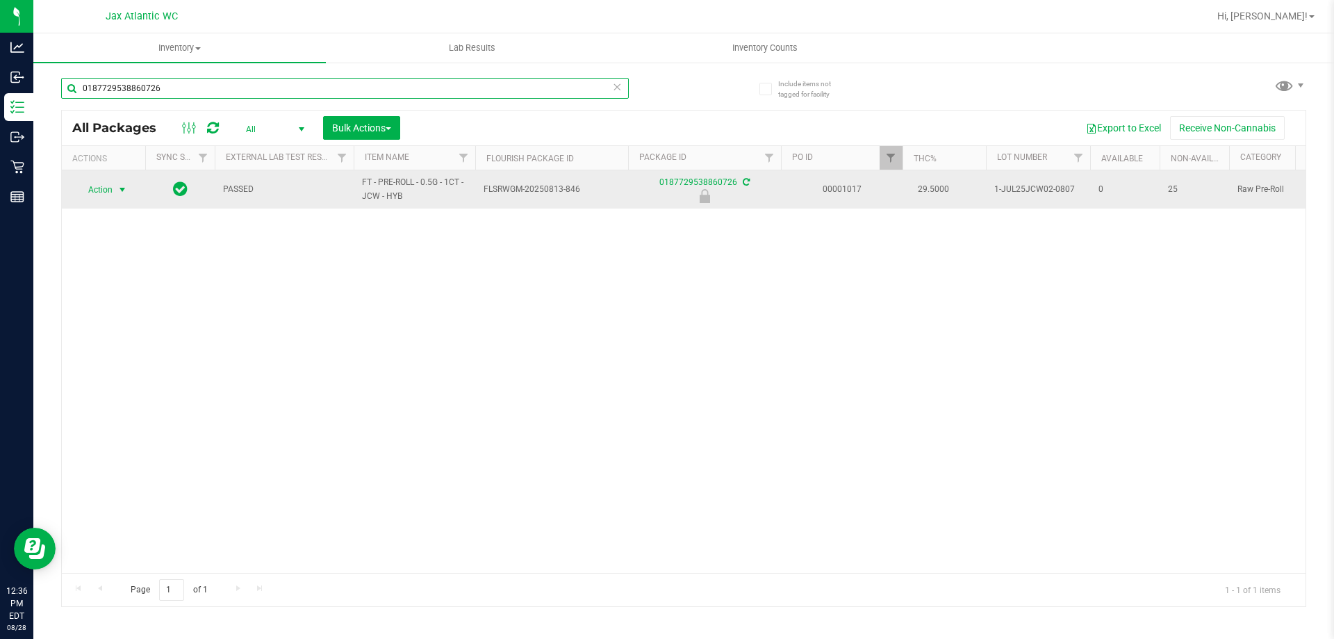
type input "0187729538860726"
click at [109, 189] on span "Action" at bounding box center [95, 189] width 38 height 19
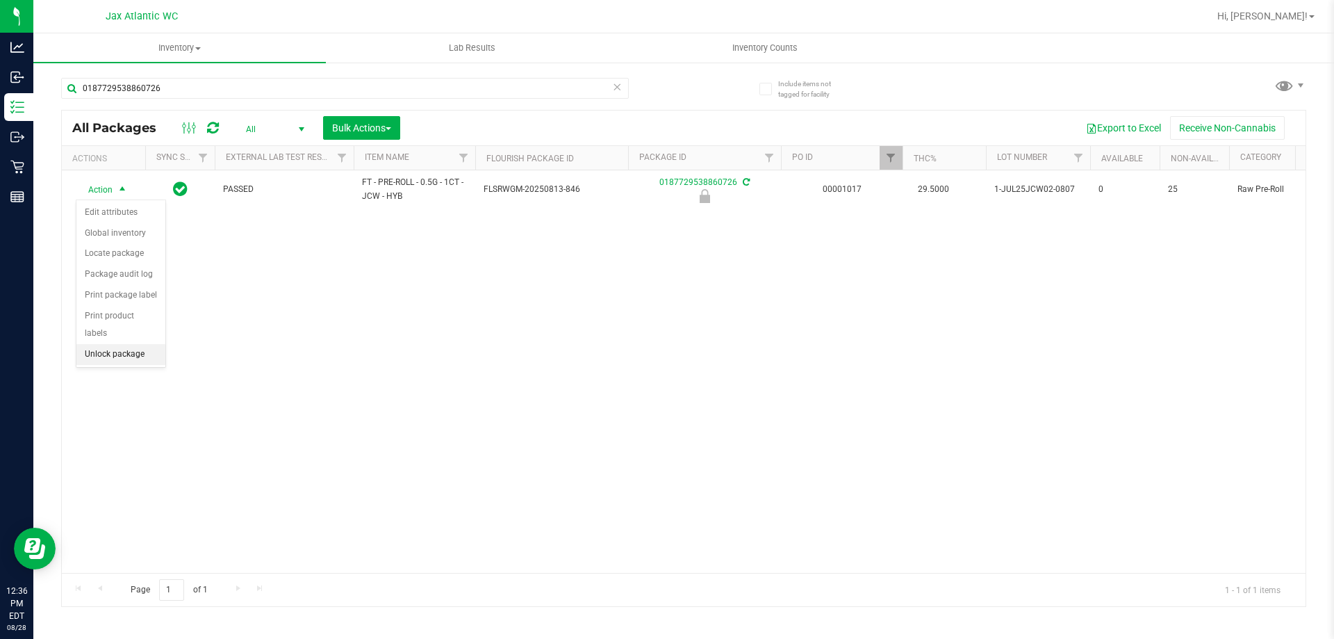
click at [114, 344] on li "Unlock package" at bounding box center [120, 354] width 89 height 21
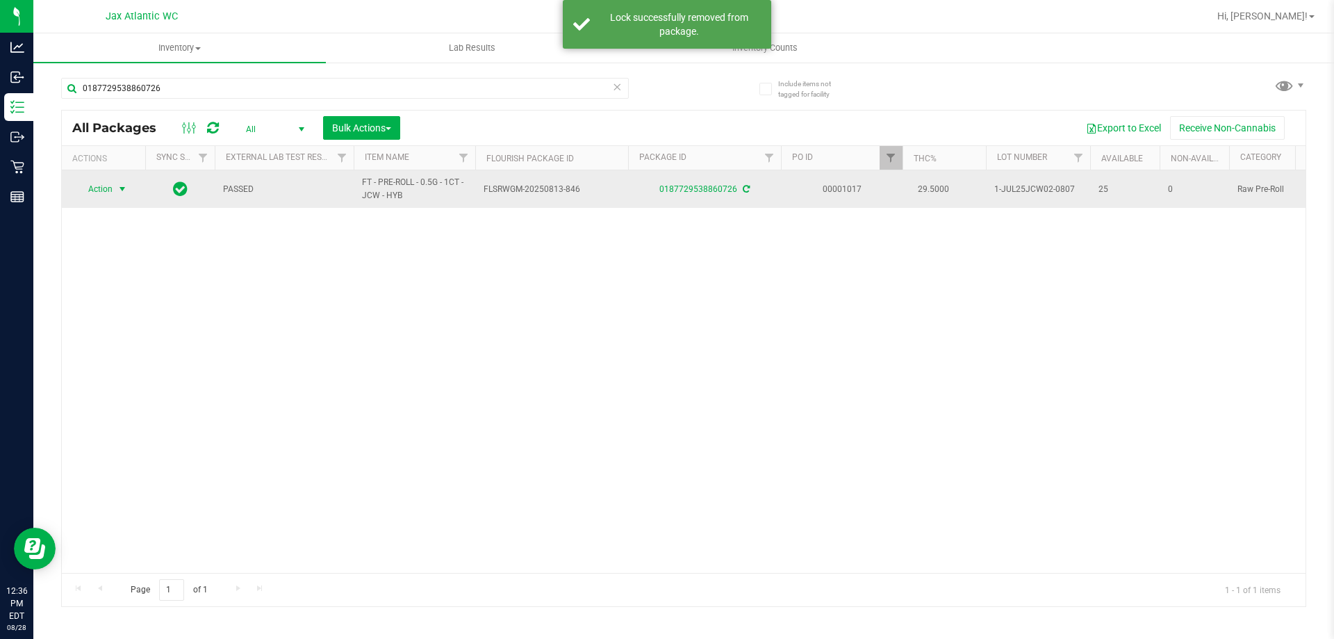
click at [95, 189] on span "Action" at bounding box center [95, 188] width 38 height 19
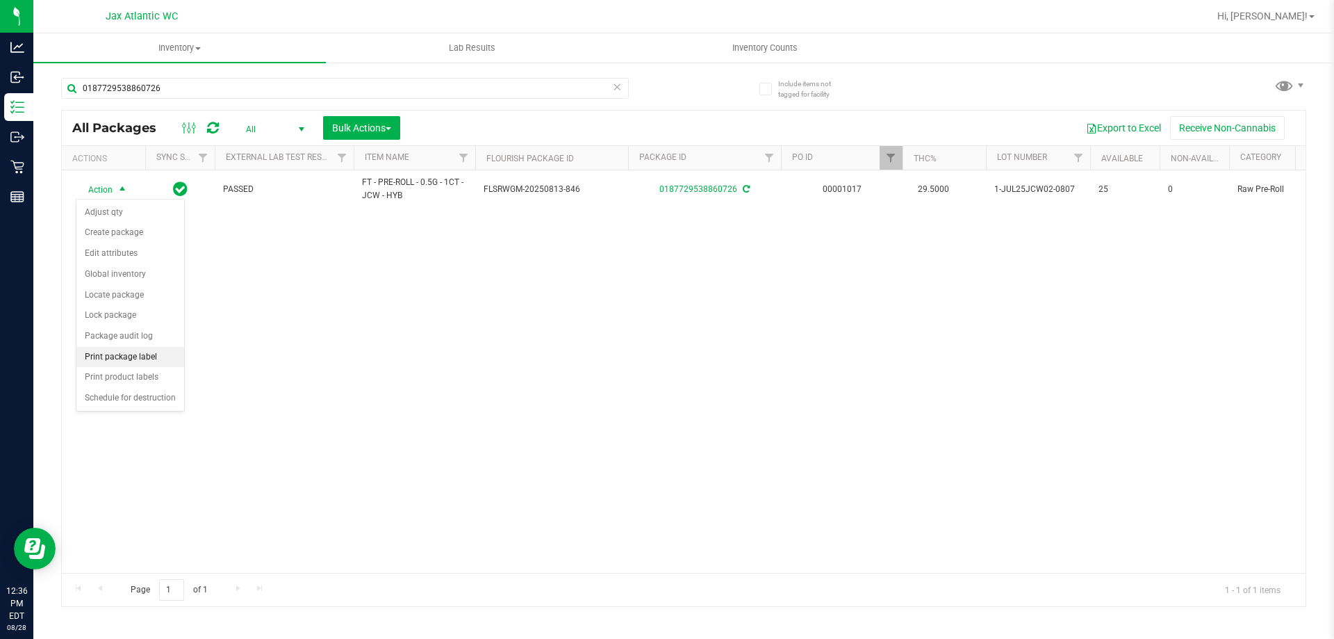
click at [110, 361] on li "Print package label" at bounding box center [130, 357] width 108 height 21
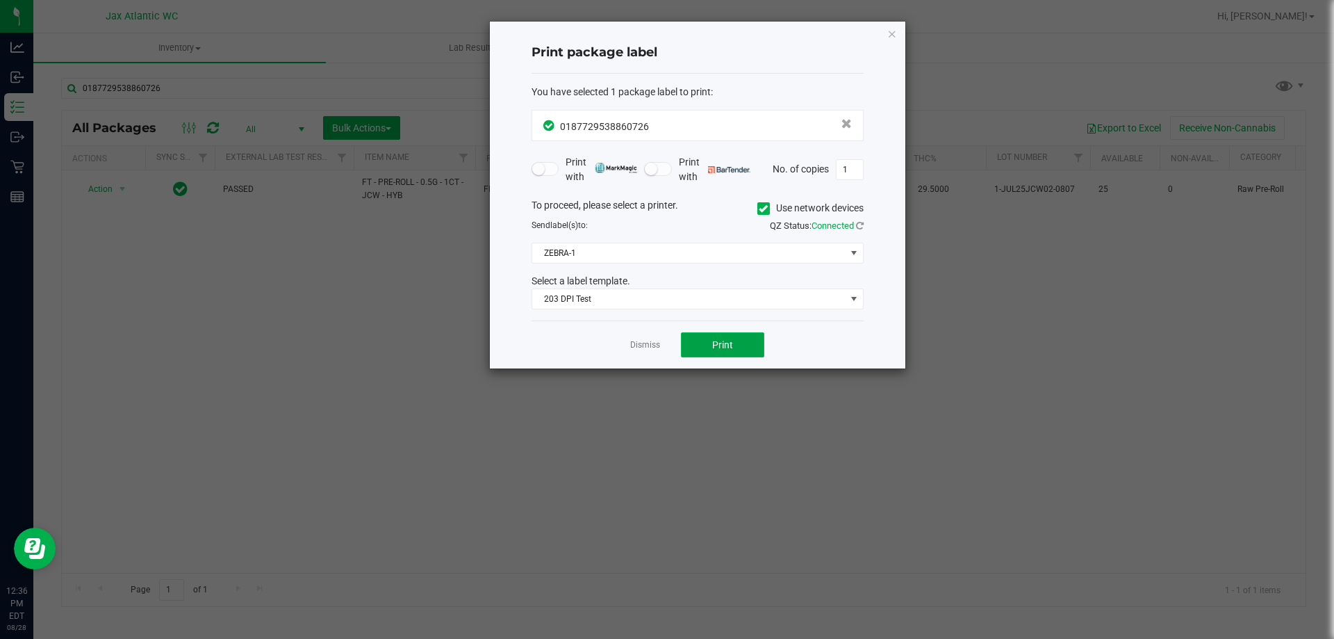
click at [738, 350] on button "Print" at bounding box center [722, 344] width 83 height 25
click at [894, 33] on icon "button" at bounding box center [892, 33] width 10 height 17
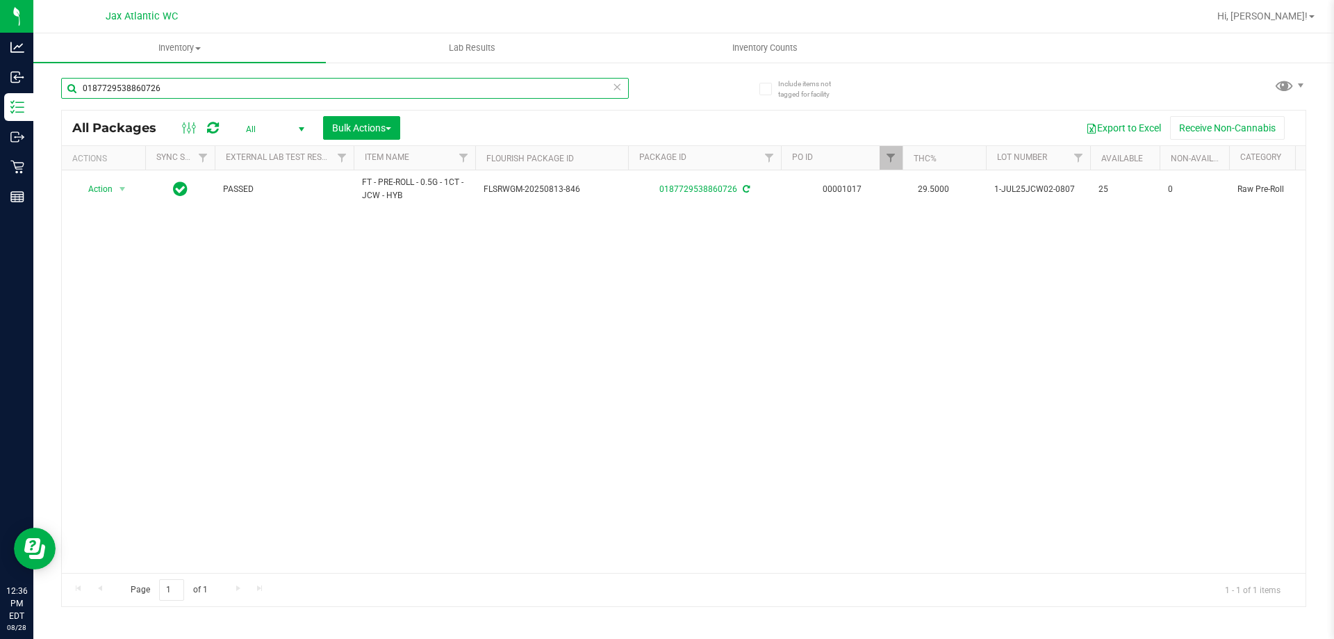
click at [293, 83] on input "0187729538860726" at bounding box center [345, 88] width 568 height 21
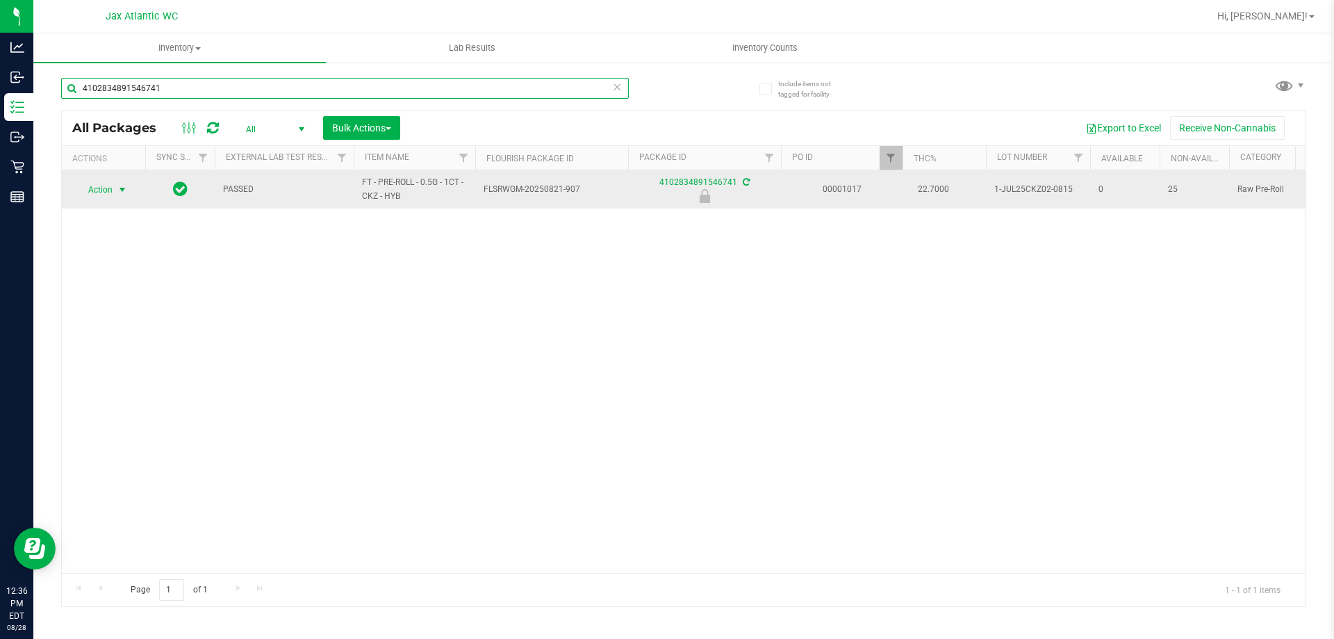
type input "4102834891546741"
click at [103, 194] on span "Action" at bounding box center [95, 189] width 38 height 19
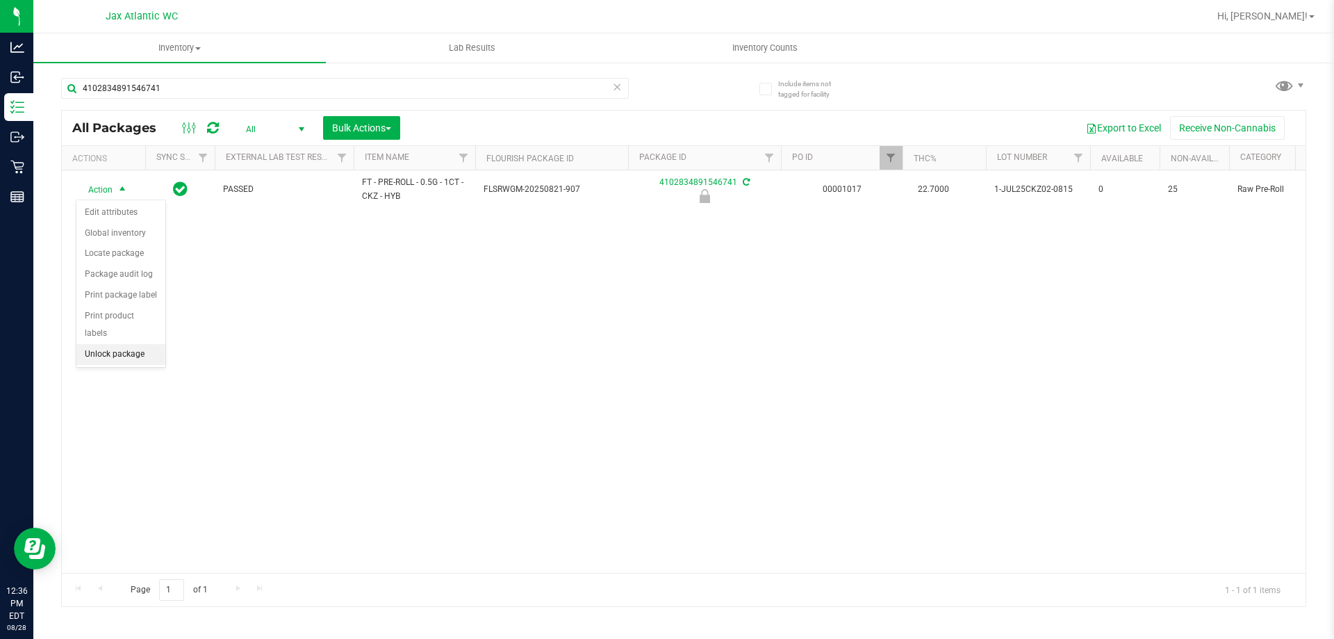
click at [97, 344] on li "Unlock package" at bounding box center [120, 354] width 89 height 21
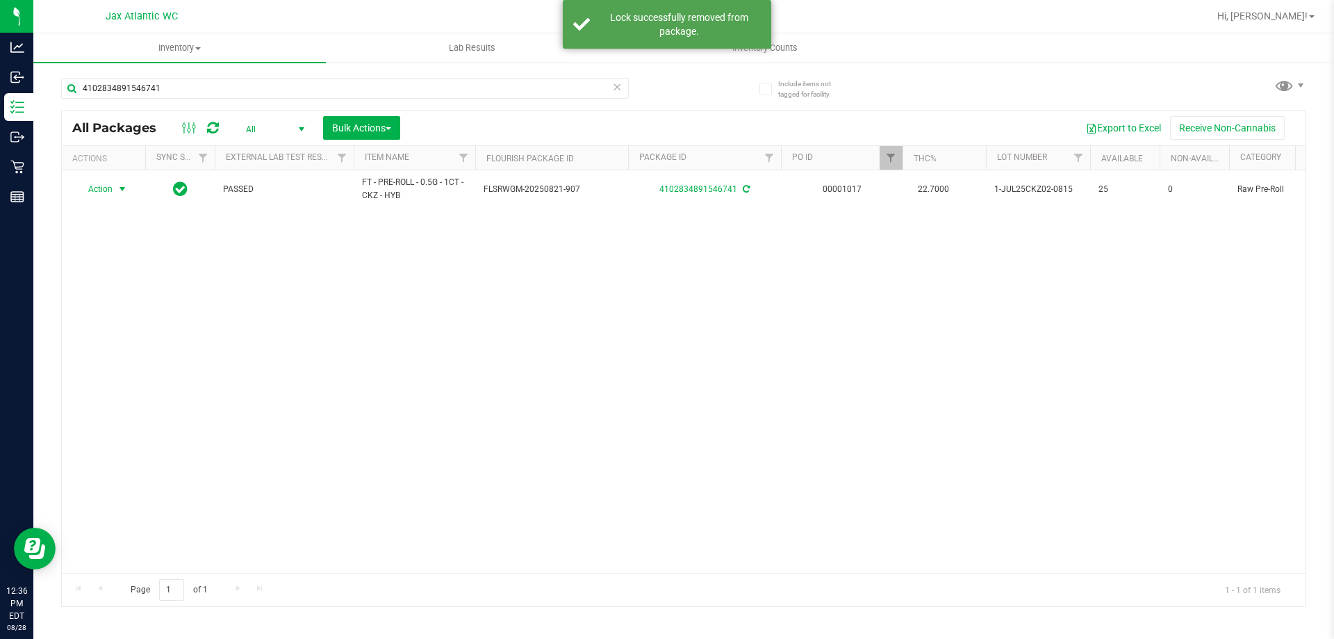
click at [93, 194] on span "Action" at bounding box center [95, 188] width 38 height 19
click at [109, 360] on li "Print package label" at bounding box center [130, 357] width 108 height 21
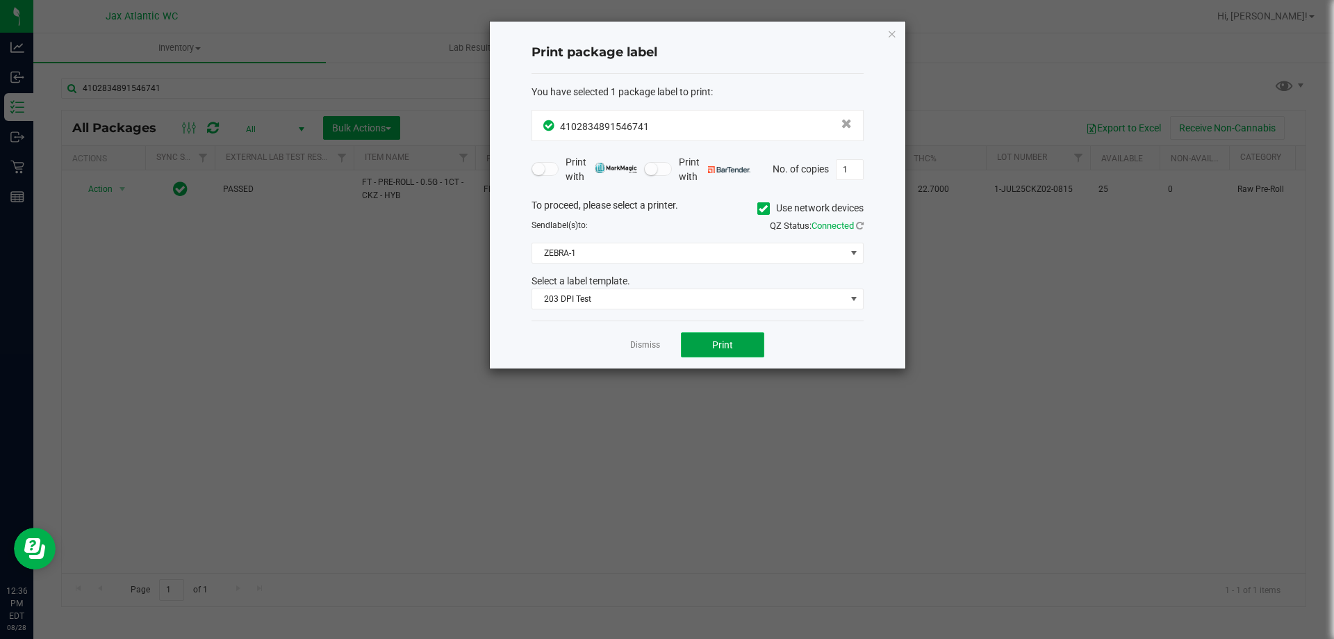
click at [712, 343] on button "Print" at bounding box center [722, 344] width 83 height 25
click at [894, 37] on icon "button" at bounding box center [892, 33] width 10 height 17
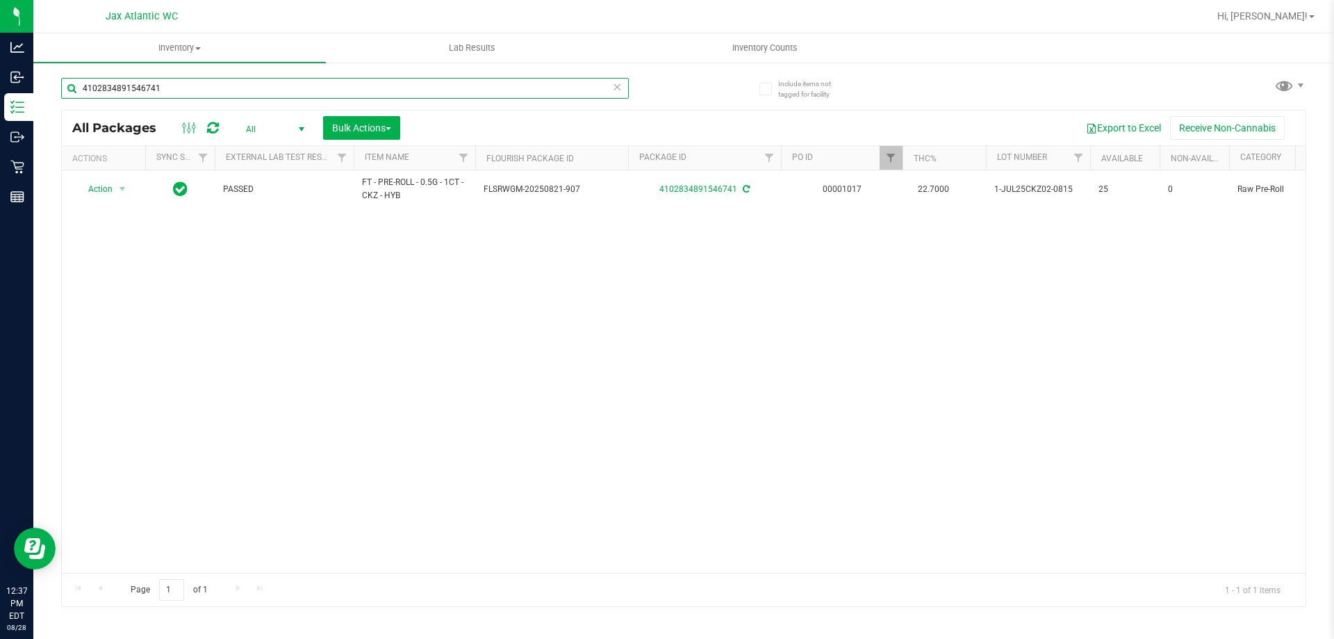
click at [185, 83] on input "4102834891546741" at bounding box center [345, 88] width 568 height 21
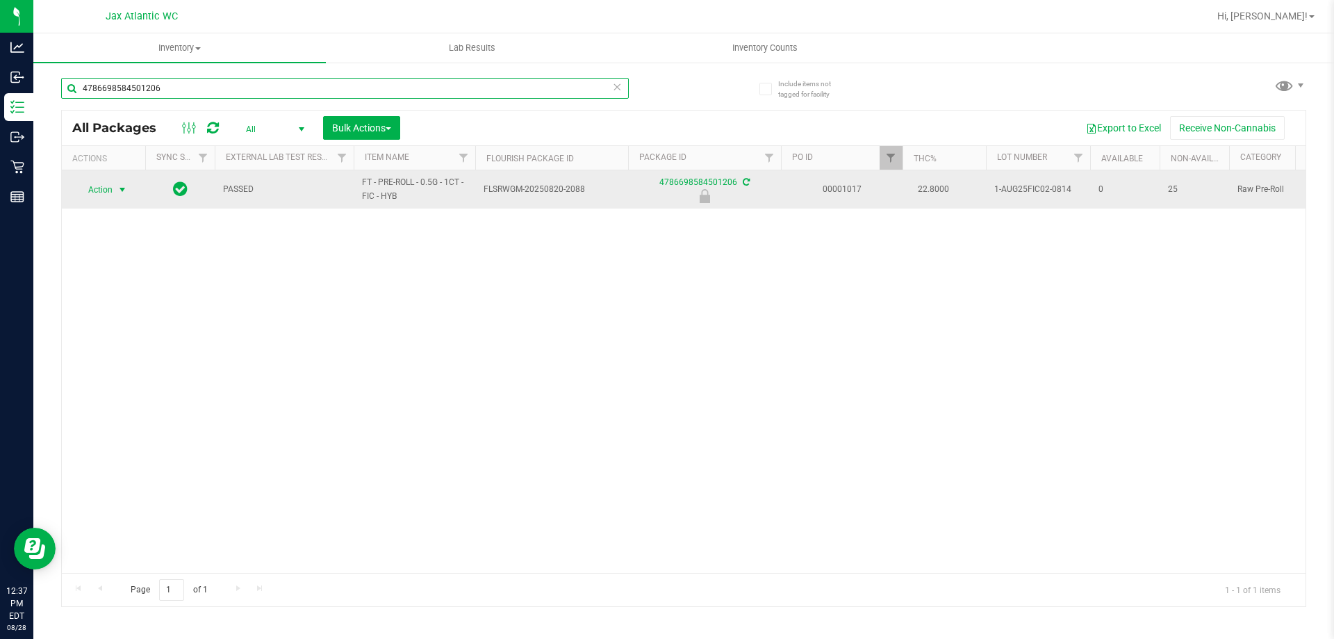
type input "4786698584501206"
click at [90, 192] on span "Action" at bounding box center [95, 189] width 38 height 19
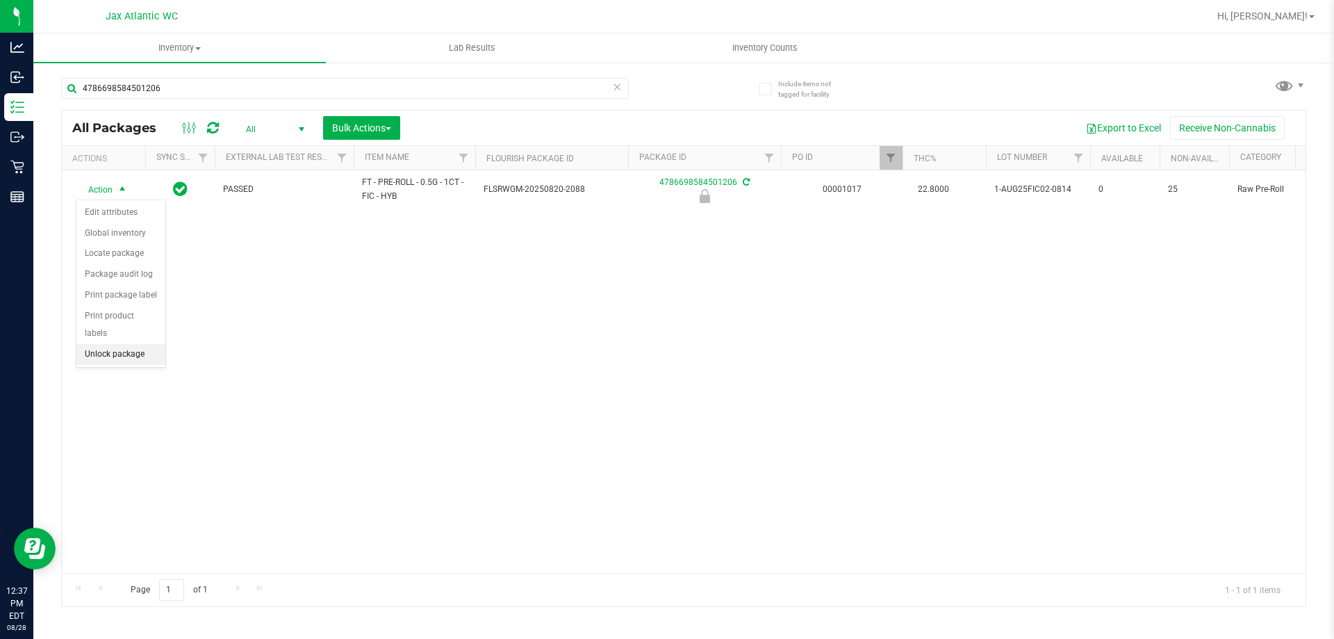
click at [120, 344] on li "Unlock package" at bounding box center [120, 354] width 89 height 21
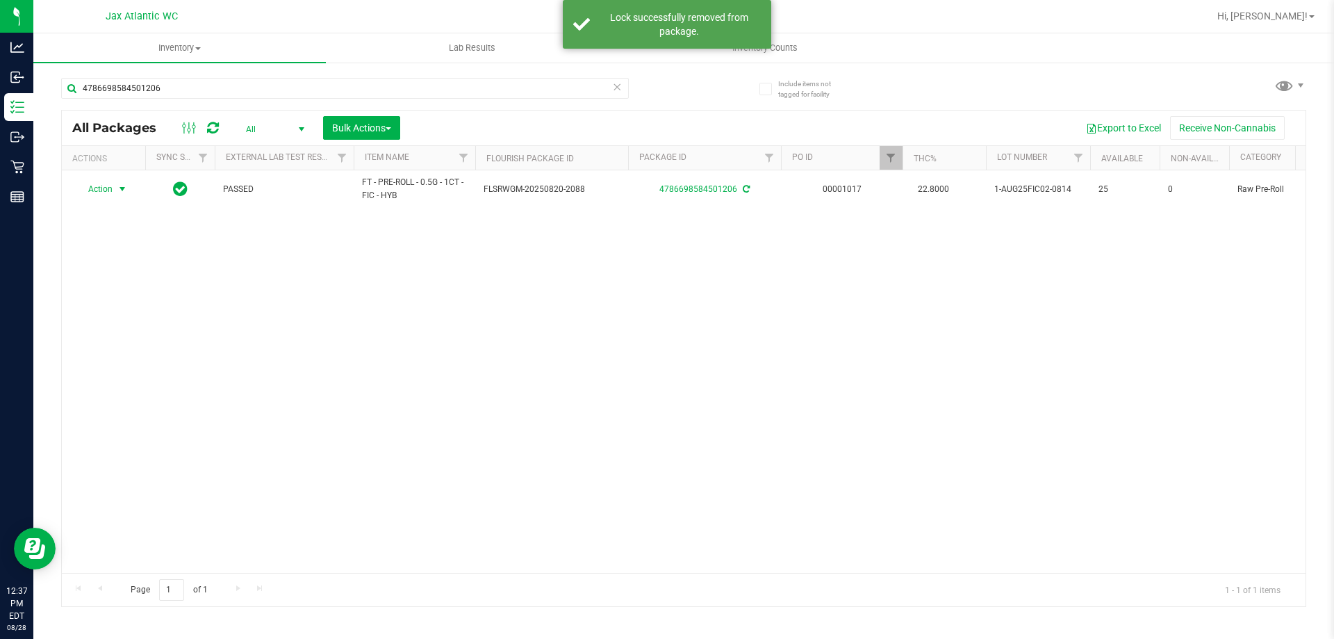
click at [106, 189] on span "Action" at bounding box center [95, 188] width 38 height 19
click at [97, 356] on li "Print package label" at bounding box center [130, 357] width 108 height 21
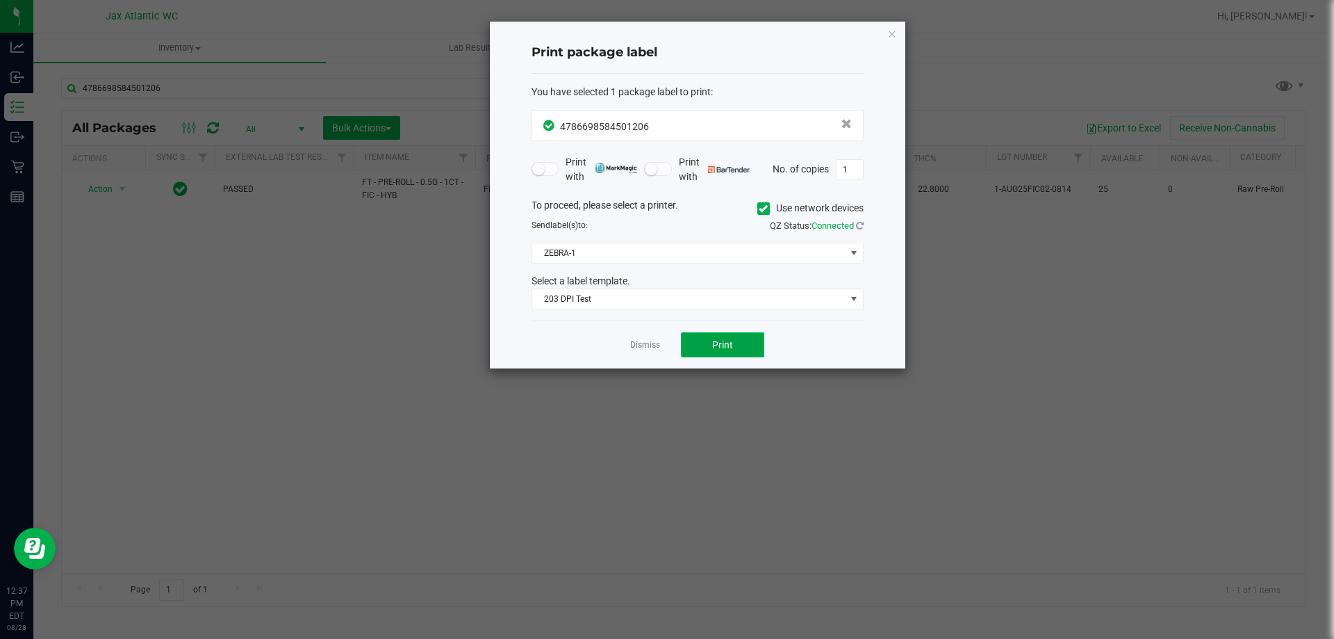
click at [702, 346] on button "Print" at bounding box center [722, 344] width 83 height 25
click at [892, 37] on icon "button" at bounding box center [892, 33] width 10 height 17
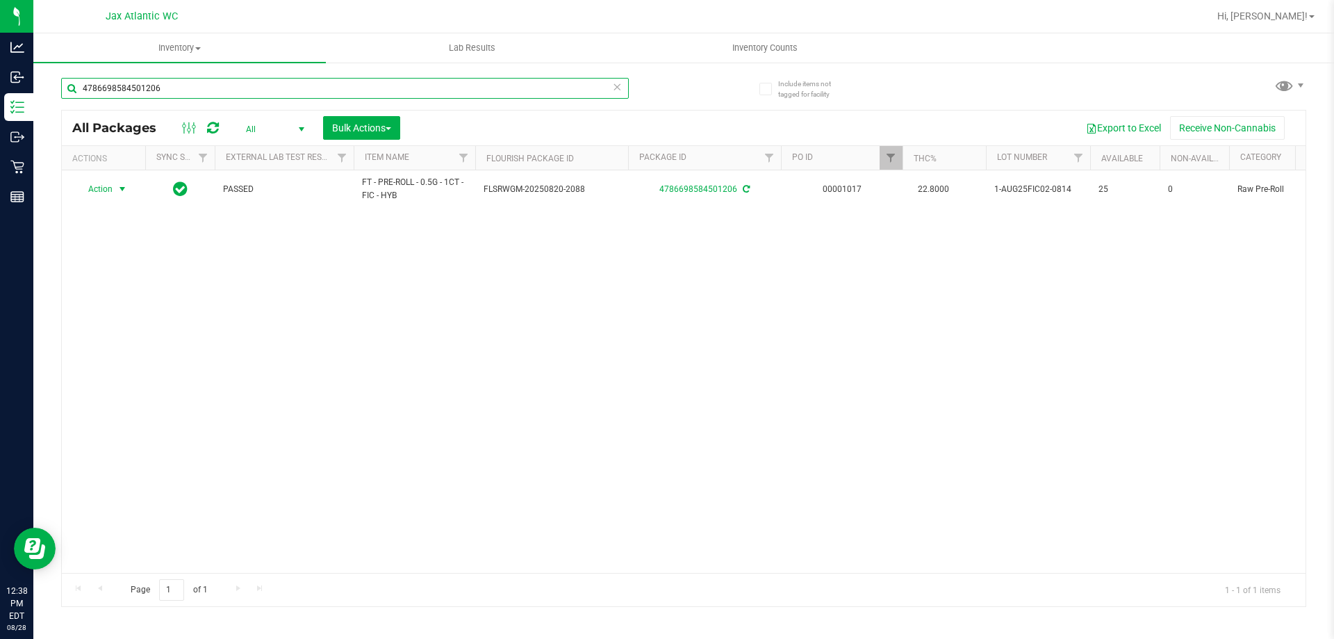
click at [188, 92] on input "4786698584501206" at bounding box center [345, 88] width 568 height 21
click at [188, 94] on input "4786698584501206" at bounding box center [345, 88] width 568 height 21
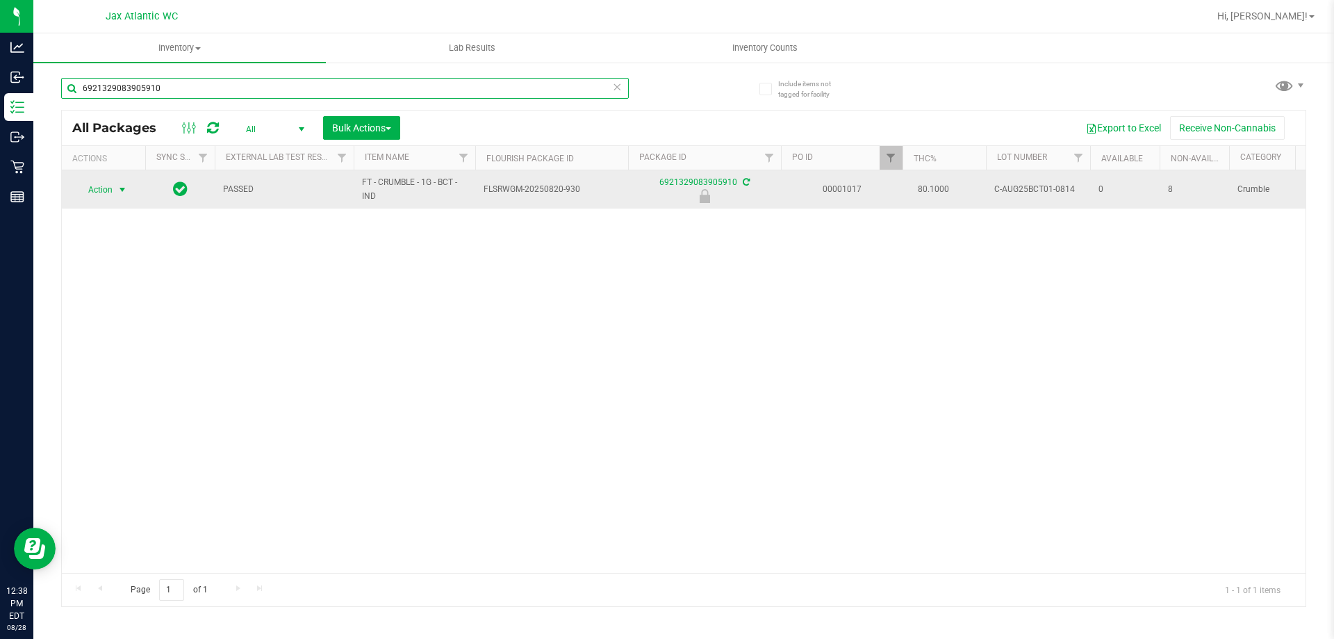
type input "6921329083905910"
click at [94, 192] on span "Action" at bounding box center [95, 189] width 38 height 19
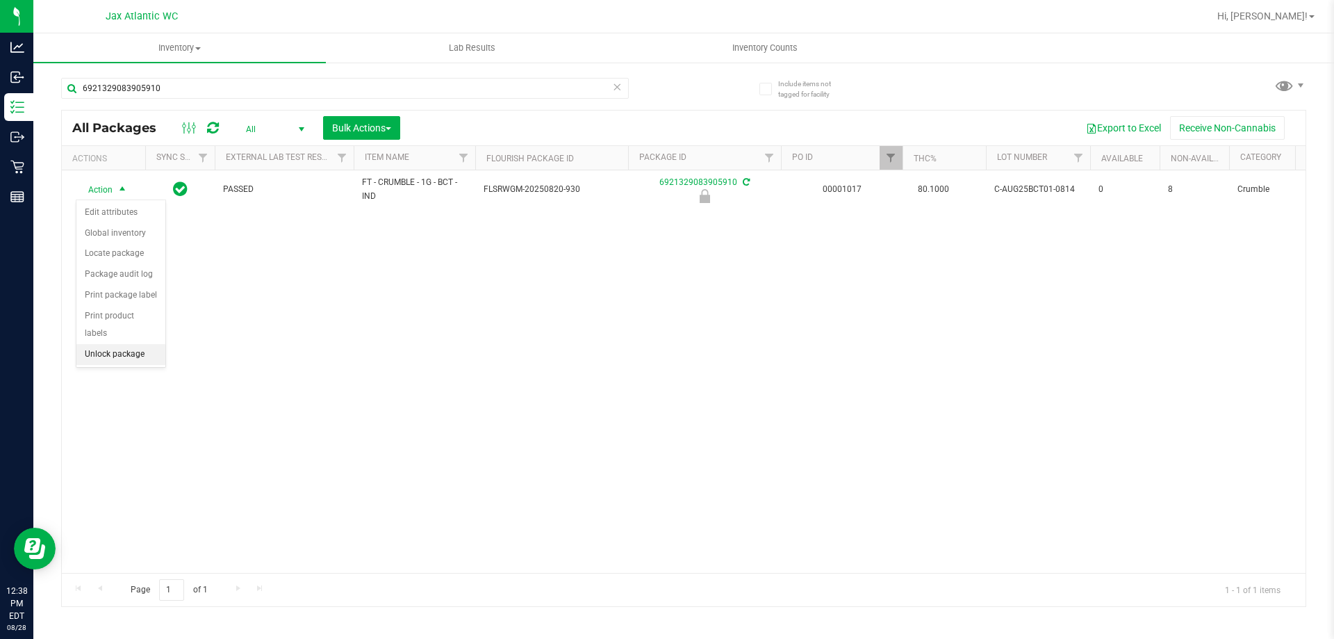
click at [92, 344] on li "Unlock package" at bounding box center [120, 354] width 89 height 21
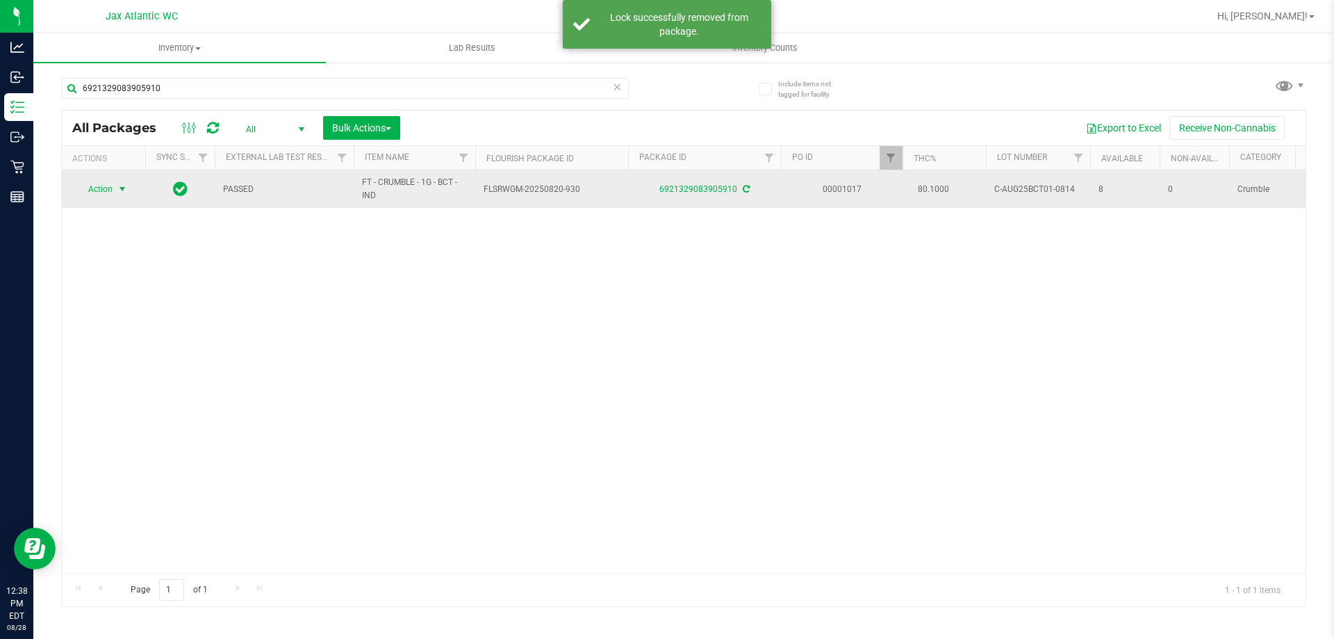
click at [106, 190] on span "Action" at bounding box center [95, 188] width 38 height 19
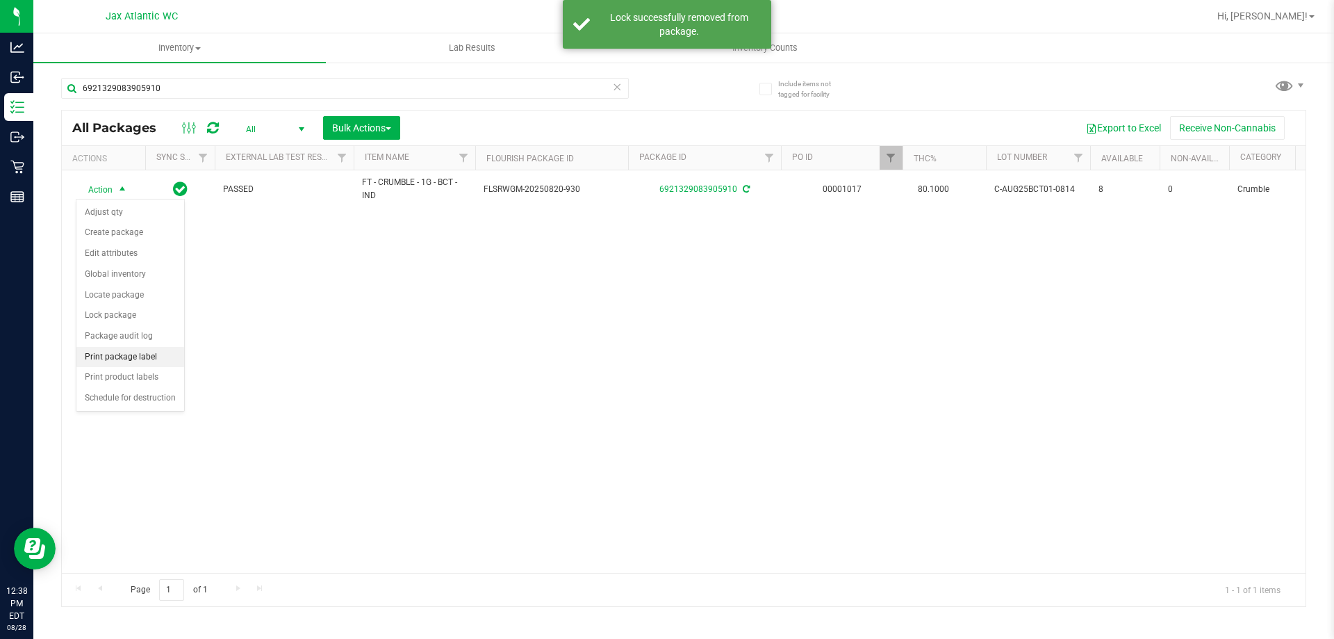
click at [129, 353] on li "Print package label" at bounding box center [130, 357] width 108 height 21
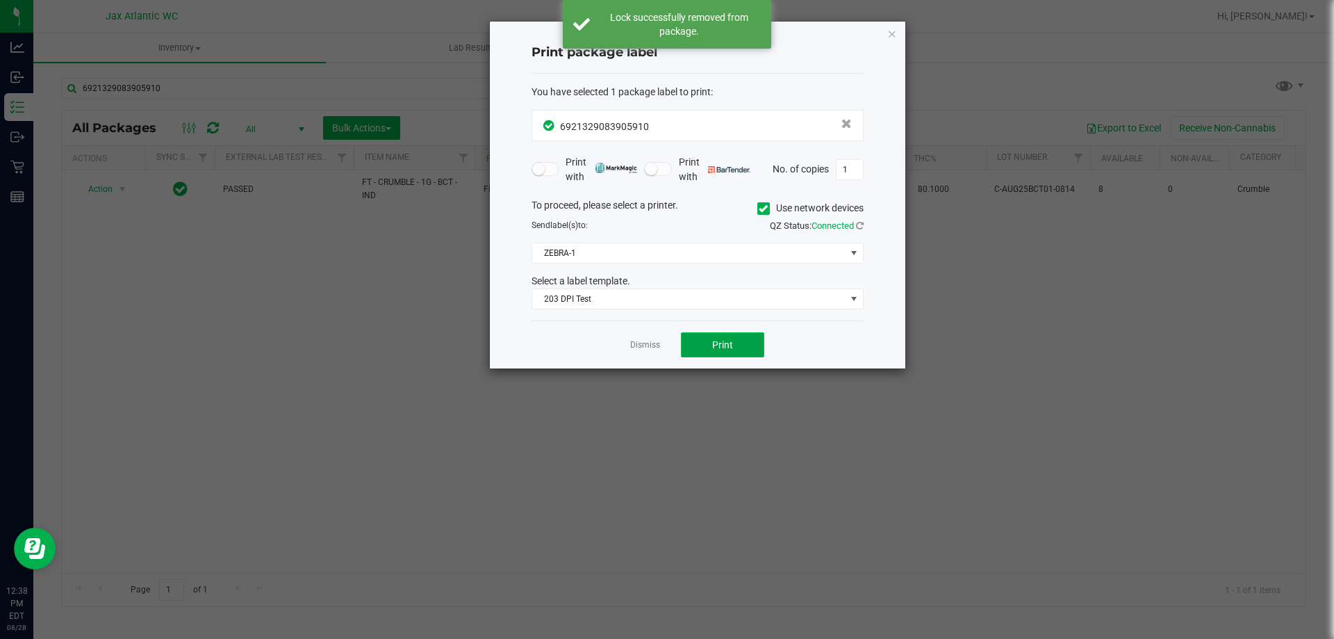
click at [697, 346] on button "Print" at bounding box center [722, 344] width 83 height 25
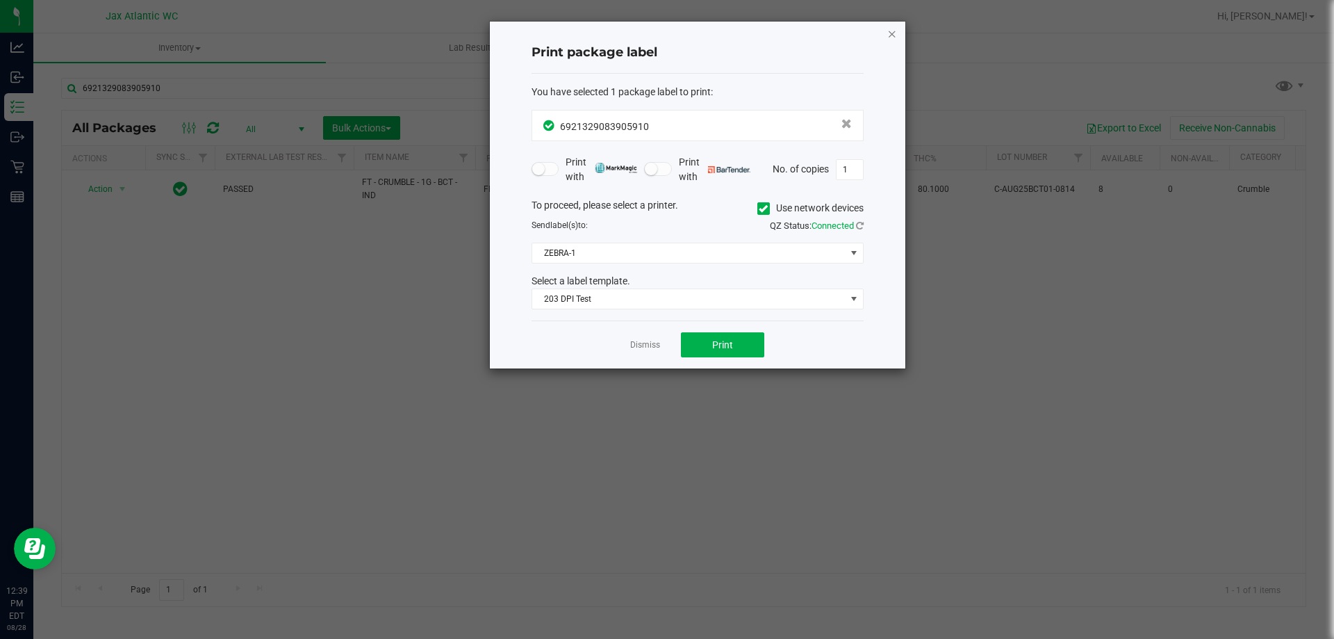
click at [896, 33] on icon "button" at bounding box center [892, 33] width 10 height 17
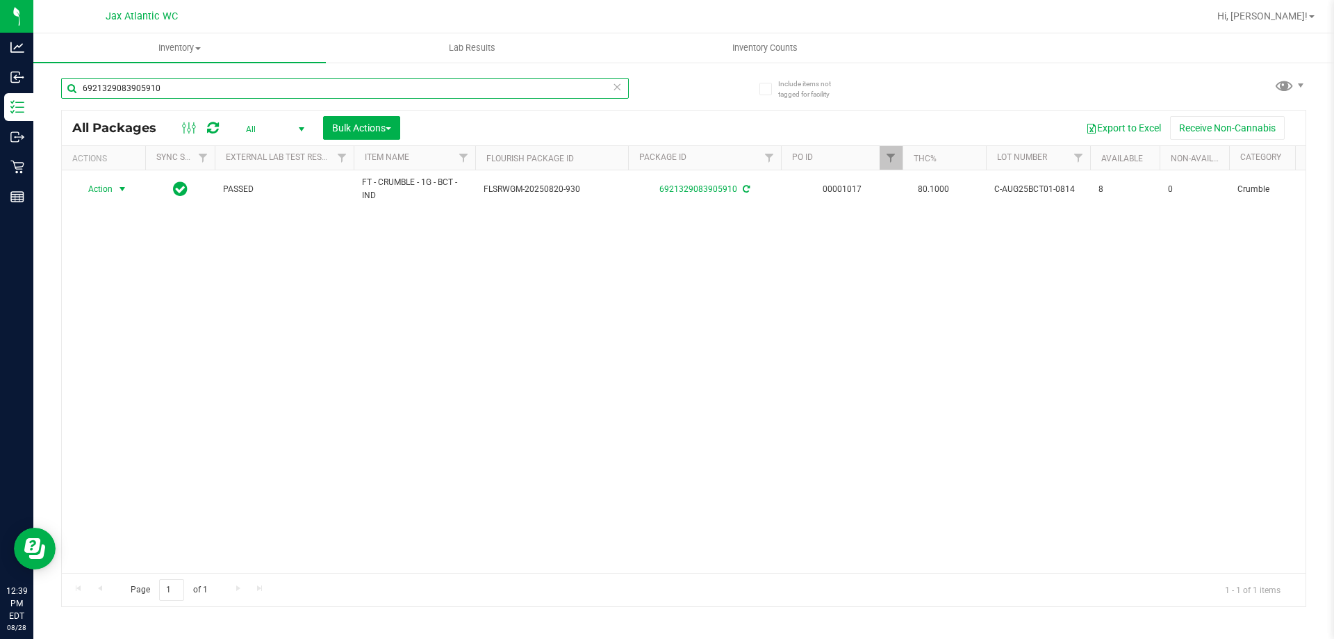
click at [320, 81] on input "6921329083905910" at bounding box center [345, 88] width 568 height 21
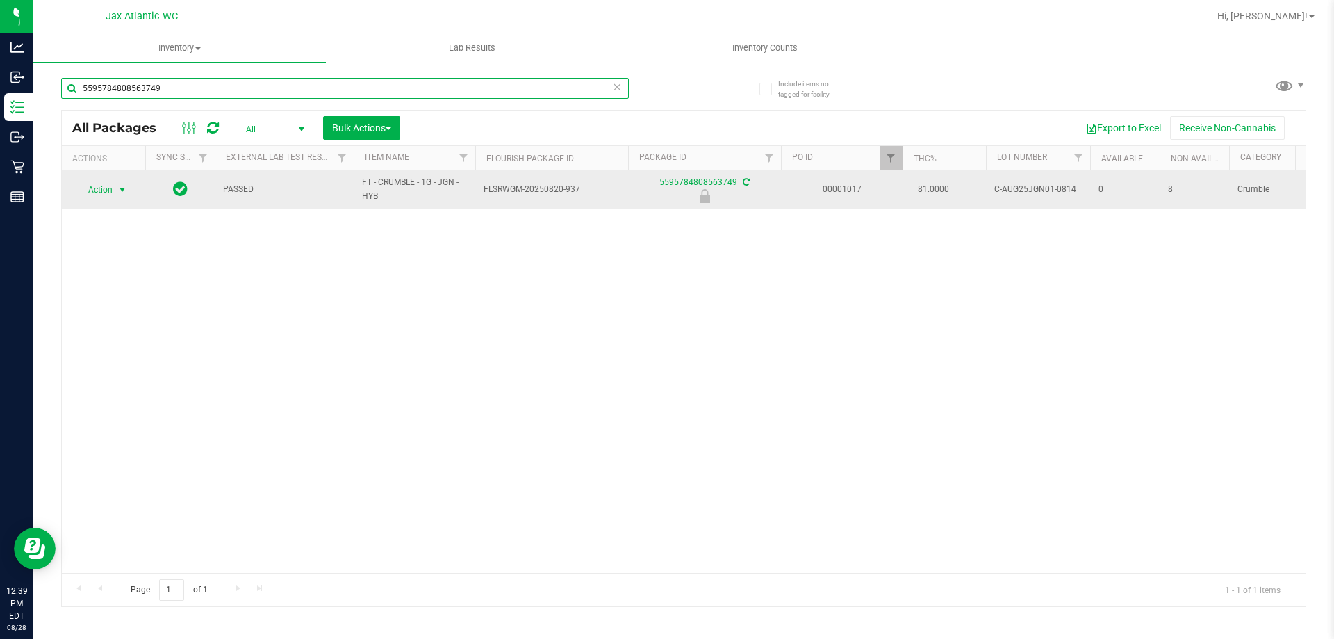
type input "5595784808563749"
click at [101, 191] on span "Action" at bounding box center [95, 189] width 38 height 19
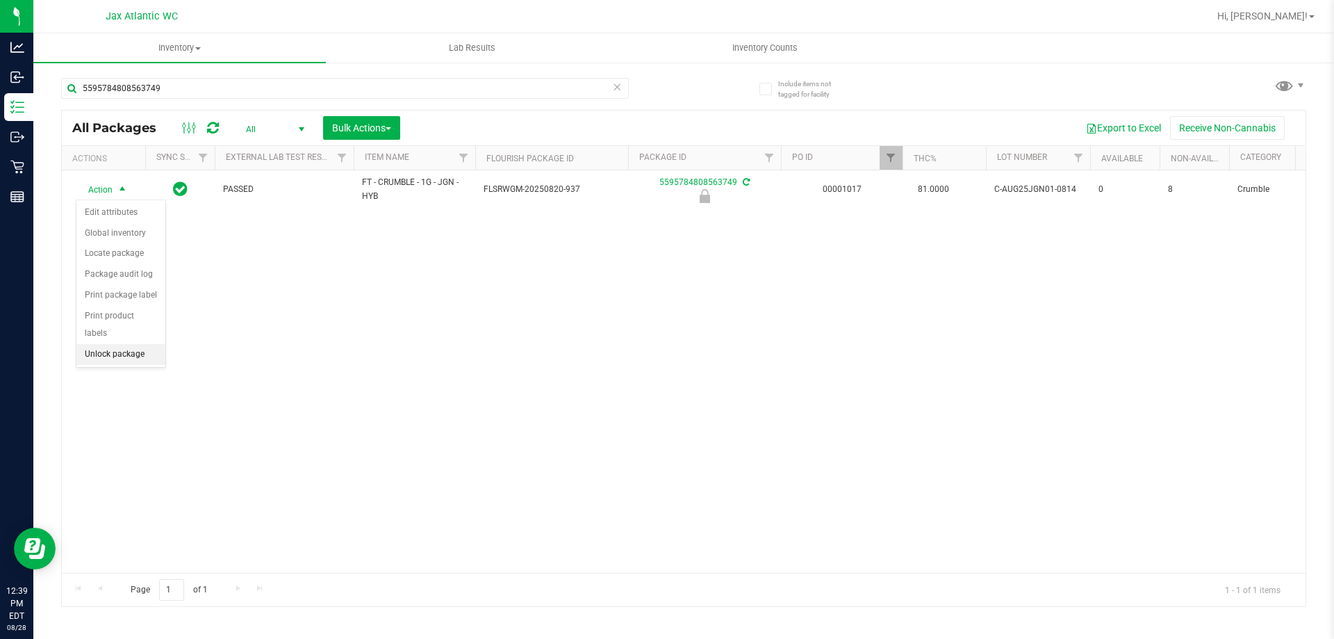
click at [113, 344] on li "Unlock package" at bounding box center [120, 354] width 89 height 21
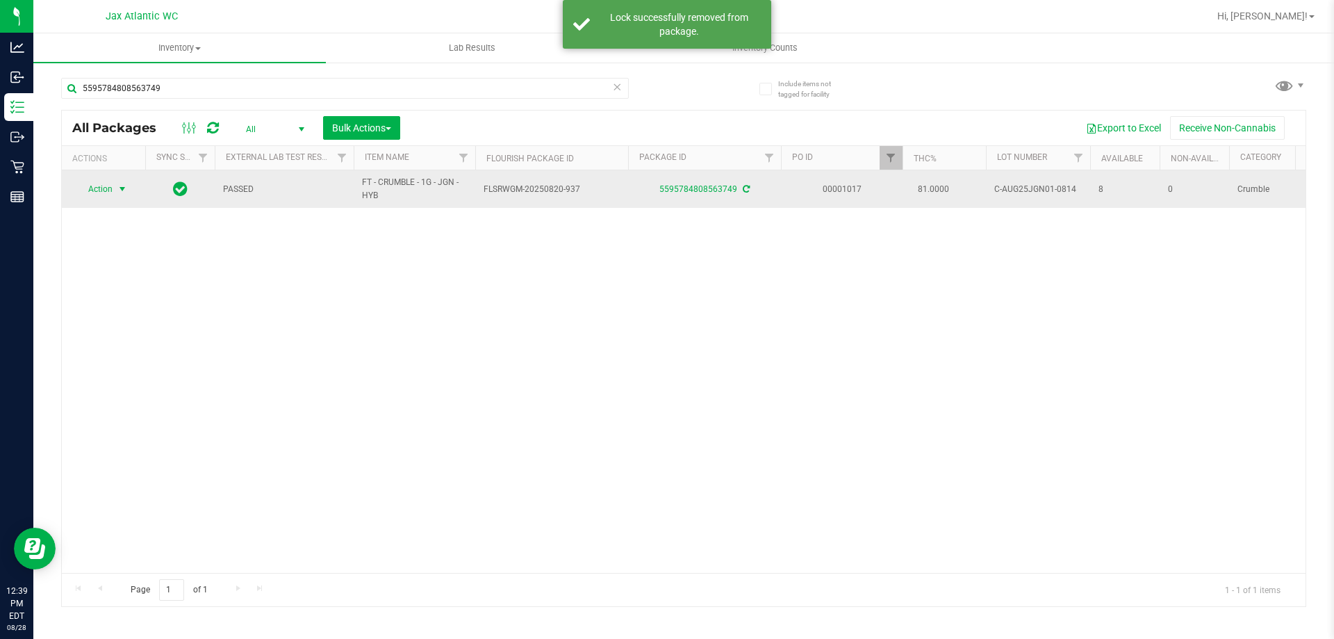
click at [111, 195] on span "Action" at bounding box center [95, 188] width 38 height 19
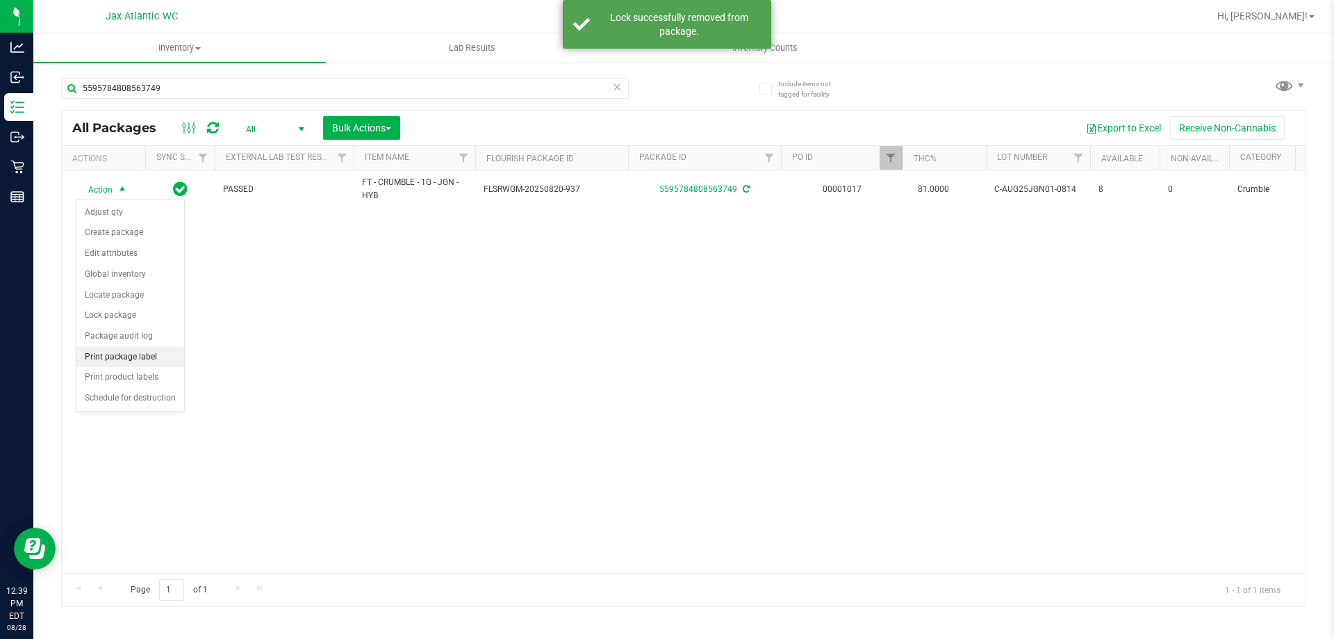
click at [127, 361] on li "Print package label" at bounding box center [130, 357] width 108 height 21
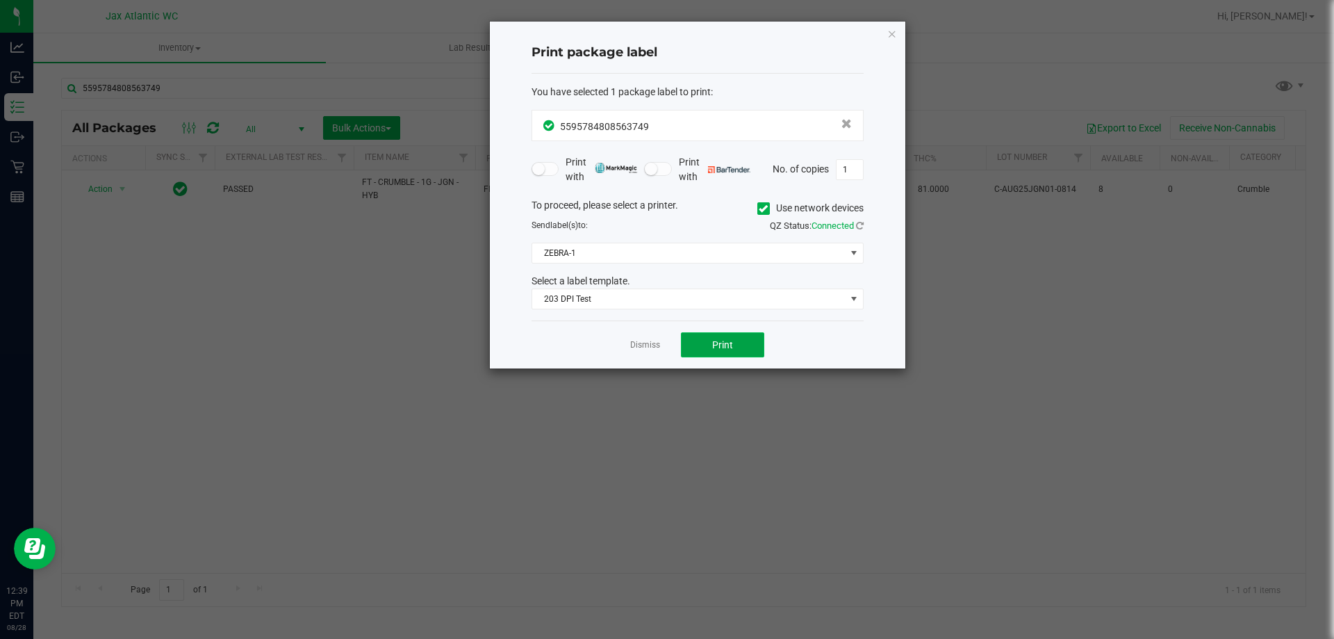
click at [739, 349] on button "Print" at bounding box center [722, 344] width 83 height 25
click at [889, 36] on icon "button" at bounding box center [892, 33] width 10 height 17
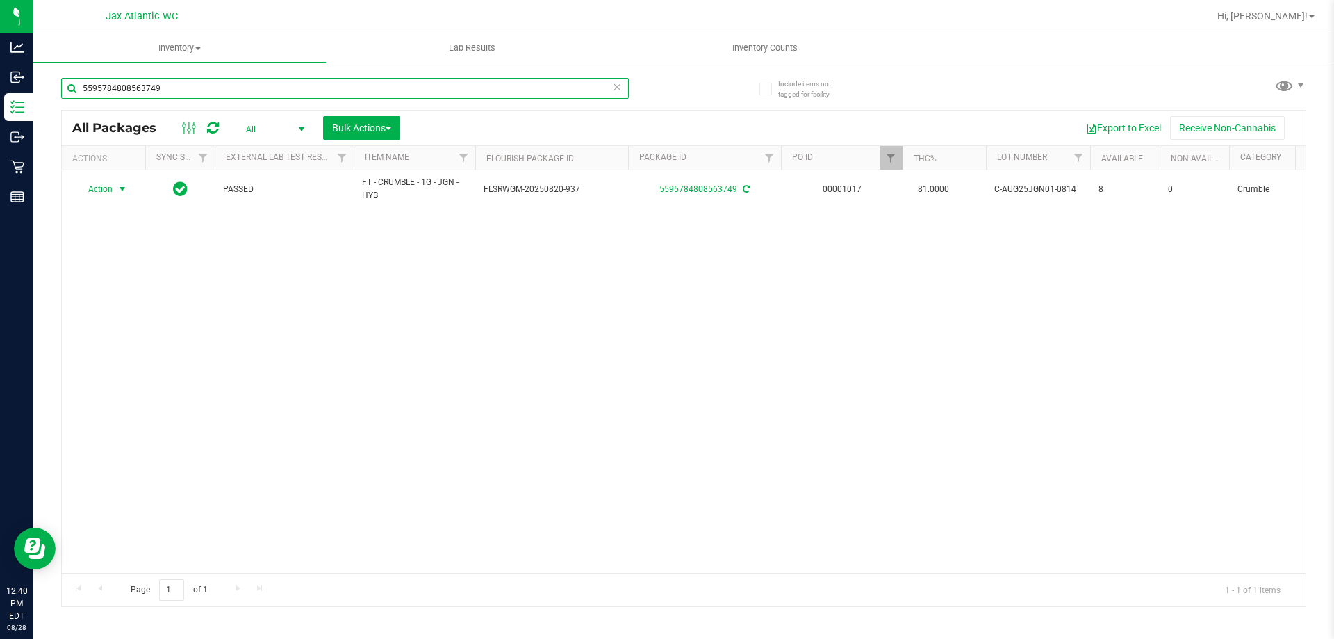
click at [157, 97] on input "5595784808563749" at bounding box center [345, 88] width 568 height 21
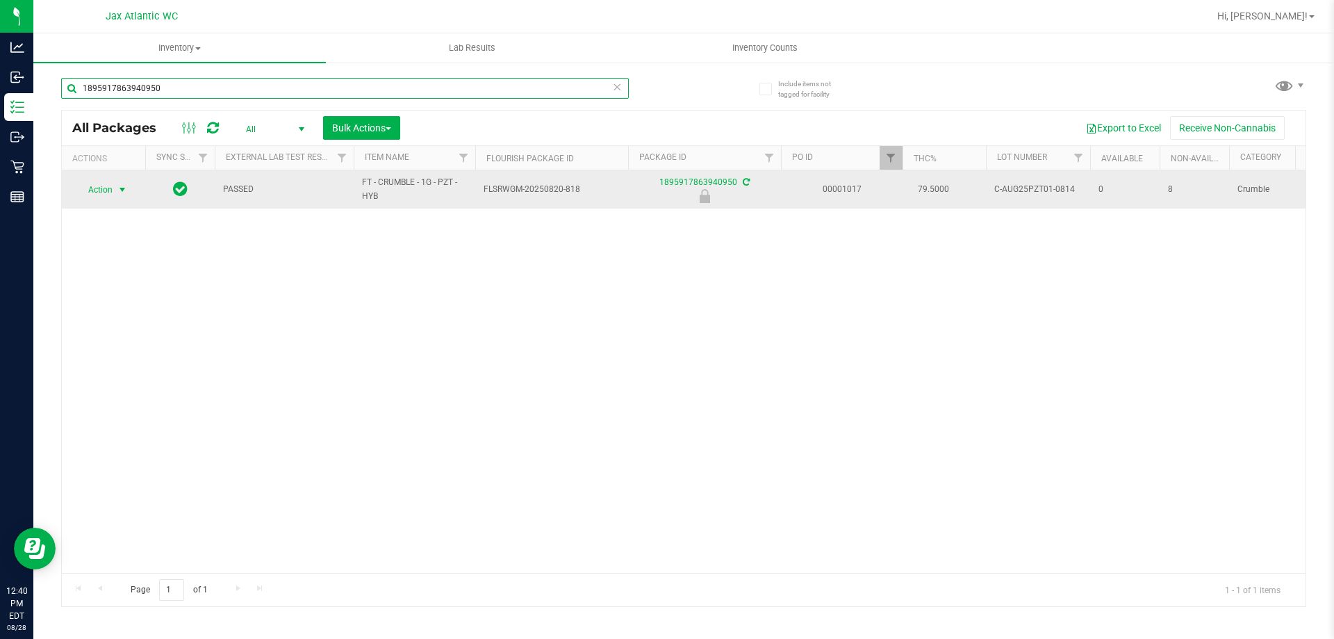
type input "1895917863940950"
click at [104, 192] on span "Action" at bounding box center [95, 189] width 38 height 19
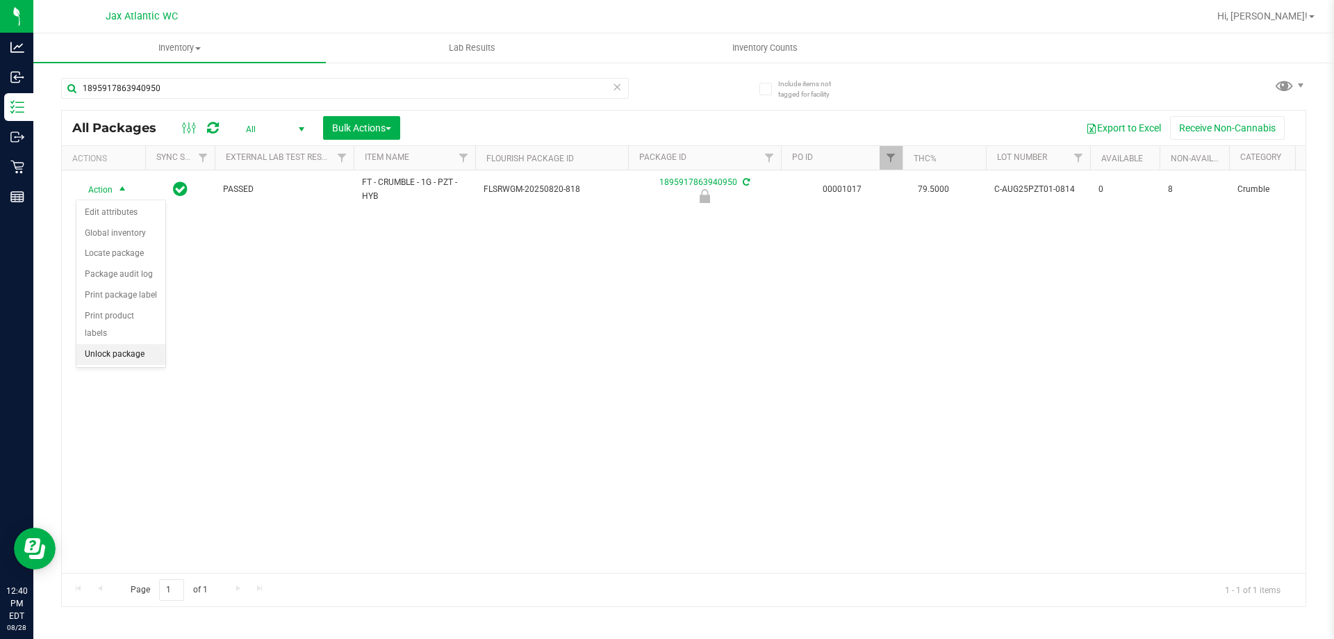
click at [106, 344] on li "Unlock package" at bounding box center [120, 354] width 89 height 21
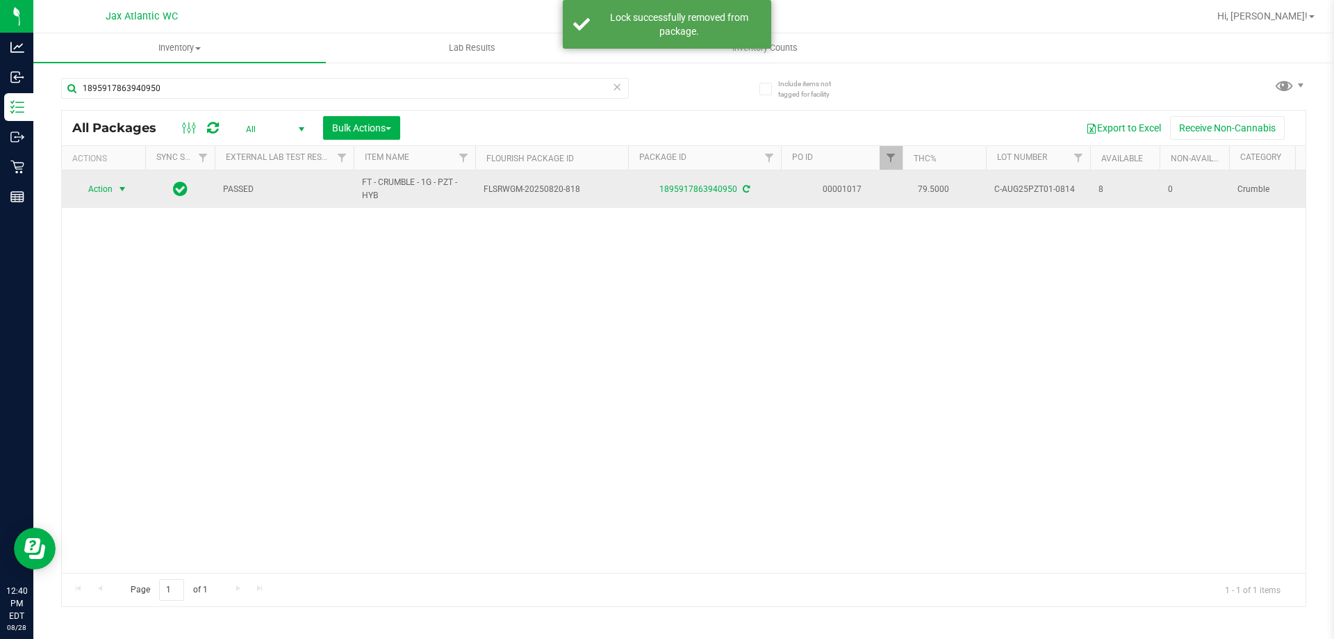
click at [96, 186] on span "Action" at bounding box center [95, 188] width 38 height 19
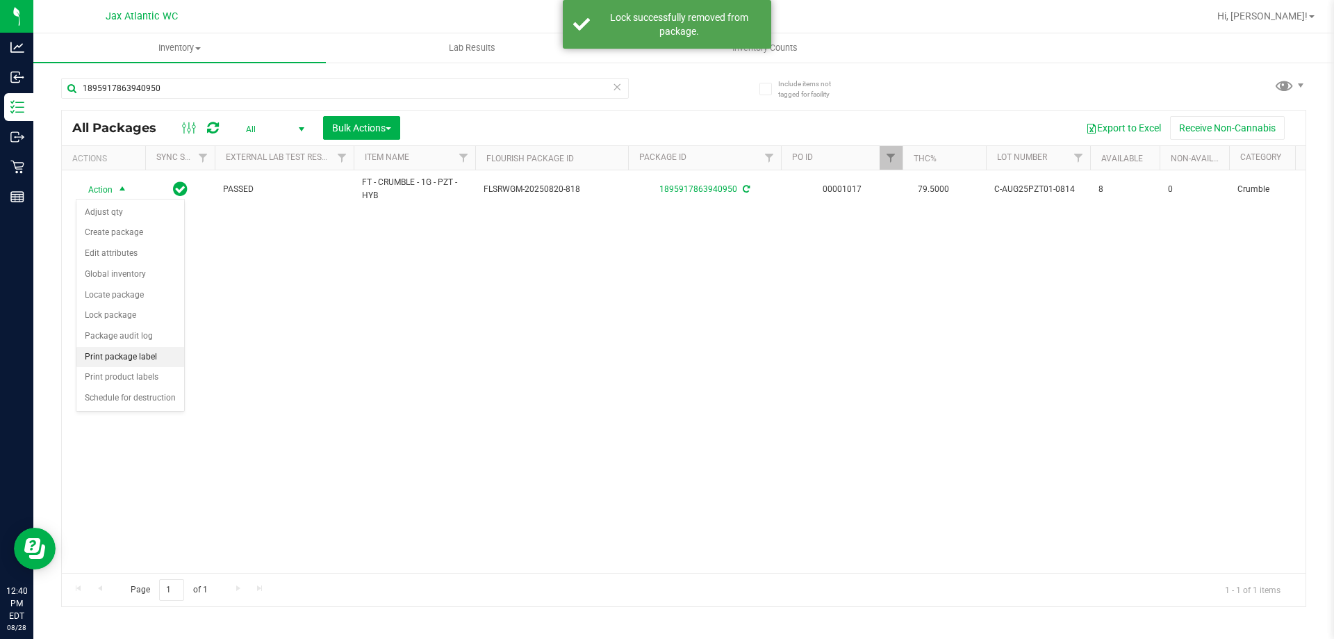
click at [127, 361] on li "Print package label" at bounding box center [130, 357] width 108 height 21
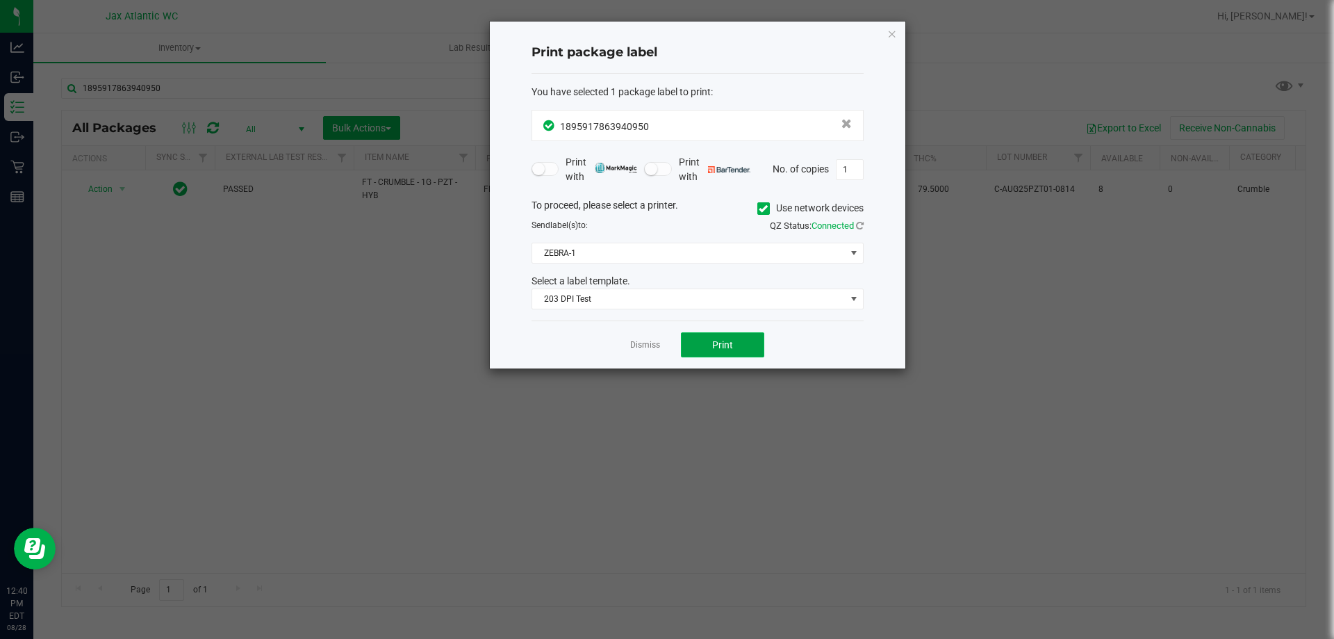
click at [744, 353] on button "Print" at bounding box center [722, 344] width 83 height 25
click at [886, 35] on div "Print package label You have selected 1 package label to print : 18959178639409…" at bounding box center [698, 195] width 416 height 347
click at [889, 35] on icon "button" at bounding box center [892, 33] width 10 height 17
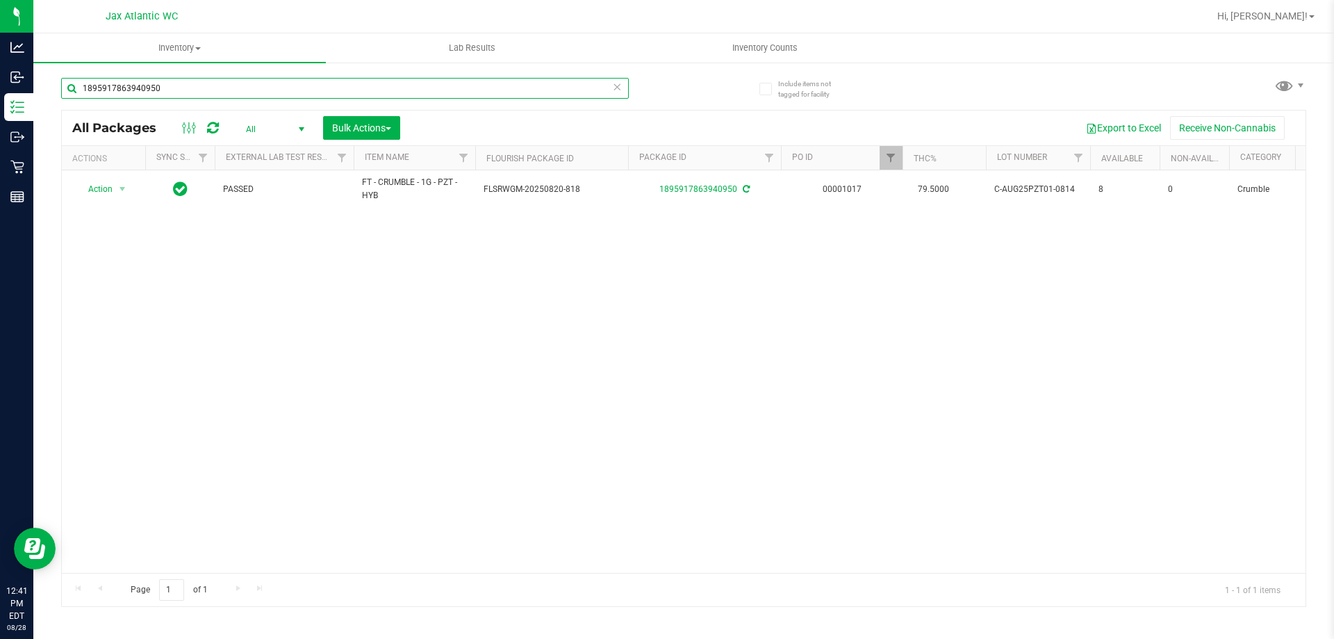
click at [145, 96] on input "1895917863940950" at bounding box center [345, 88] width 568 height 21
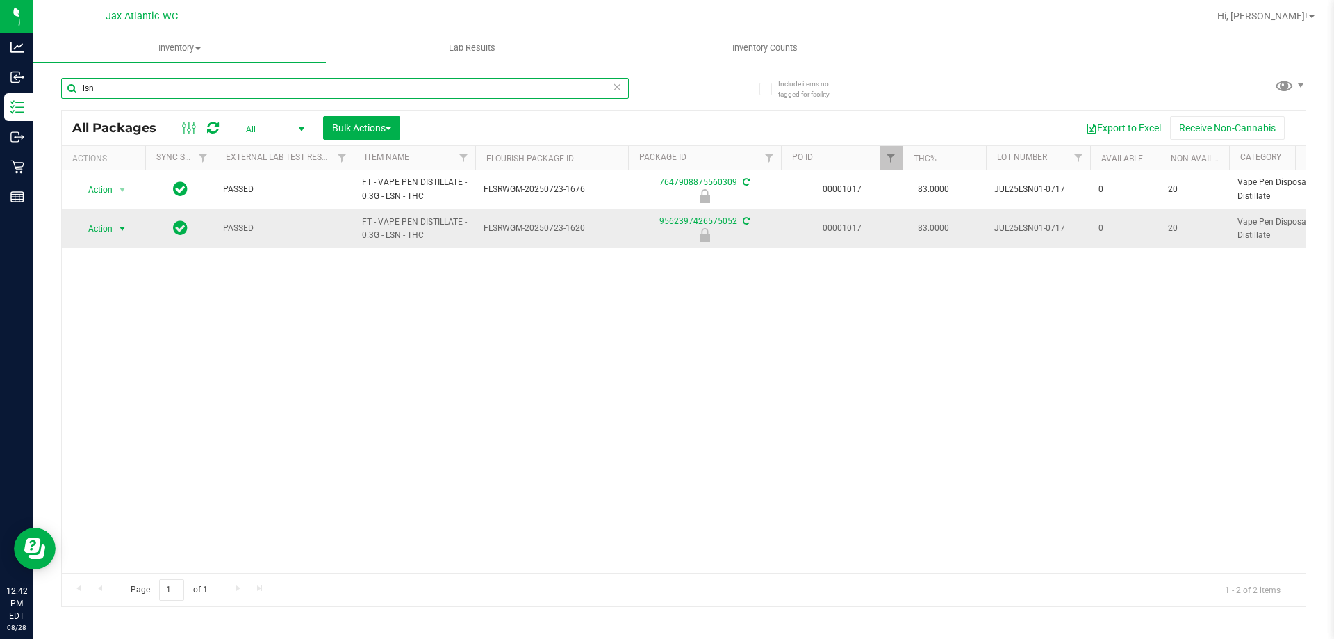
type input "lsn"
click at [105, 227] on span "Action" at bounding box center [95, 228] width 38 height 19
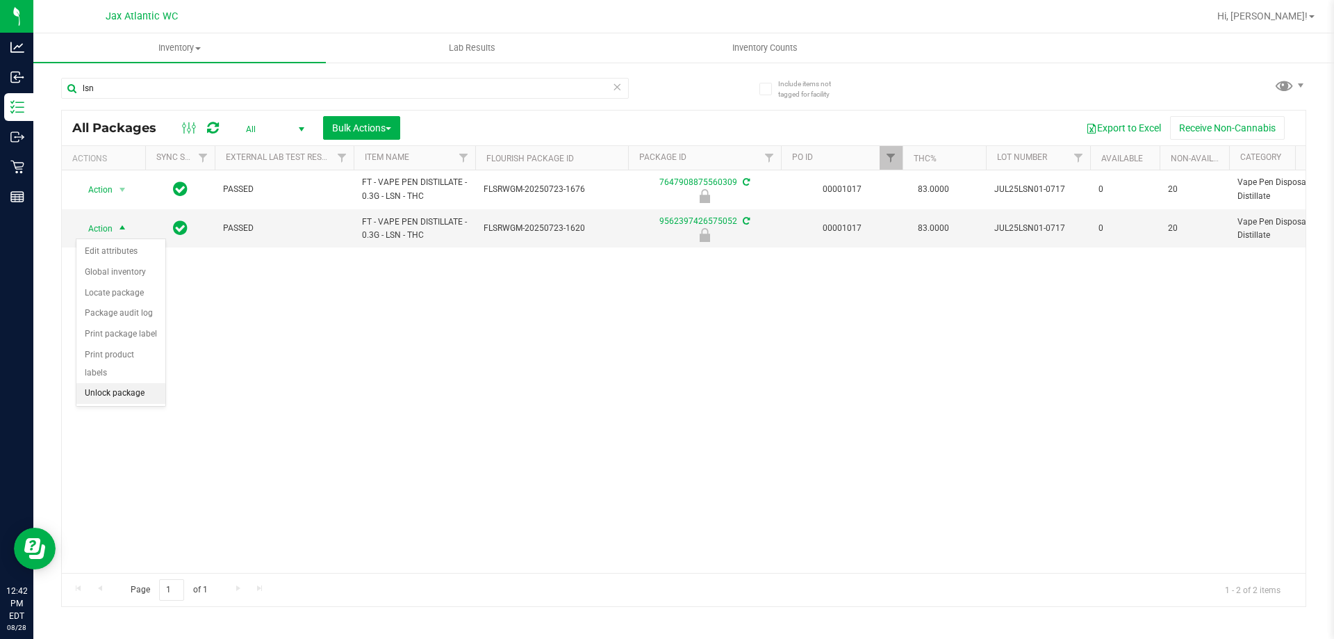
click at [90, 383] on li "Unlock package" at bounding box center [120, 393] width 89 height 21
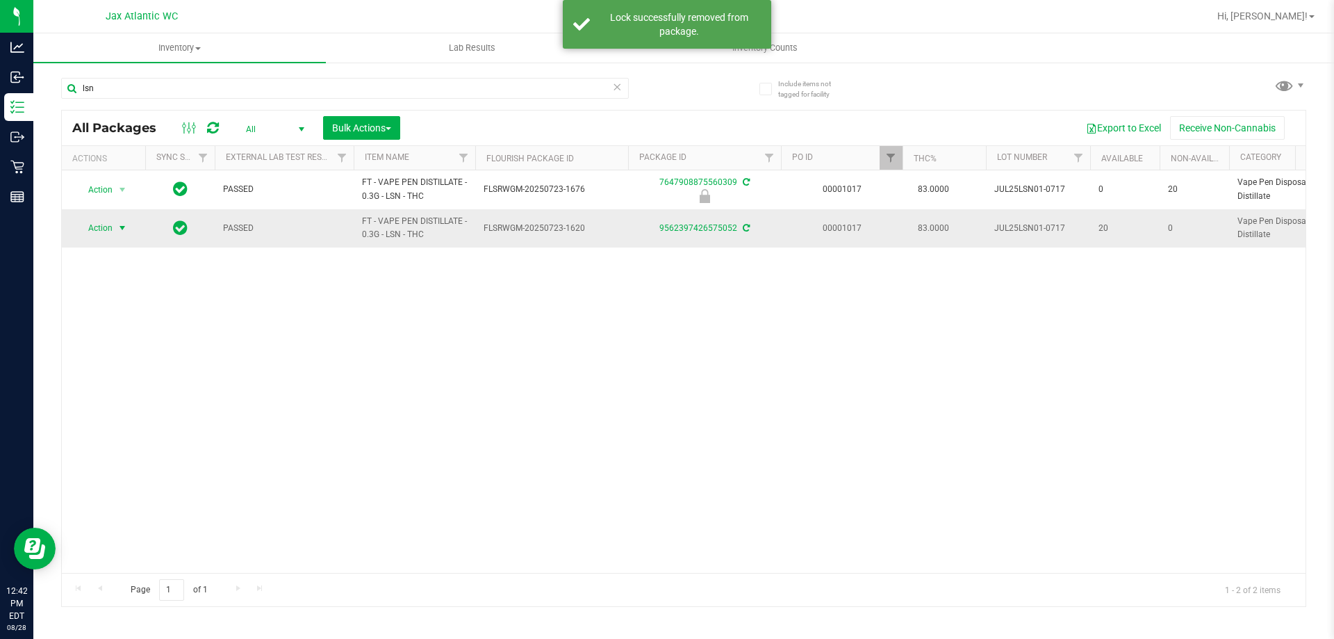
click at [108, 232] on span "Action" at bounding box center [95, 227] width 38 height 19
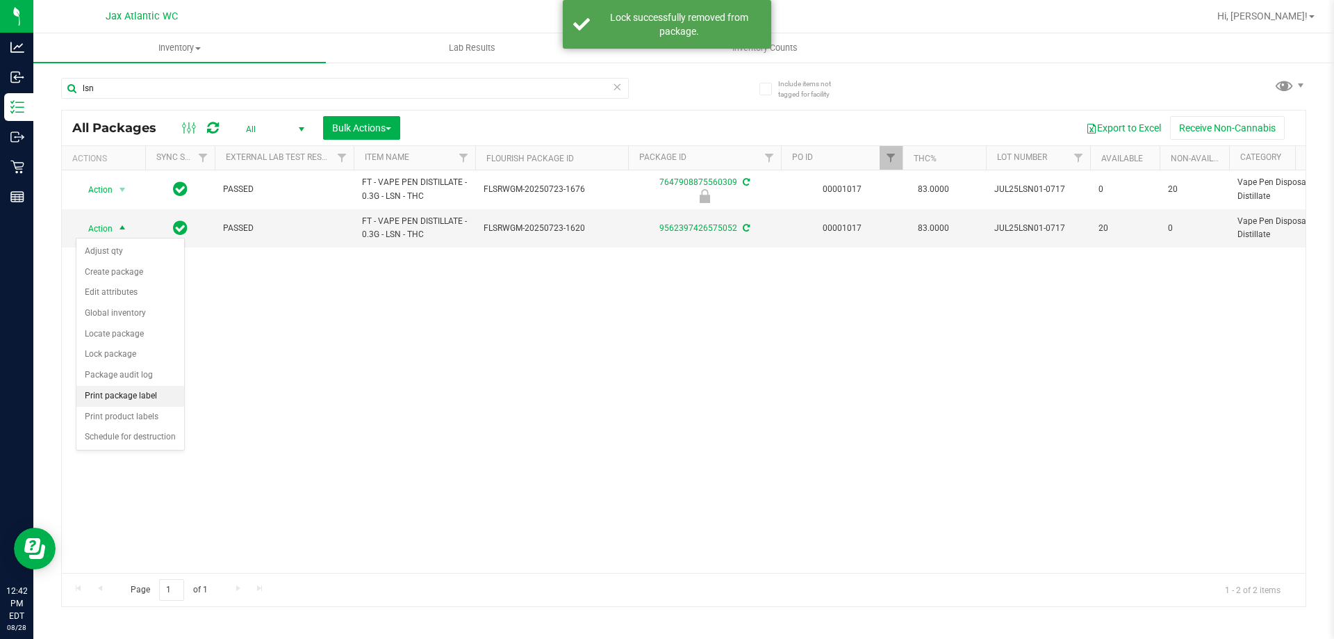
click at [128, 389] on li "Print package label" at bounding box center [130, 396] width 108 height 21
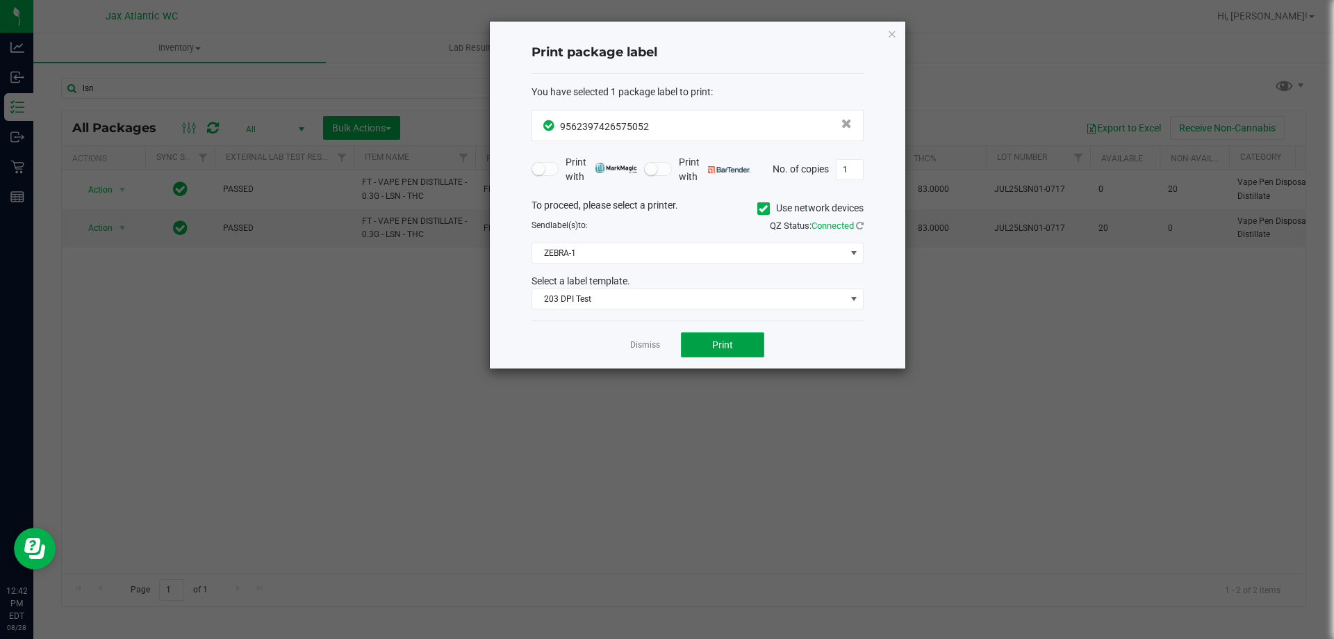
click at [717, 350] on span "Print" at bounding box center [722, 344] width 21 height 11
drag, startPoint x: 327, startPoint y: 397, endPoint x: 330, endPoint y: 411, distance: 13.7
drag, startPoint x: 330, startPoint y: 411, endPoint x: 634, endPoint y: 414, distance: 304.4
click at [634, 418] on ngb-modal-window "Print package label You have selected 1 package label to print : 95623974265750…" at bounding box center [672, 319] width 1345 height 639
click at [650, 346] on link "Dismiss" at bounding box center [645, 345] width 30 height 12
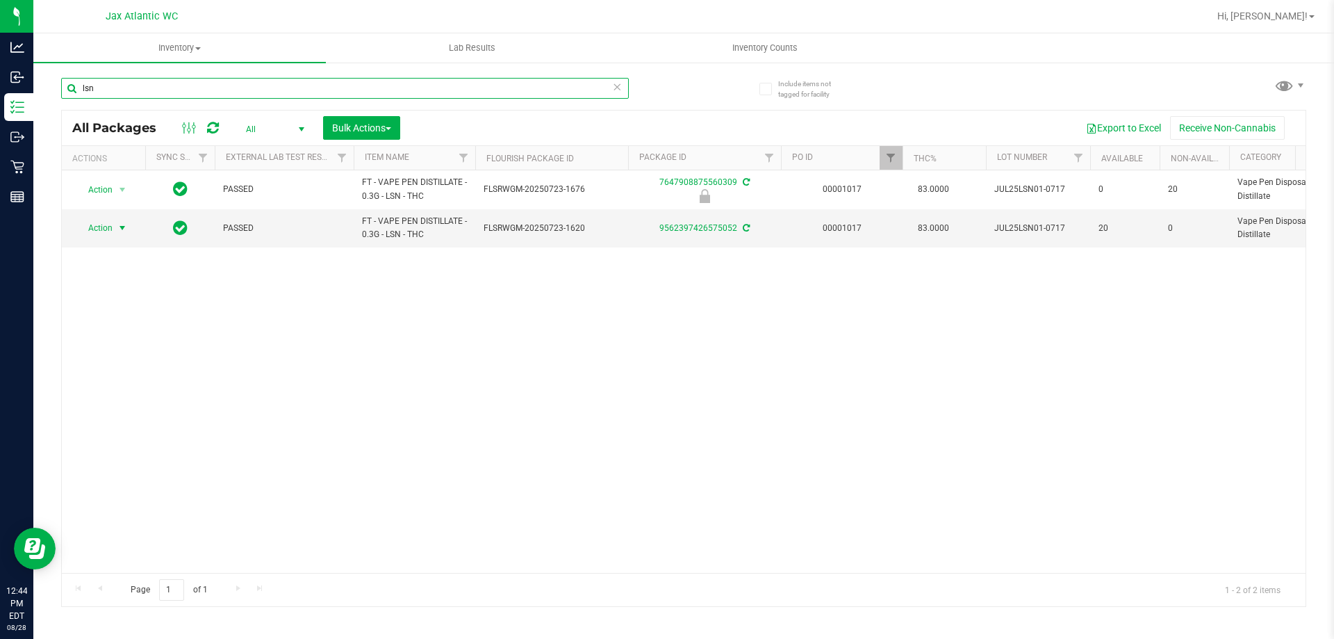
click at [106, 86] on input "lsn" at bounding box center [345, 88] width 568 height 21
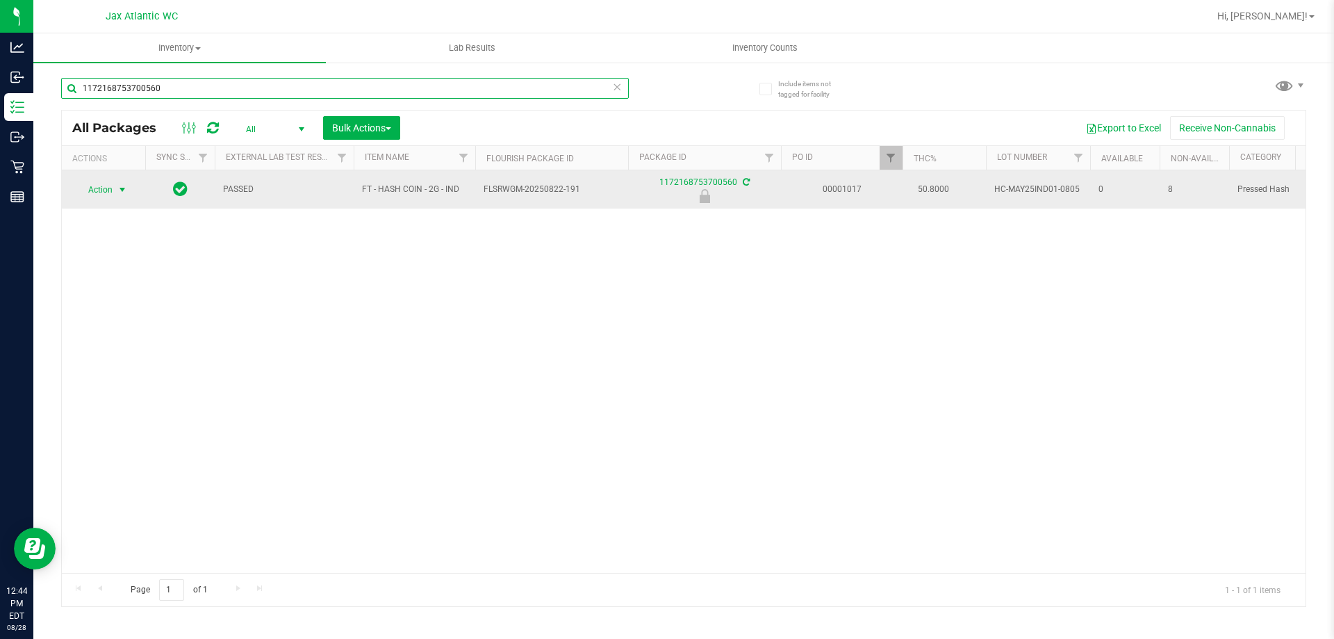
type input "1172168753700560"
click at [95, 187] on span "Action" at bounding box center [95, 189] width 38 height 19
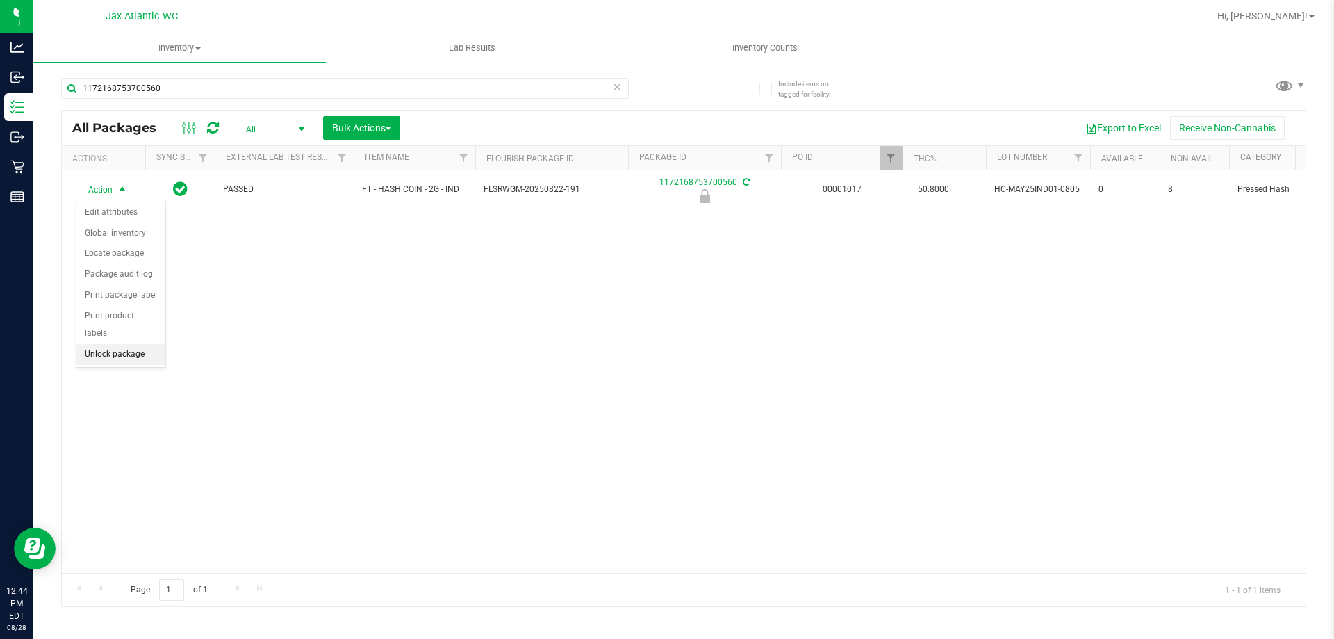
click at [115, 344] on li "Unlock package" at bounding box center [120, 354] width 89 height 21
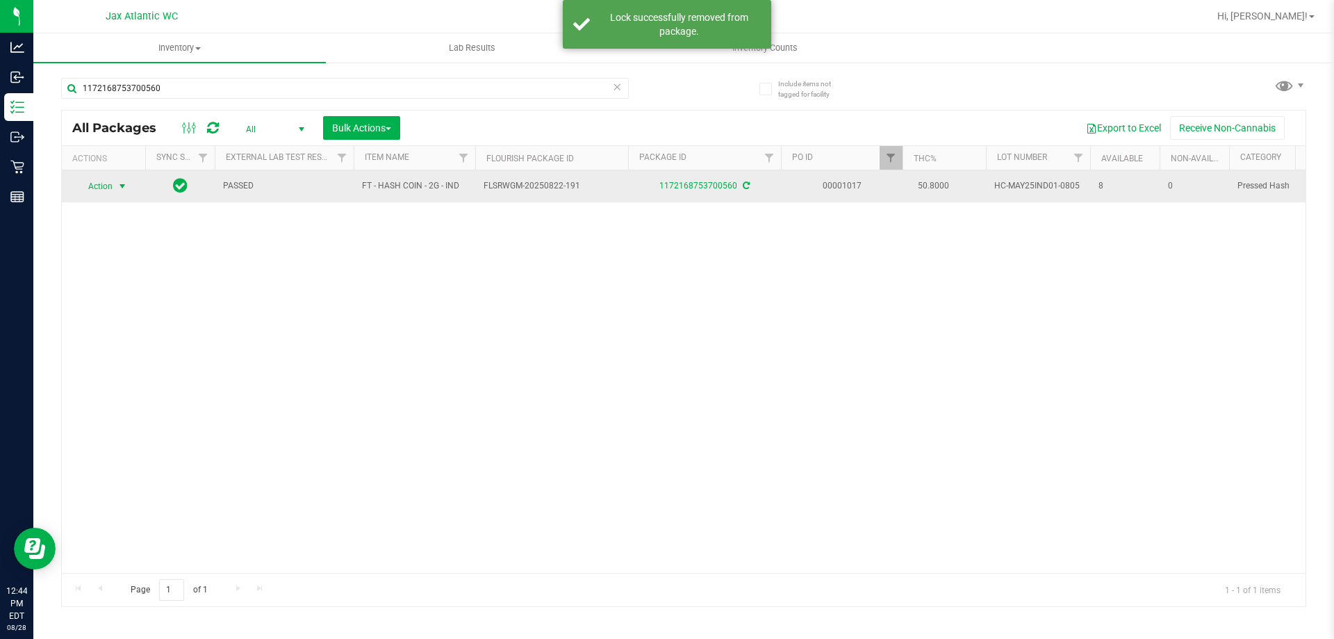
click at [105, 188] on span "Action" at bounding box center [95, 186] width 38 height 19
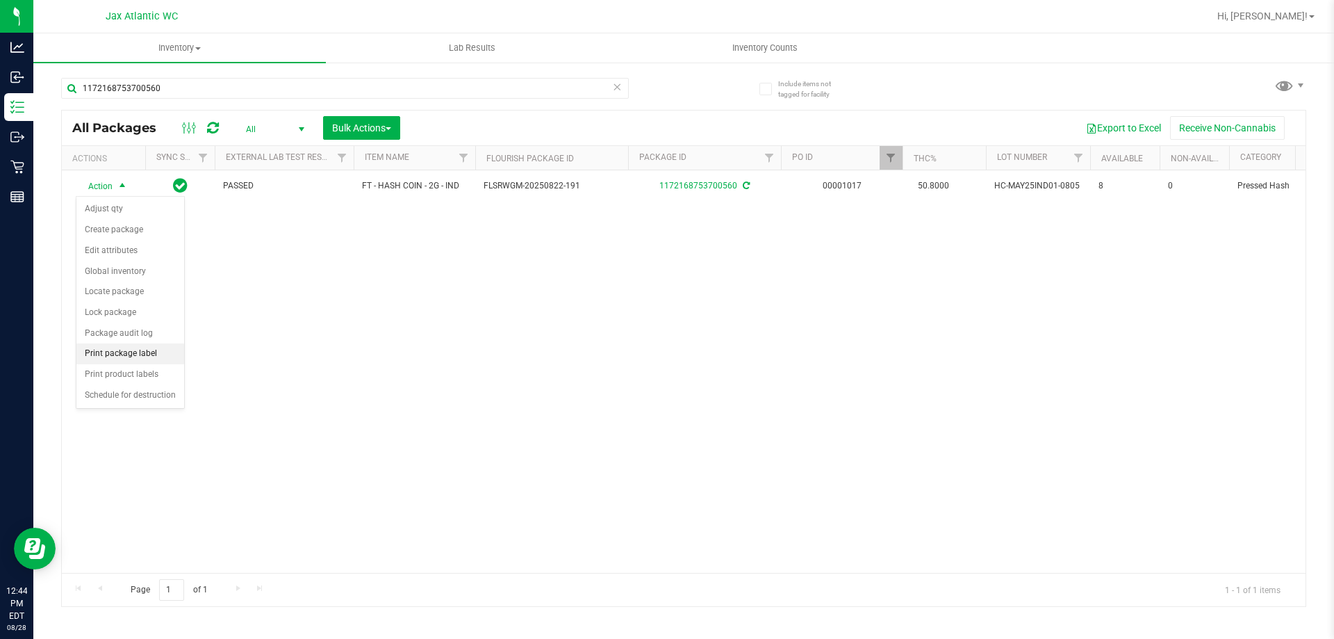
click at [107, 359] on li "Print package label" at bounding box center [130, 353] width 108 height 21
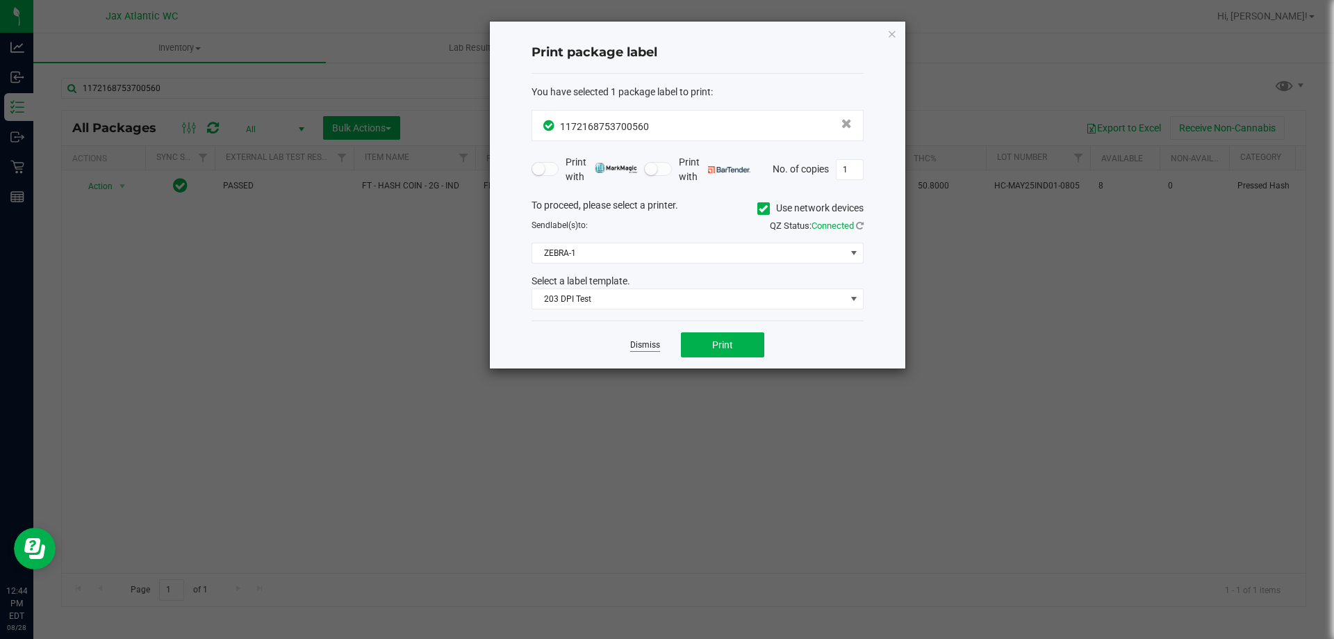
click at [654, 345] on link "Dismiss" at bounding box center [645, 345] width 30 height 12
